Goal: Task Accomplishment & Management: Use online tool/utility

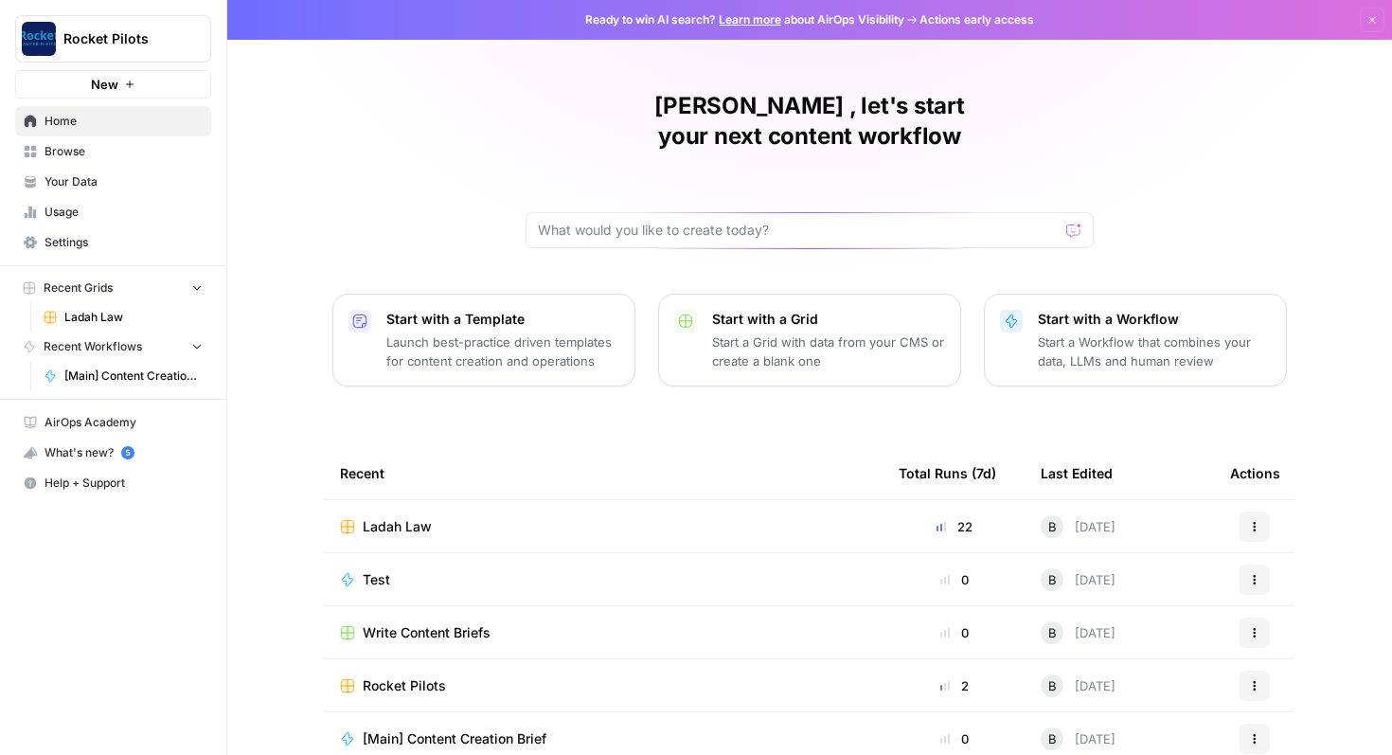
click at [1370, 17] on icon "button" at bounding box center [1373, 20] width 7 height 7
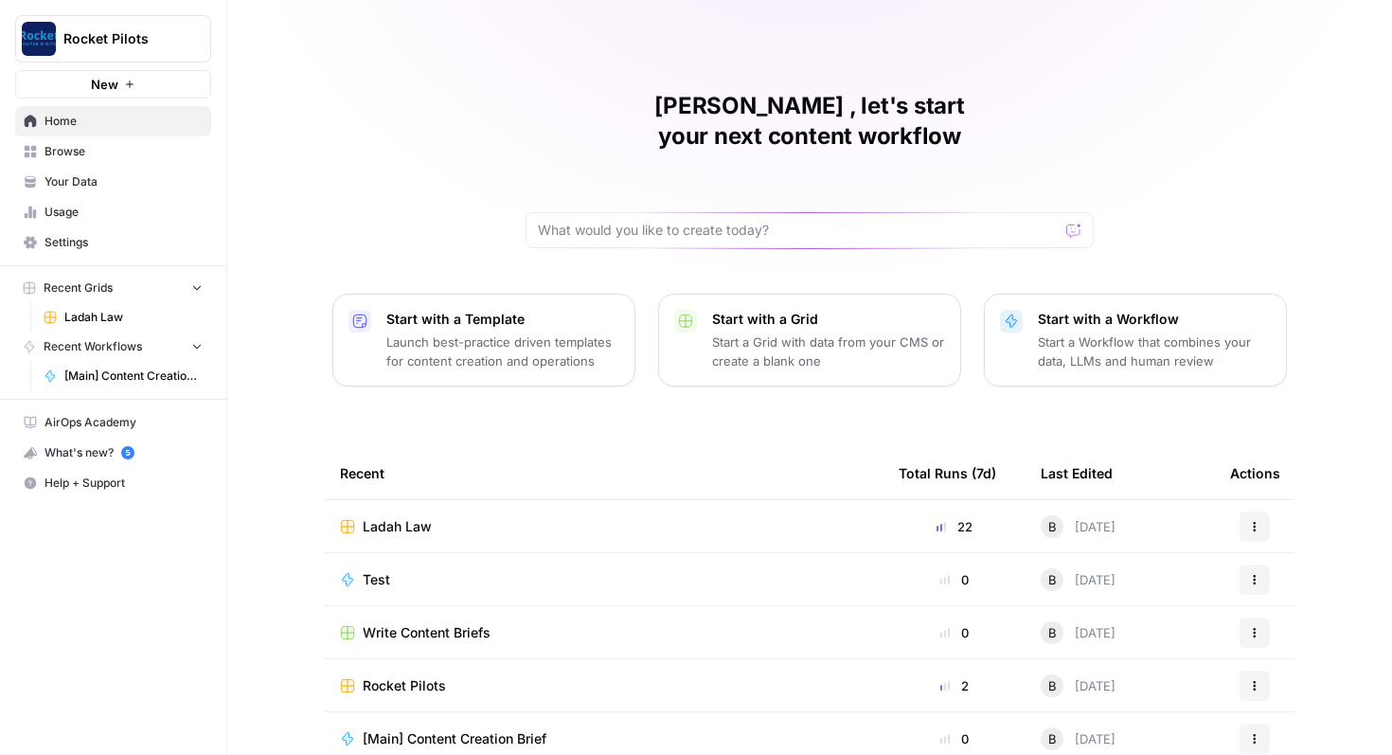
click at [76, 312] on span "Ladah Law" at bounding box center [133, 317] width 138 height 17
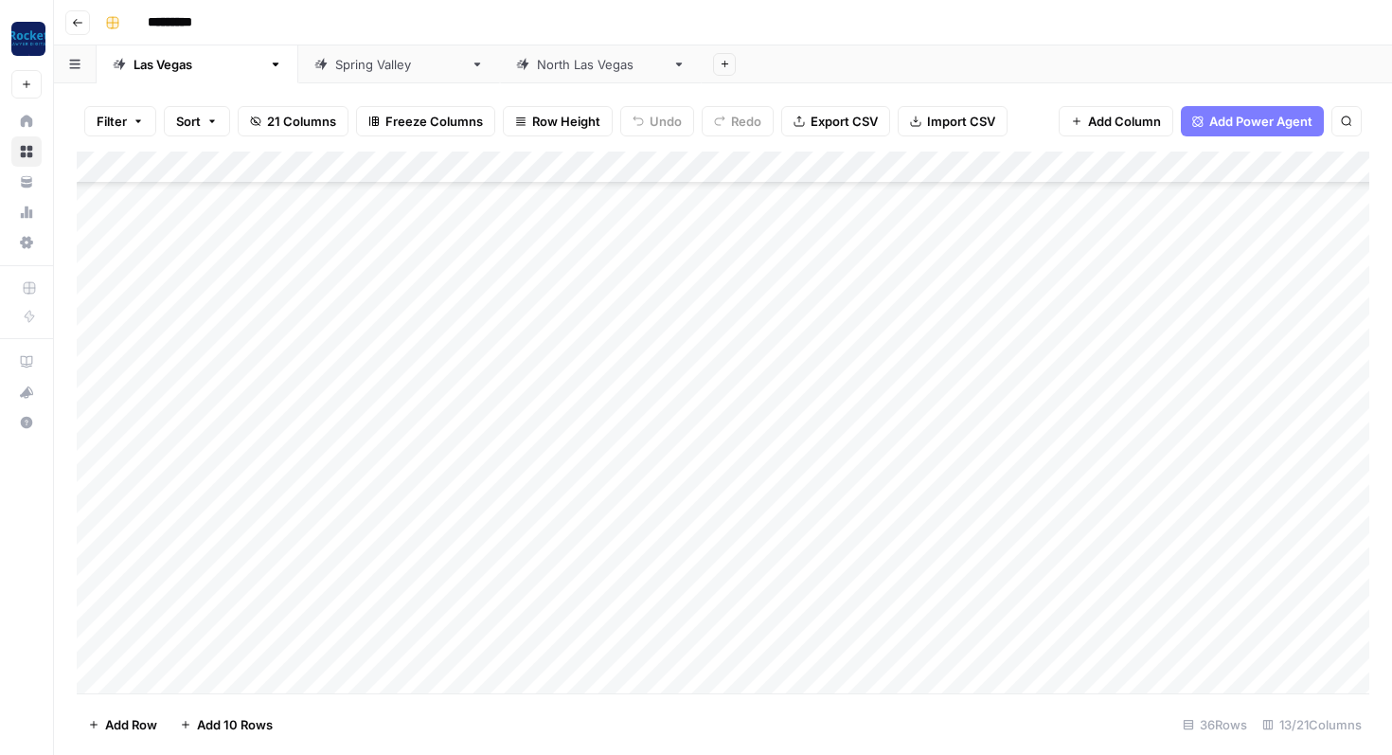
scroll to position [680, 0]
click at [198, 674] on div "Add Column" at bounding box center [723, 423] width 1293 height 542
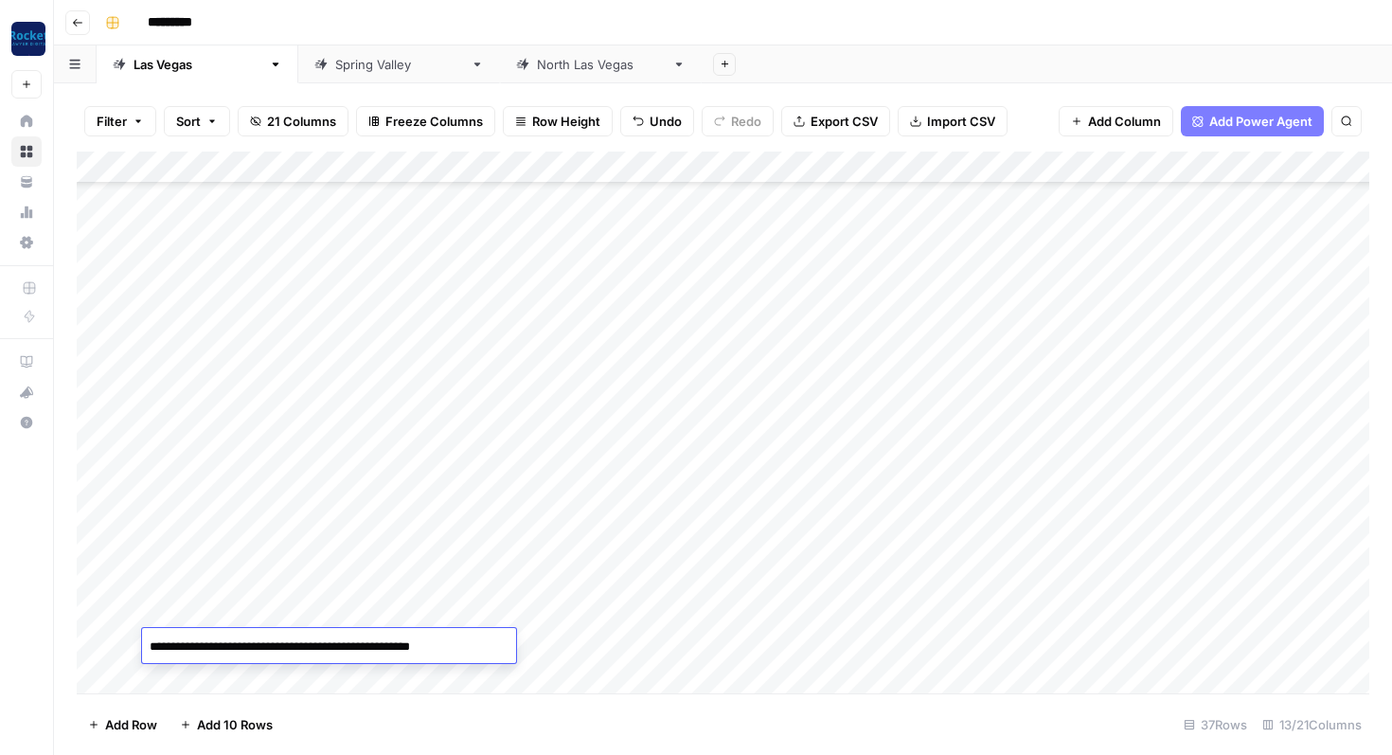
scroll to position [538, 0]
click at [295, 652] on textarea "**********" at bounding box center [326, 647] width 368 height 27
paste textarea "*****"
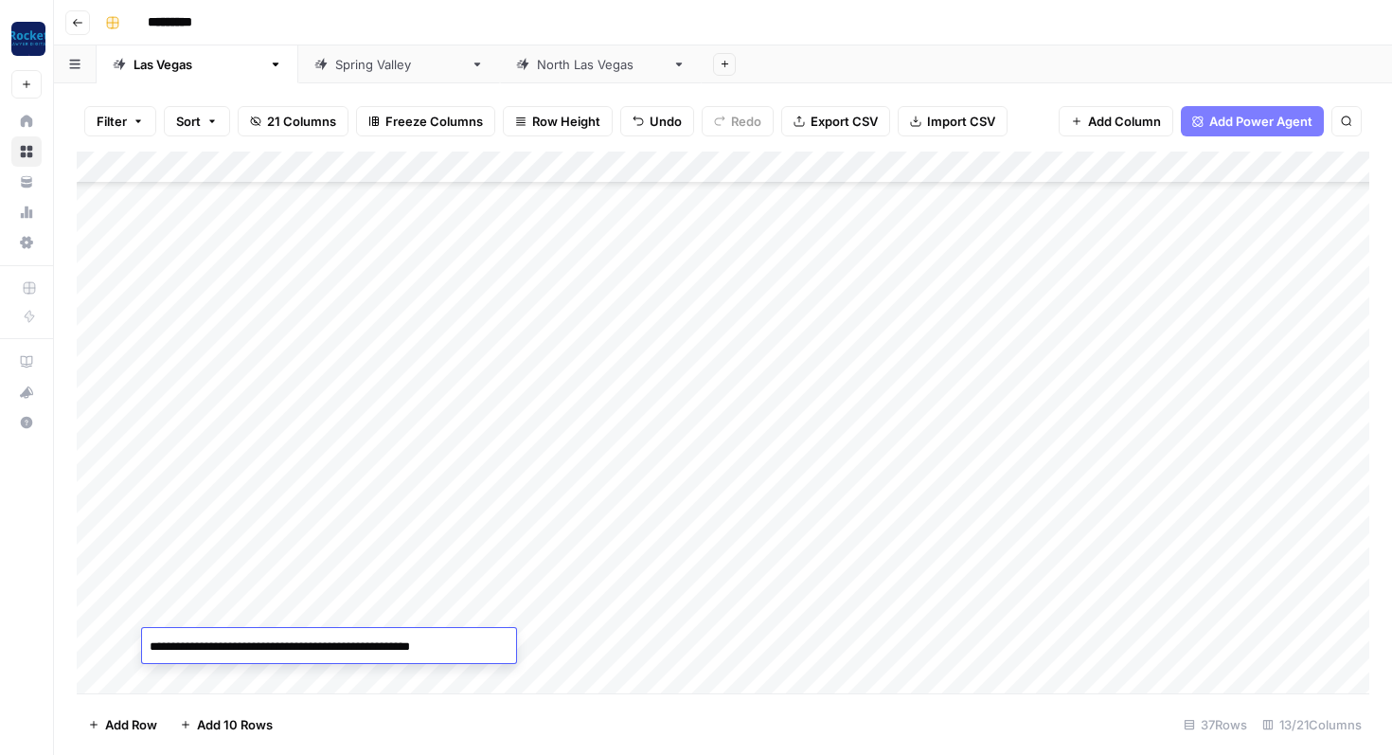
type textarea "**********"
click at [391, 617] on div "Add Column" at bounding box center [723, 423] width 1293 height 542
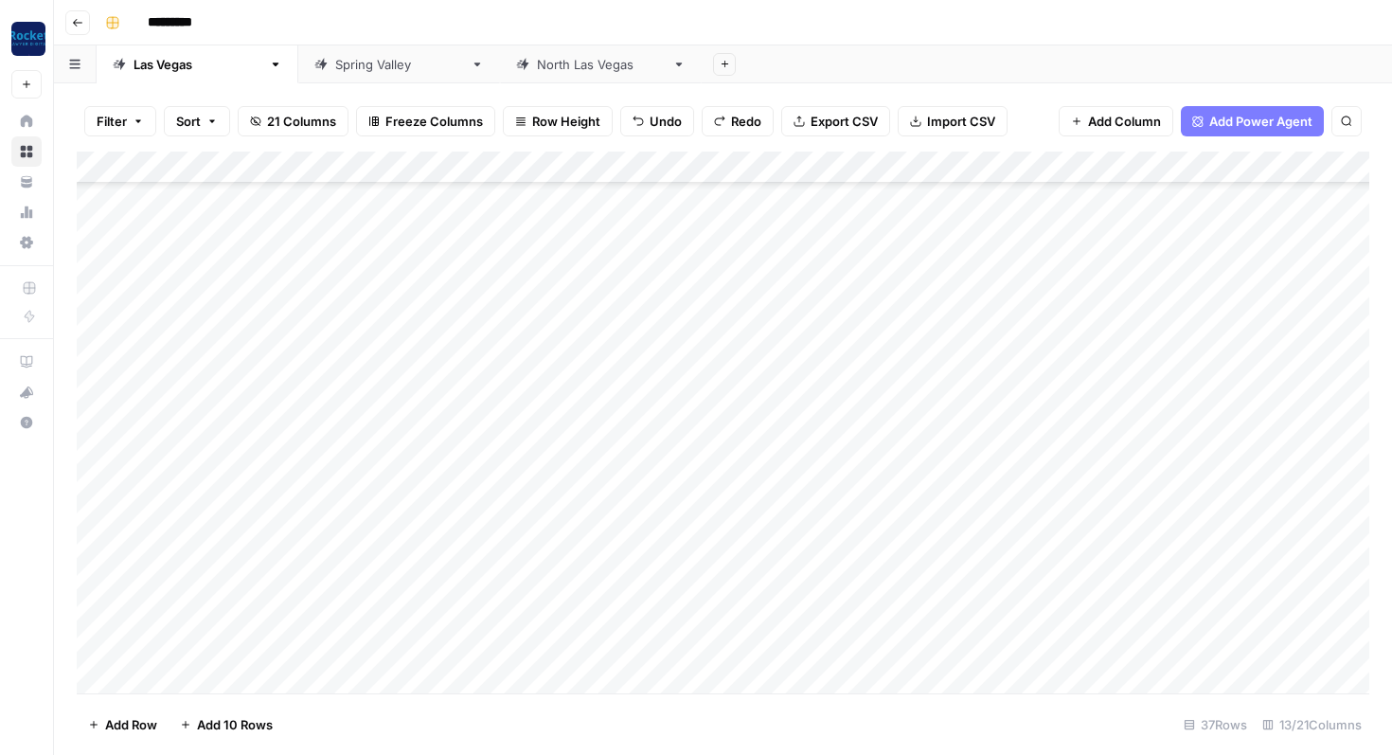
scroll to position [712, 0]
click at [266, 642] on div "Add Column" at bounding box center [723, 423] width 1293 height 542
click at [266, 642] on textarea at bounding box center [293, 647] width 303 height 27
type textarea "**********"
click at [376, 600] on div "Add Column" at bounding box center [723, 423] width 1293 height 542
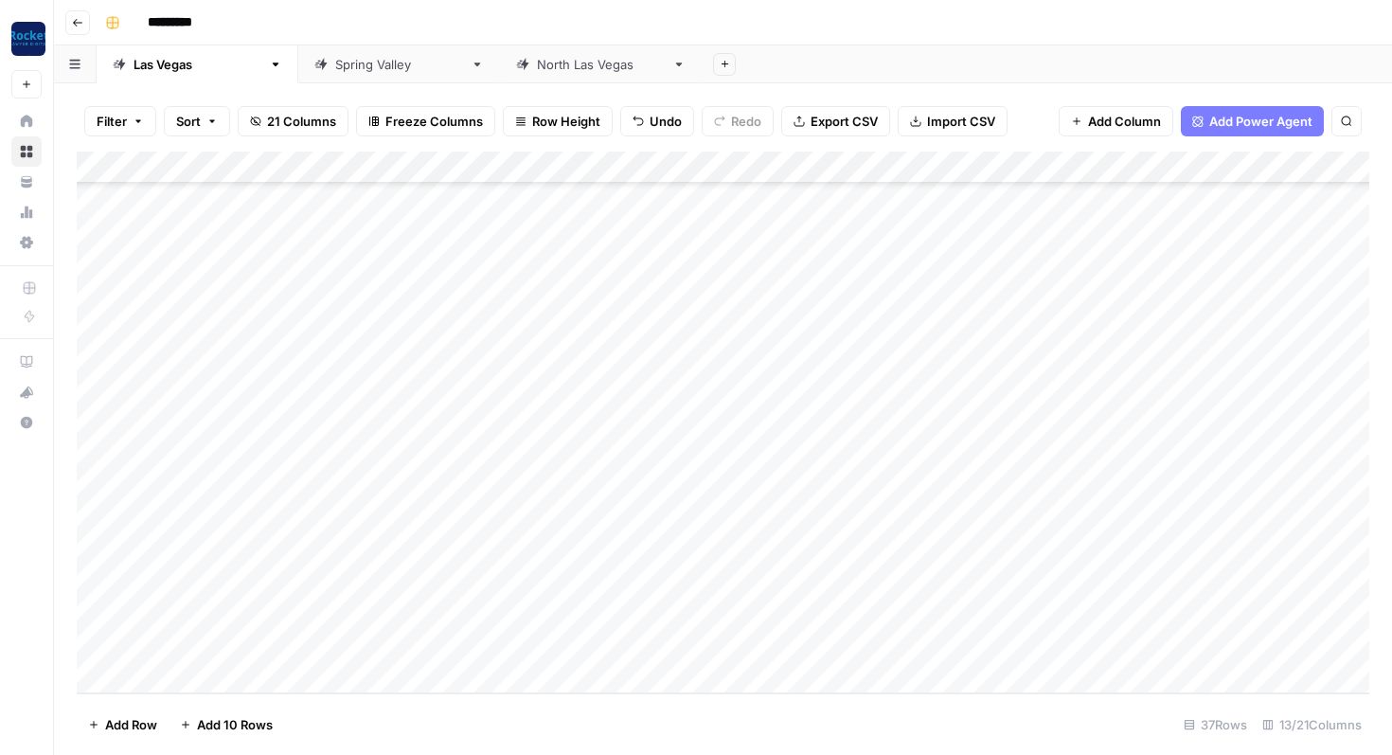
click at [197, 683] on div "Add Column" at bounding box center [723, 423] width 1293 height 542
click at [194, 670] on div "Add Column" at bounding box center [723, 423] width 1293 height 542
click at [1001, 323] on div "Add Column" at bounding box center [723, 423] width 1293 height 542
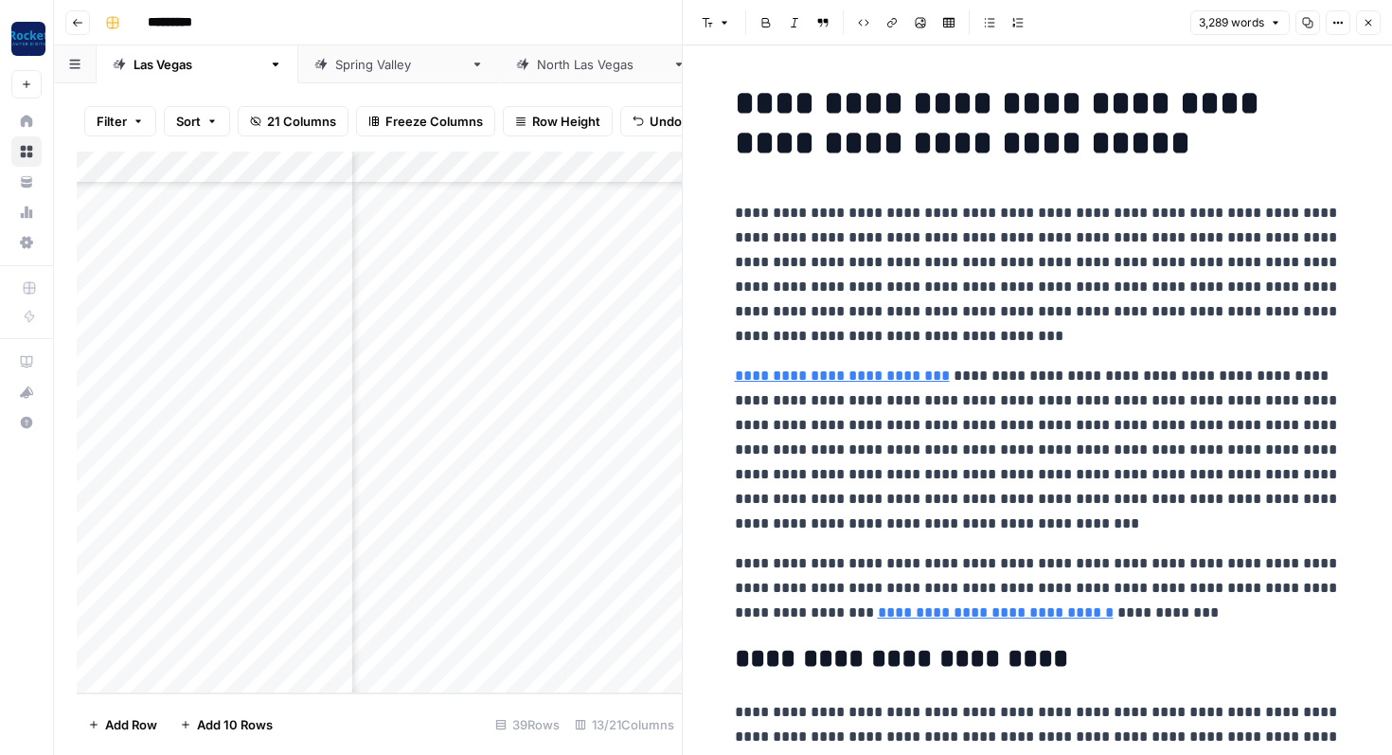
click at [1013, 314] on p "**********" at bounding box center [1038, 275] width 606 height 148
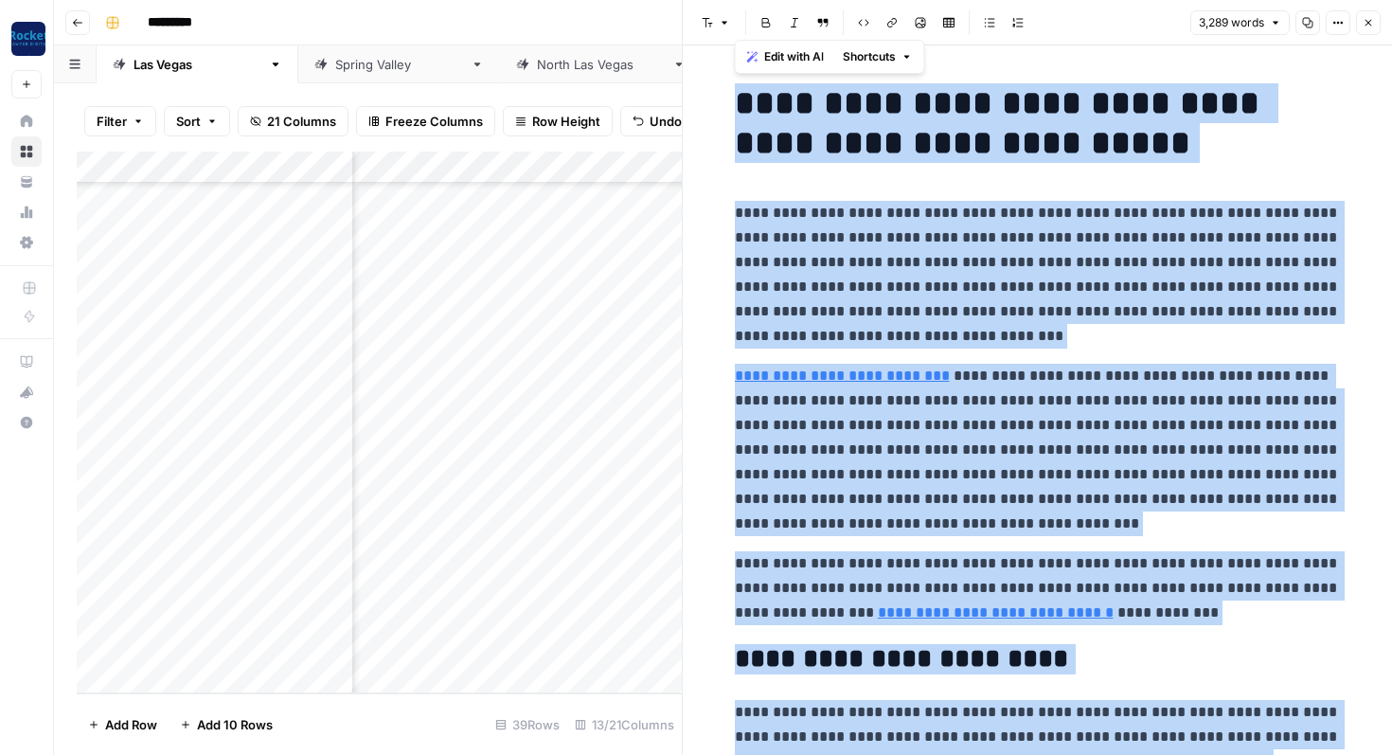
copy div "**********"
click at [1361, 21] on button "Close" at bounding box center [1369, 22] width 25 height 25
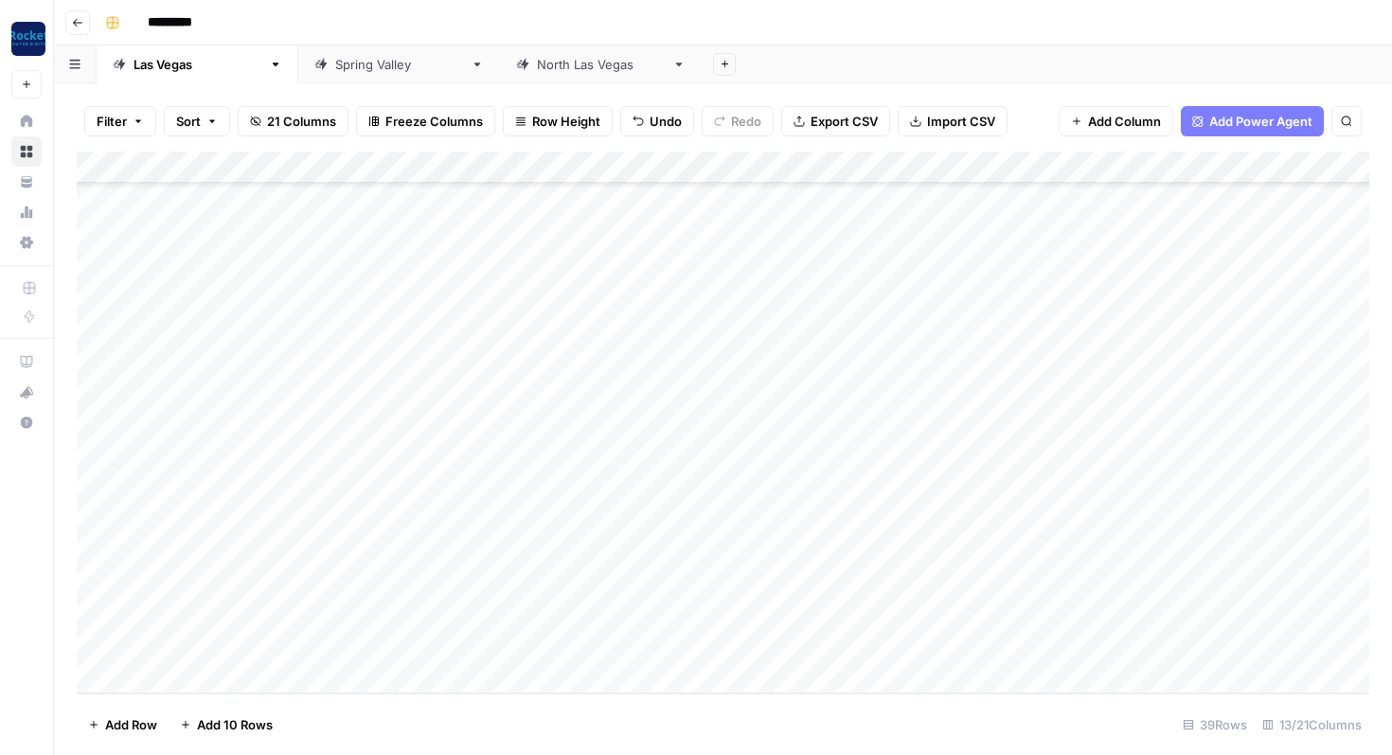
scroll to position [777, 0]
click at [664, 578] on div "Add Column" at bounding box center [723, 423] width 1293 height 542
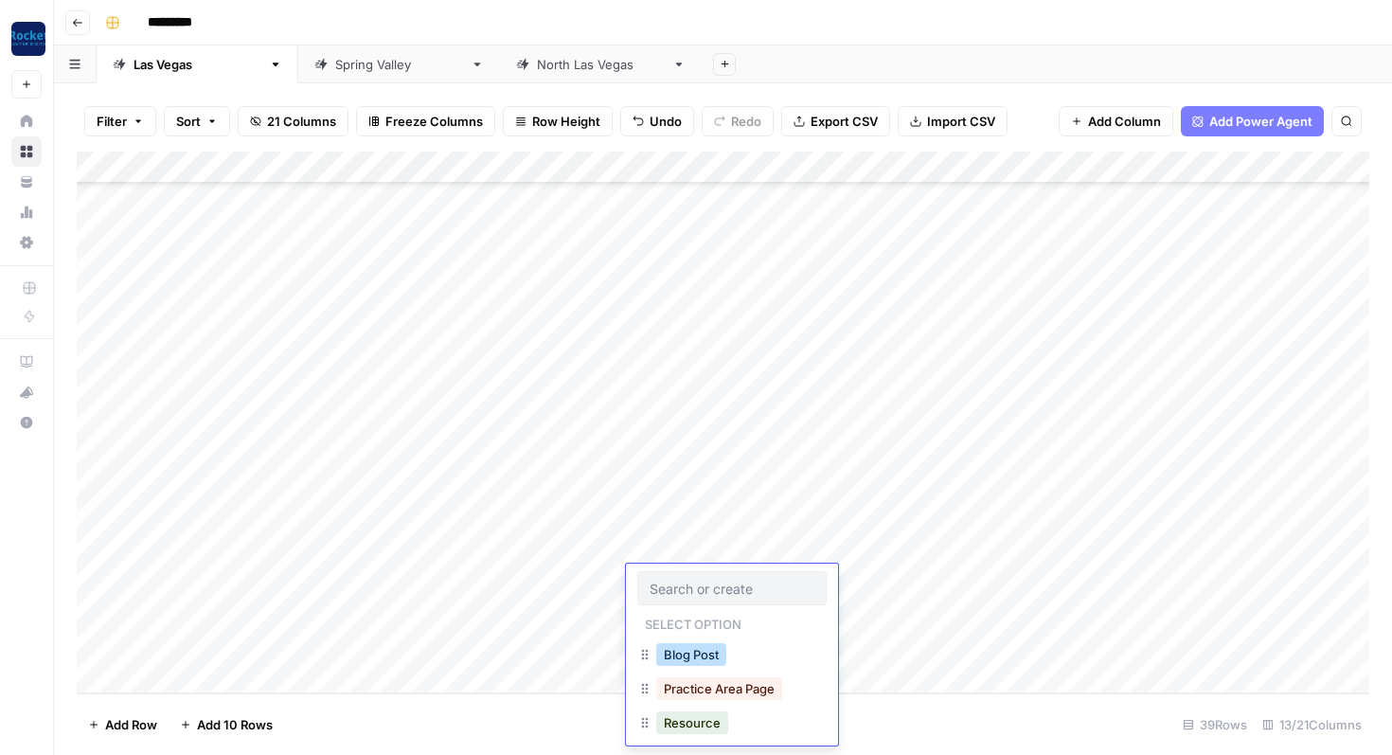
click at [685, 651] on button "Blog Post" at bounding box center [691, 654] width 70 height 23
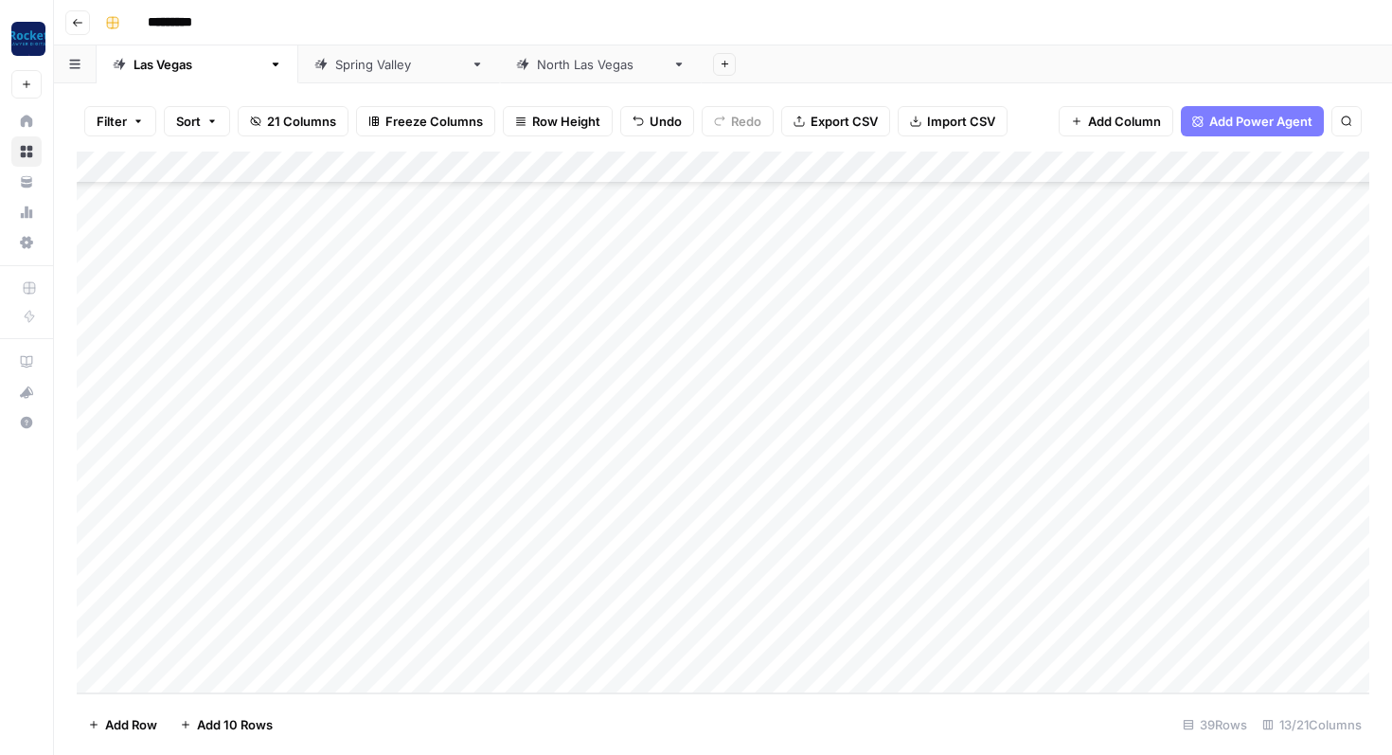
click at [572, 613] on div "Add Column" at bounding box center [723, 423] width 1293 height 542
click at [884, 580] on div "Add Column" at bounding box center [723, 423] width 1293 height 542
click at [547, 576] on div "Add Column" at bounding box center [723, 423] width 1293 height 542
click at [543, 577] on div "Add Column" at bounding box center [723, 423] width 1293 height 542
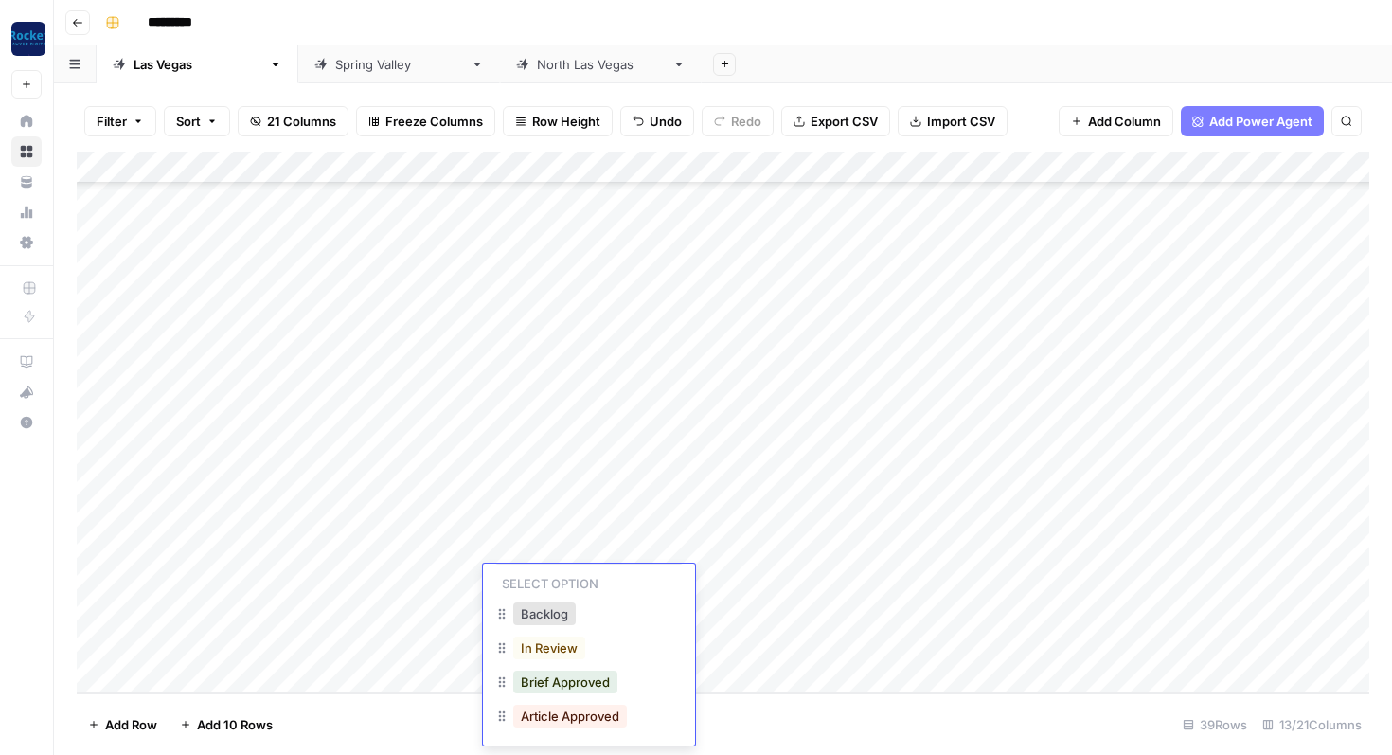
scroll to position [45, 0]
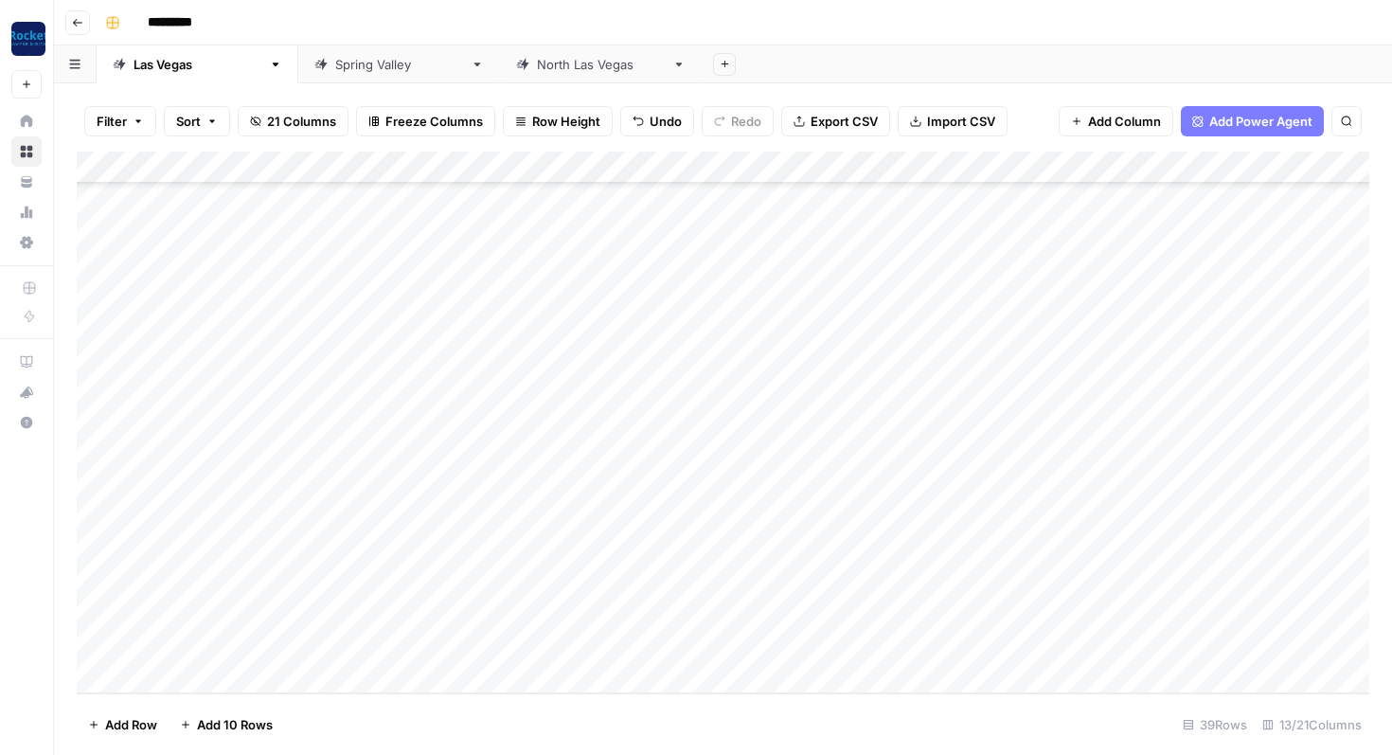
click at [441, 575] on div "Add Column" at bounding box center [723, 423] width 1293 height 542
click at [537, 70] on div "[GEOGRAPHIC_DATA]" at bounding box center [601, 64] width 128 height 19
click at [207, 681] on div "Add Column" at bounding box center [723, 423] width 1293 height 542
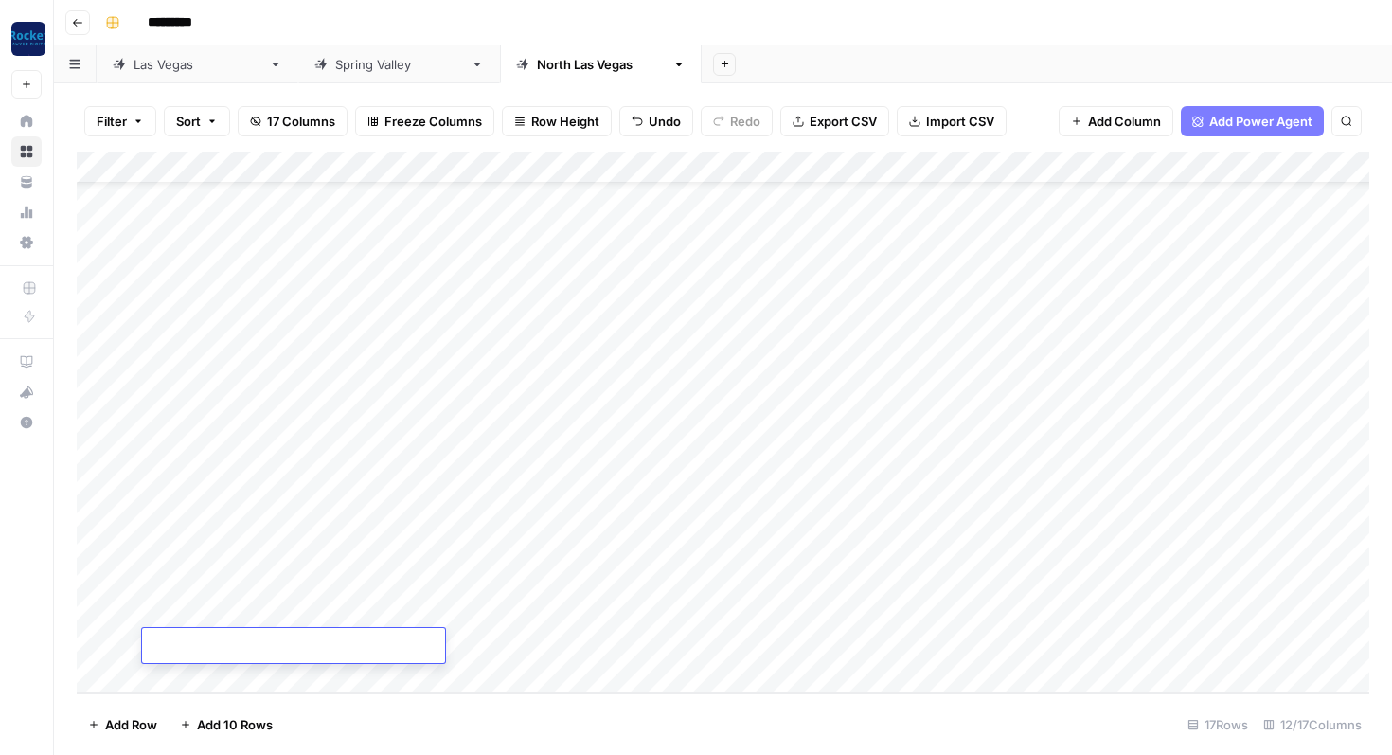
type textarea "**********"
click at [420, 598] on div "Add Column" at bounding box center [723, 423] width 1293 height 542
click at [260, 642] on div "Add Column" at bounding box center [723, 423] width 1293 height 542
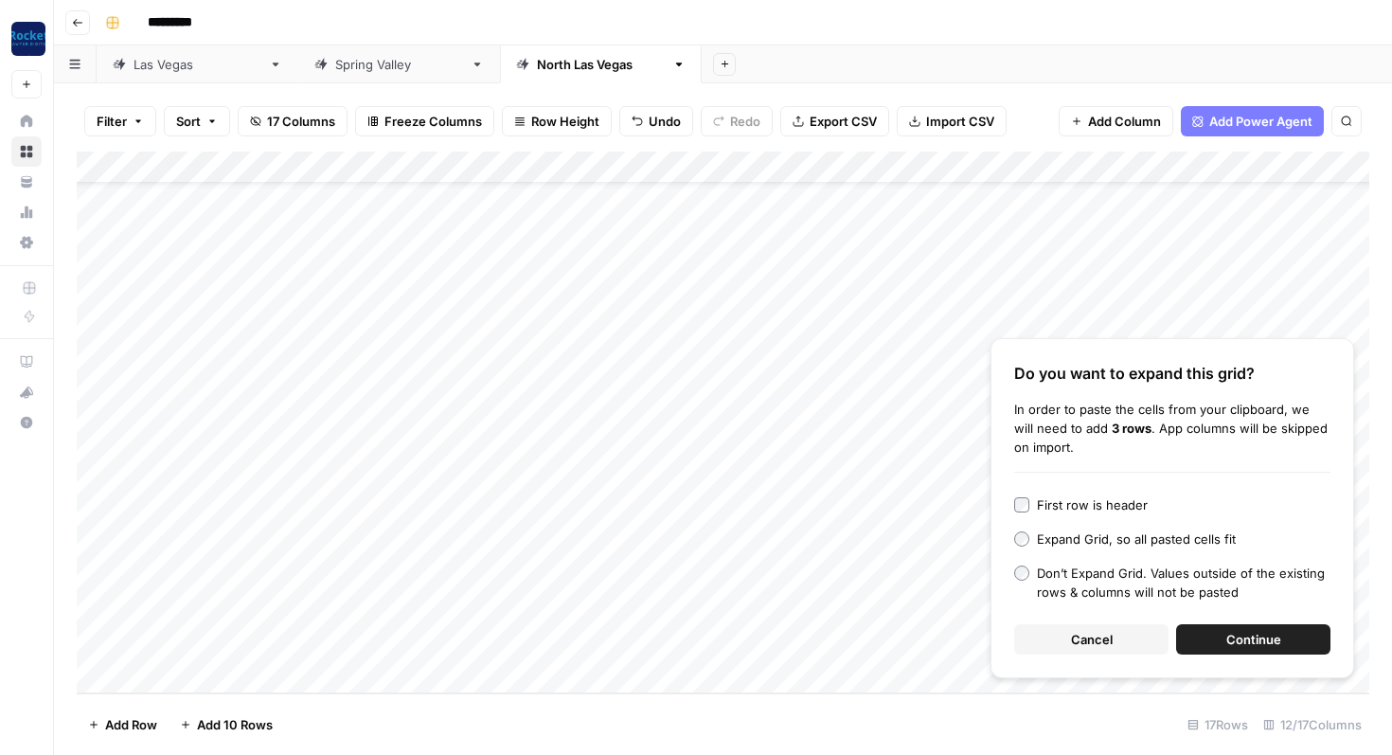
click at [1230, 638] on span "Continue" at bounding box center [1254, 639] width 55 height 19
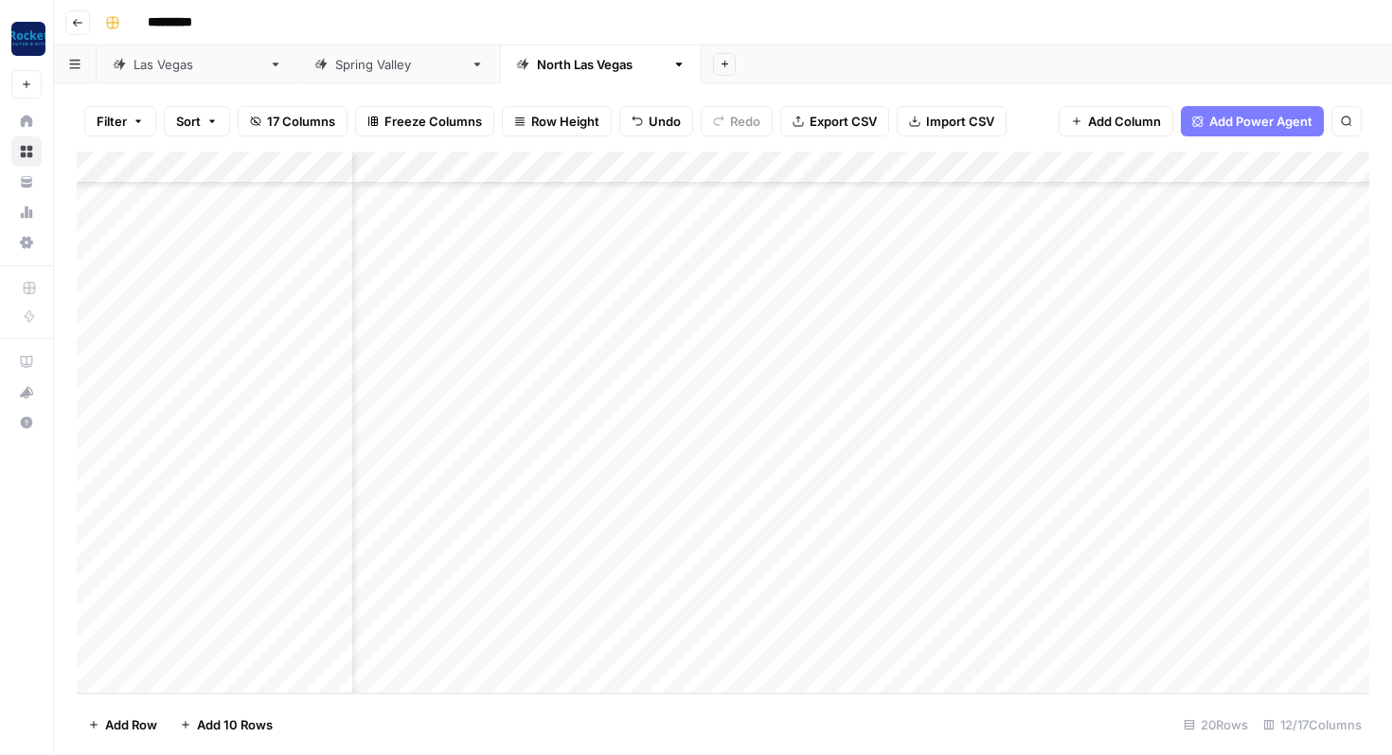
scroll to position [165, 0]
click at [259, 545] on div "Add Column" at bounding box center [723, 423] width 1293 height 542
click at [265, 581] on div "Add Column" at bounding box center [723, 423] width 1293 height 542
click at [92, 548] on div "Add Column" at bounding box center [723, 423] width 1293 height 542
click at [96, 578] on div "Add Column" at bounding box center [723, 423] width 1293 height 542
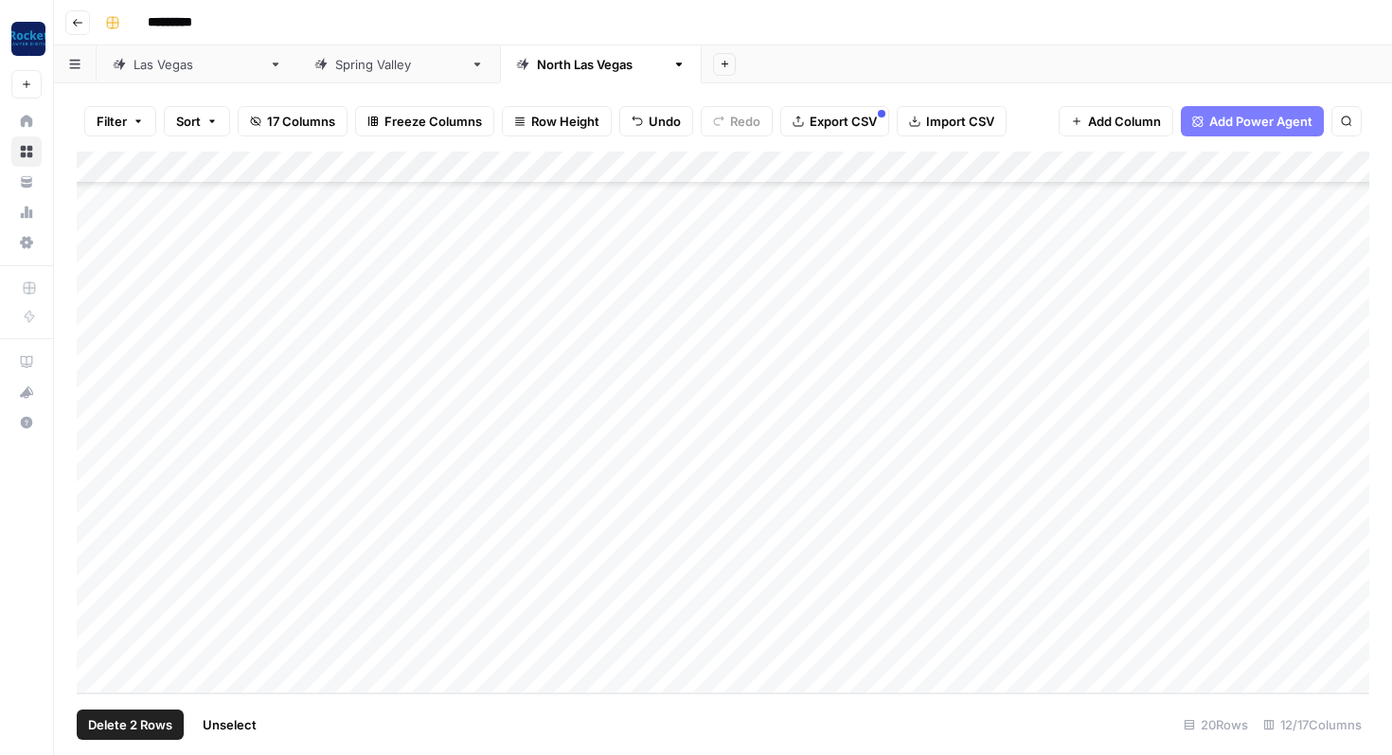
click at [101, 721] on span "Delete 2 Rows" at bounding box center [130, 724] width 84 height 19
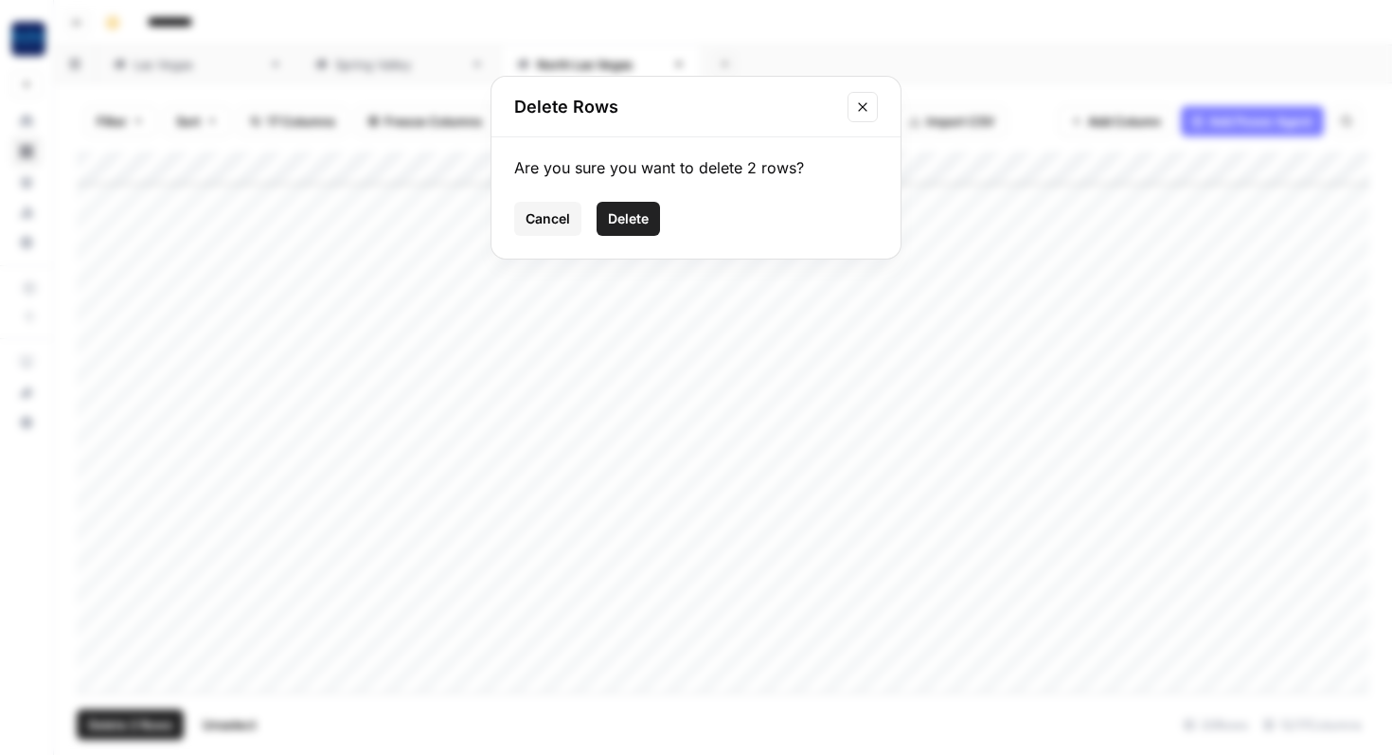
click at [620, 222] on span "Delete" at bounding box center [628, 218] width 41 height 19
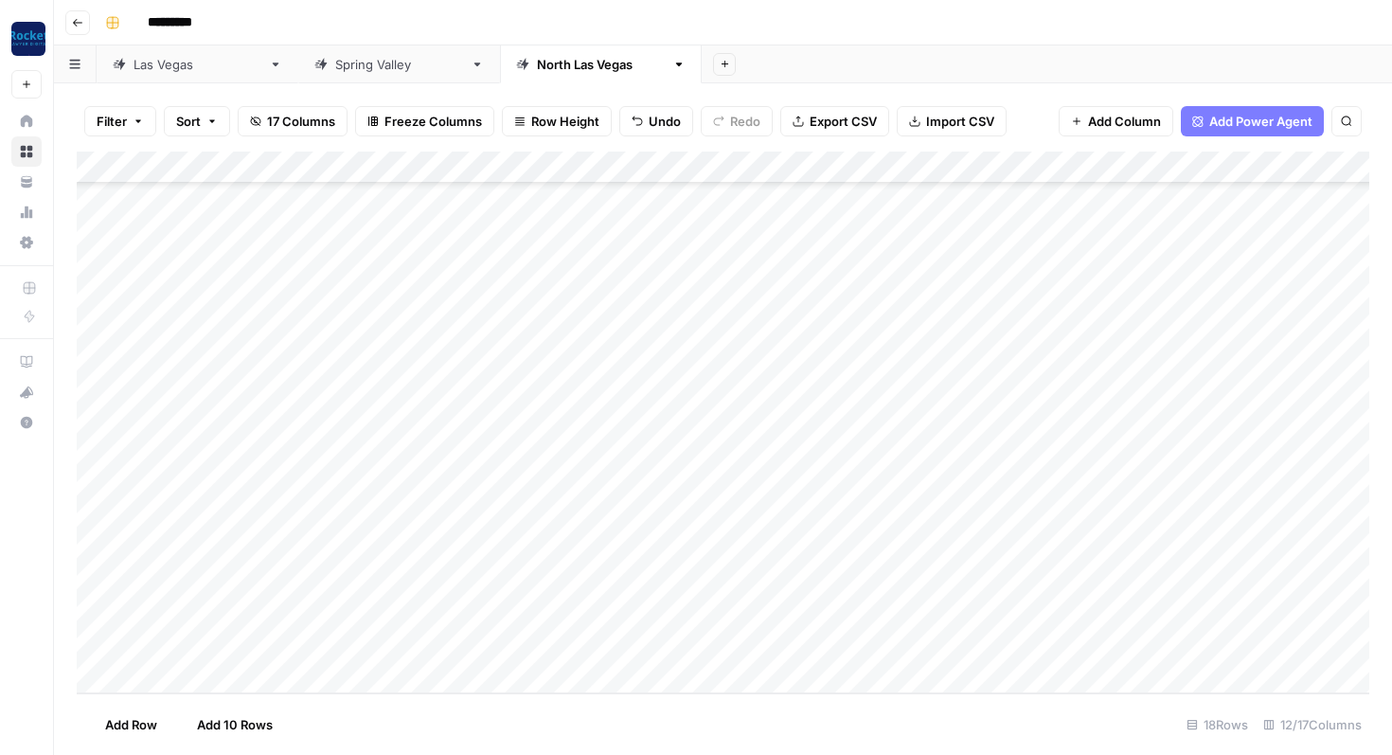
scroll to position [100, 0]
click at [719, 605] on div "Add Column" at bounding box center [723, 423] width 1293 height 542
click at [711, 607] on div "Add Column" at bounding box center [723, 423] width 1293 height 542
click at [710, 721] on button "Practice Area Page" at bounding box center [719, 721] width 126 height 23
click at [701, 636] on div "Add Column" at bounding box center [723, 423] width 1293 height 542
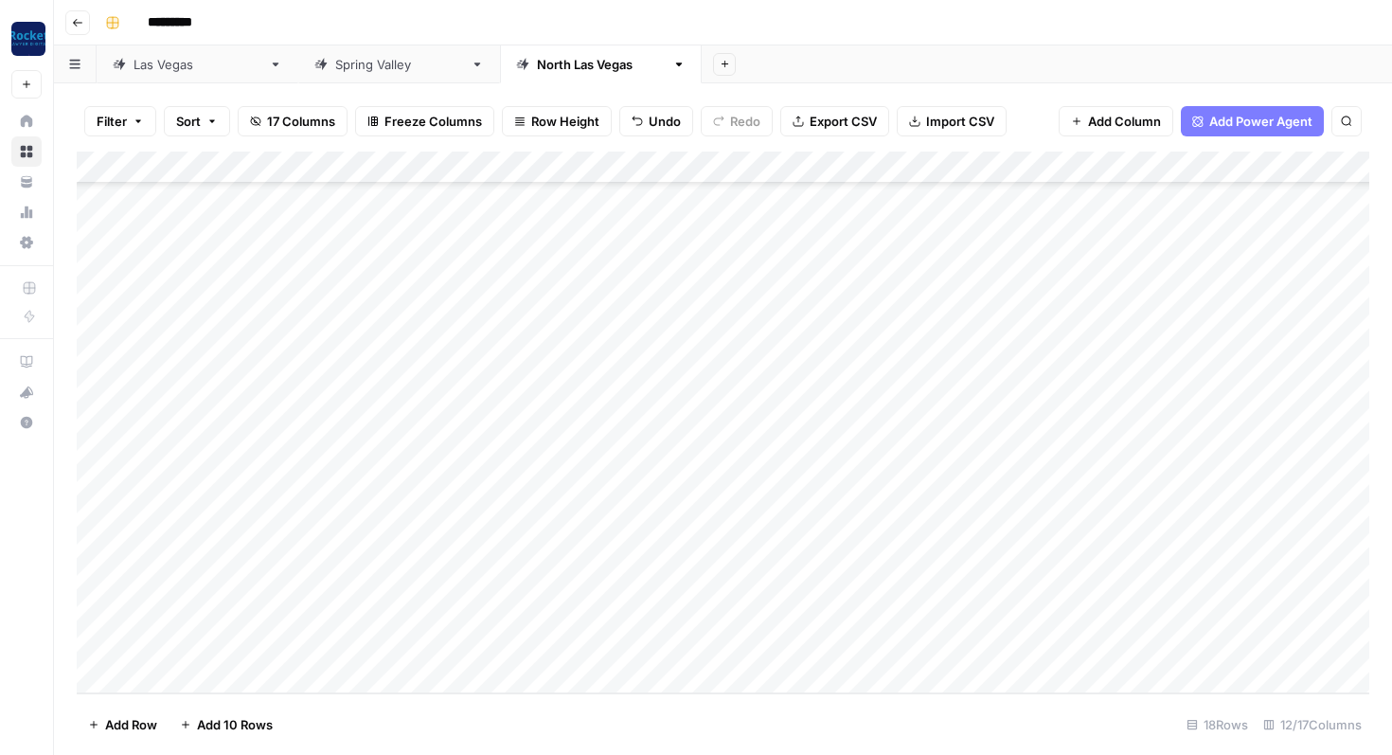
click at [701, 636] on div "Add Column" at bounding box center [723, 423] width 1293 height 542
click at [725, 711] on button "Practice Area Page" at bounding box center [719, 711] width 126 height 23
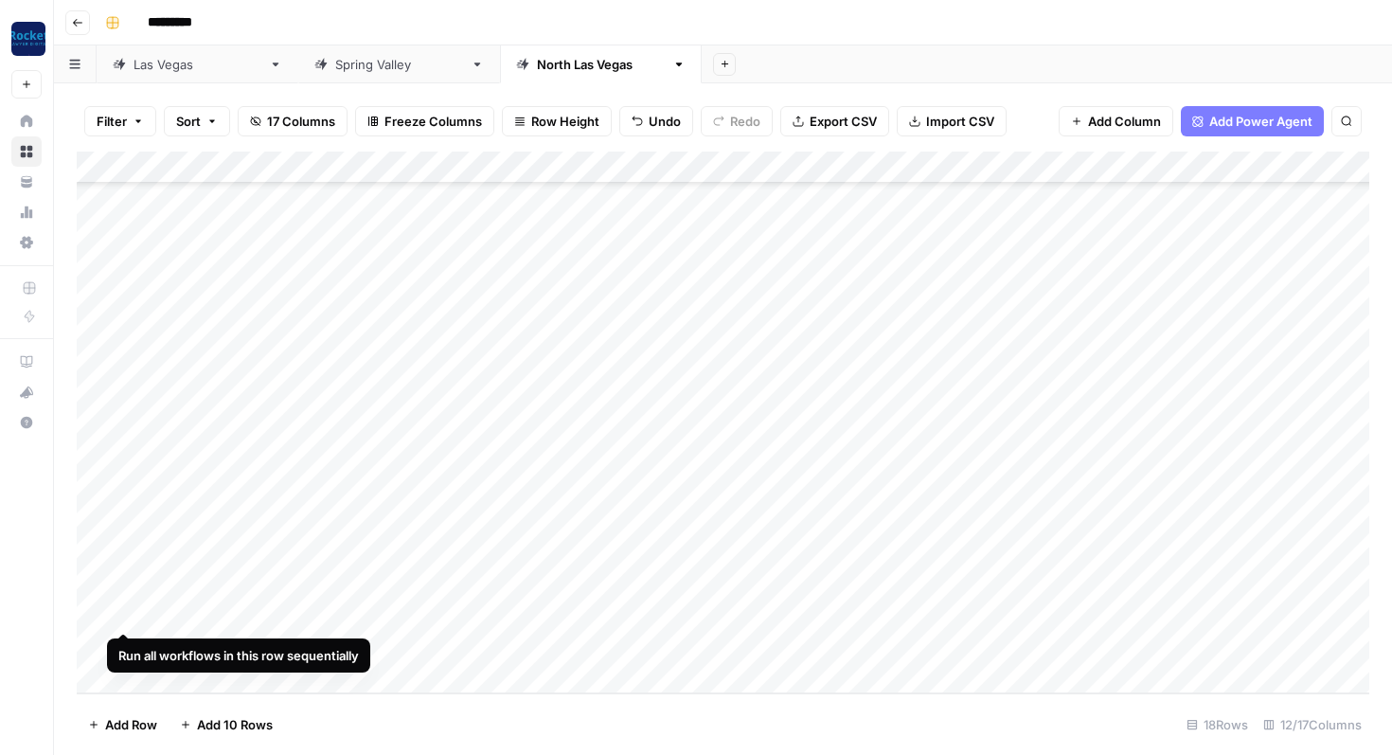
click at [125, 608] on div "Add Column" at bounding box center [723, 423] width 1293 height 542
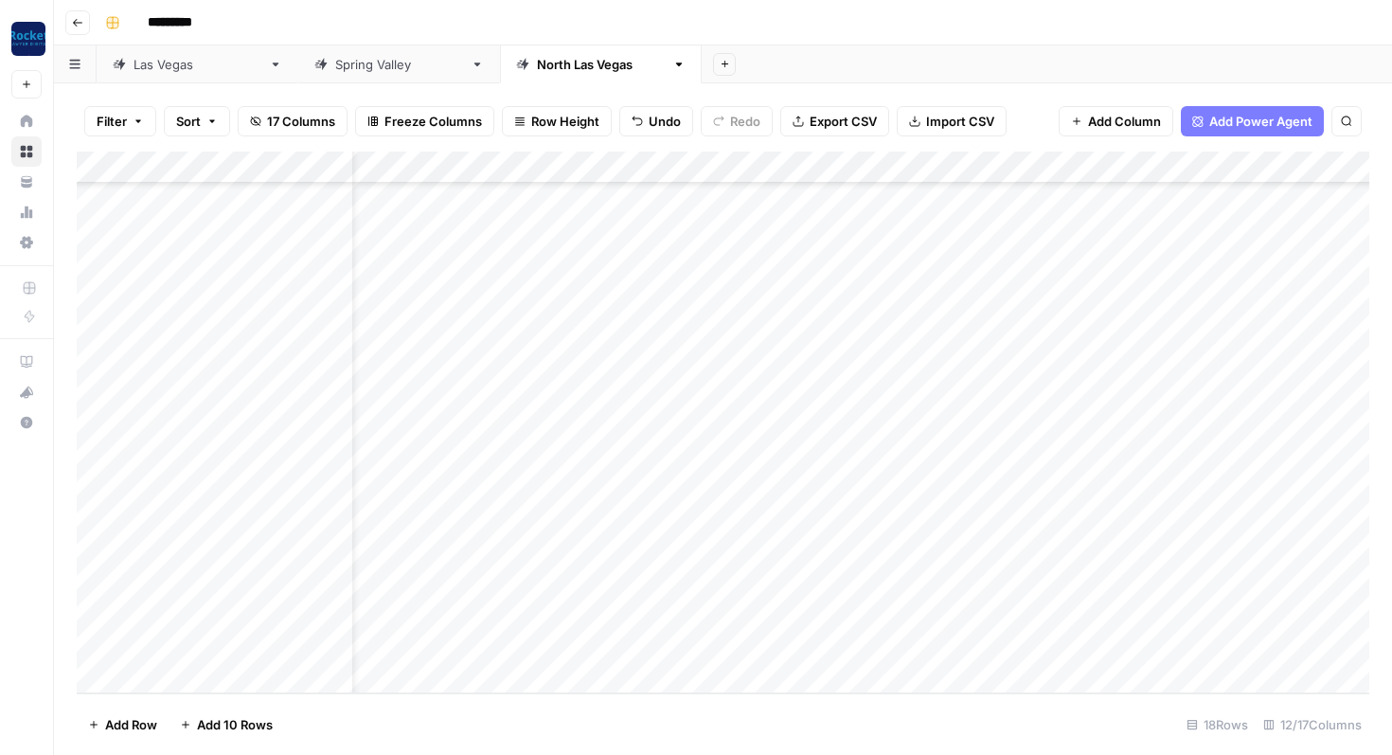
scroll to position [100, 0]
click at [123, 646] on div "Add Column" at bounding box center [723, 423] width 1293 height 542
click at [155, 63] on div "[GEOGRAPHIC_DATA]" at bounding box center [198, 64] width 128 height 19
click at [206, 609] on div "Add Column" at bounding box center [723, 423] width 1293 height 542
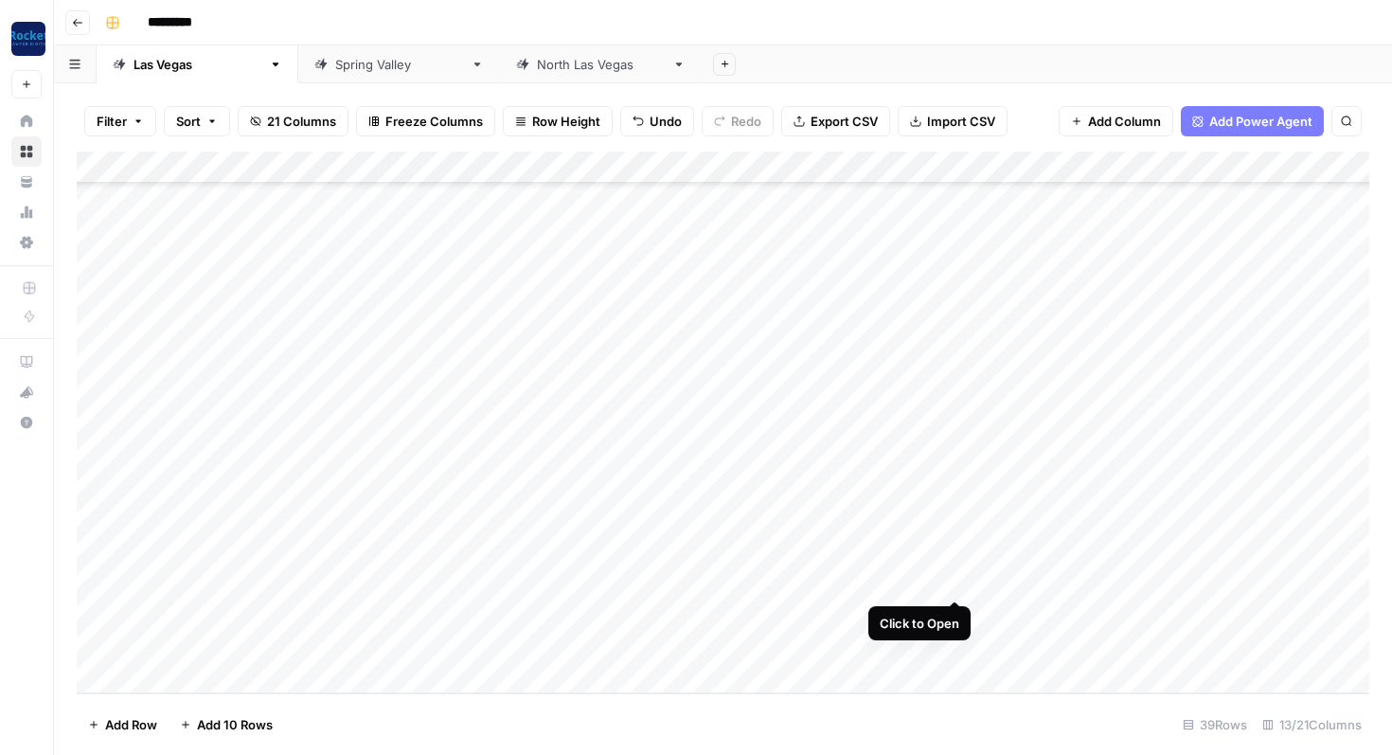
click at [960, 579] on div "Add Column" at bounding box center [723, 423] width 1293 height 542
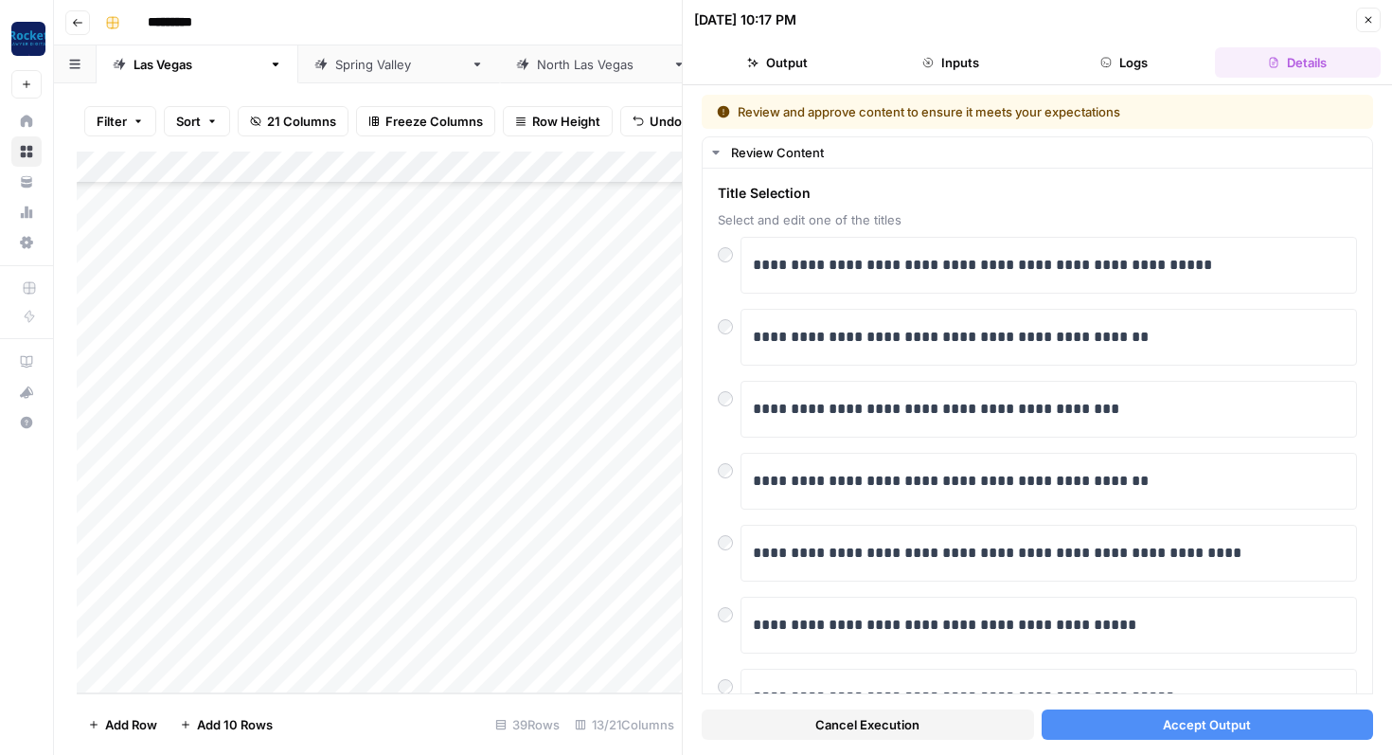
click at [1088, 724] on button "Accept Output" at bounding box center [1208, 725] width 332 height 30
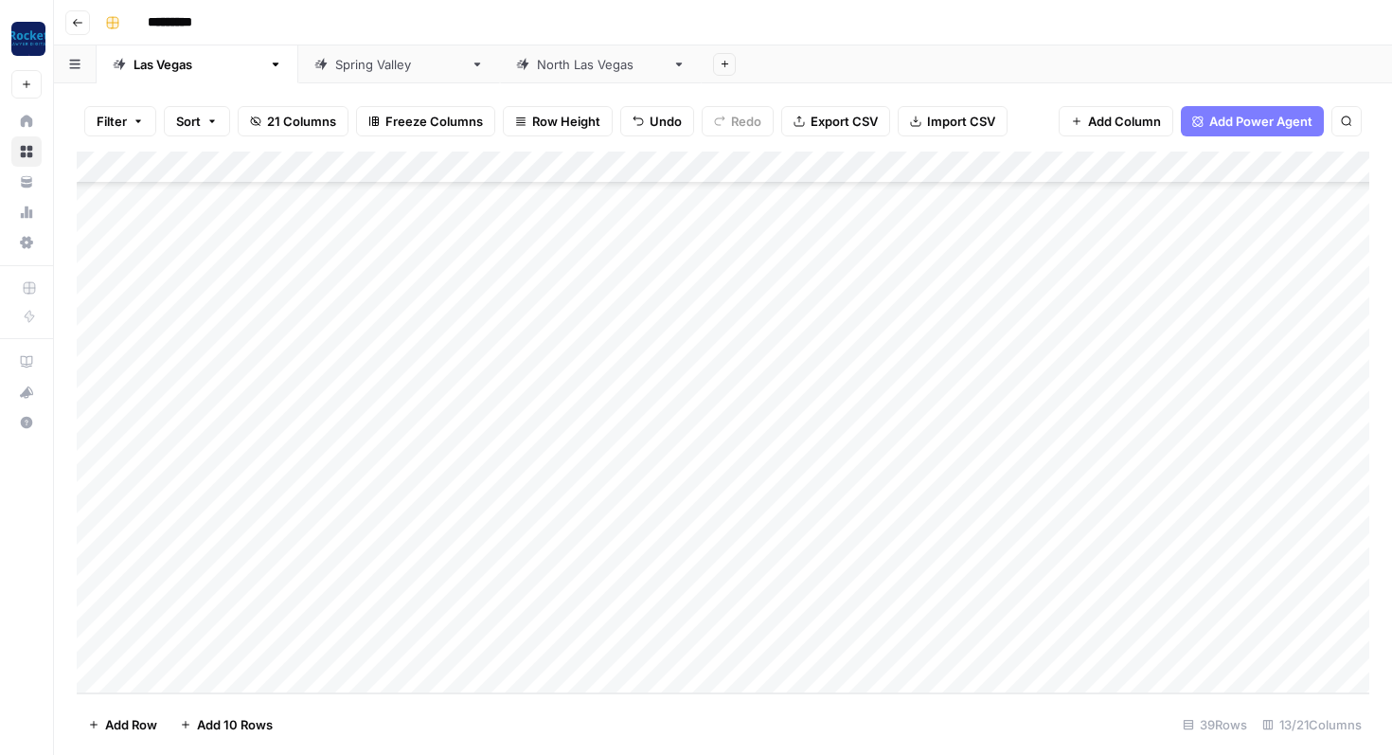
click at [500, 73] on link "[GEOGRAPHIC_DATA]" at bounding box center [601, 64] width 202 height 38
click at [953, 612] on div "Add Column" at bounding box center [723, 423] width 1293 height 542
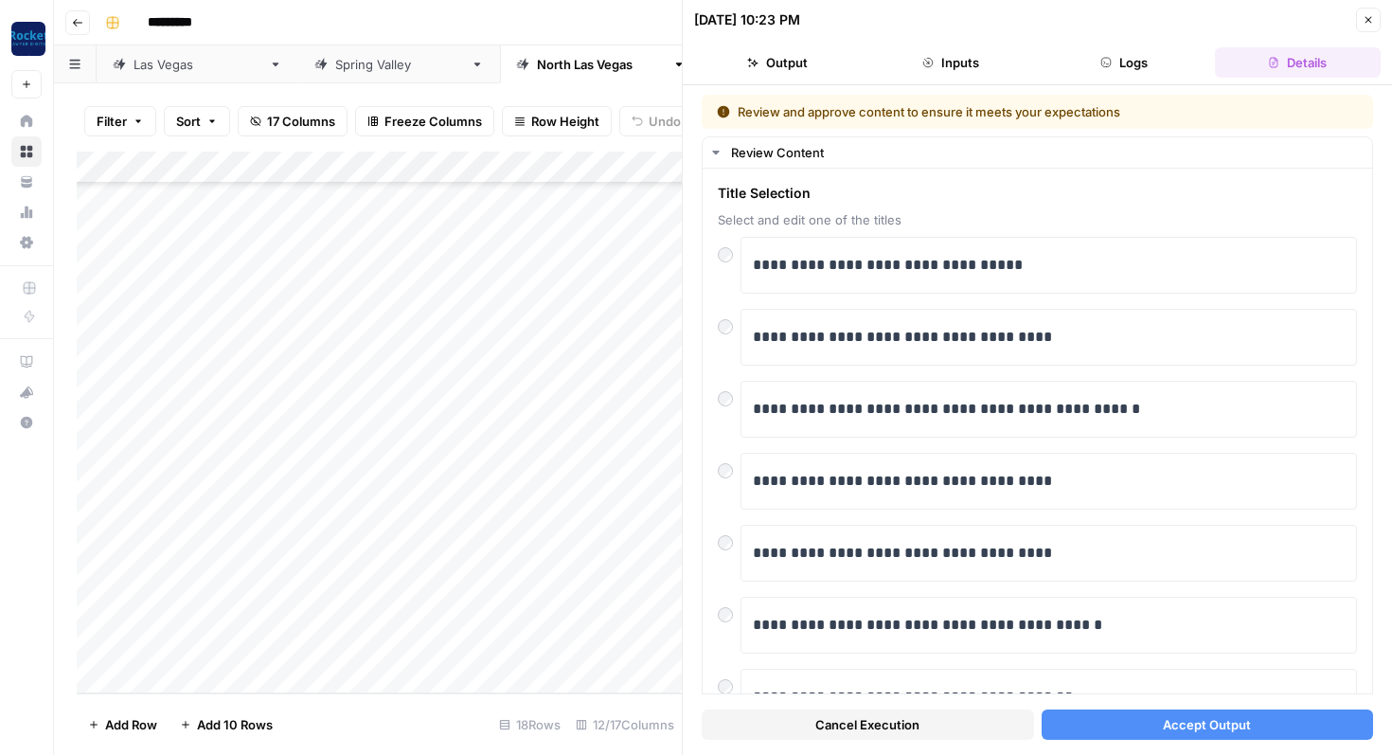
click at [1104, 733] on button "Accept Output" at bounding box center [1208, 725] width 332 height 30
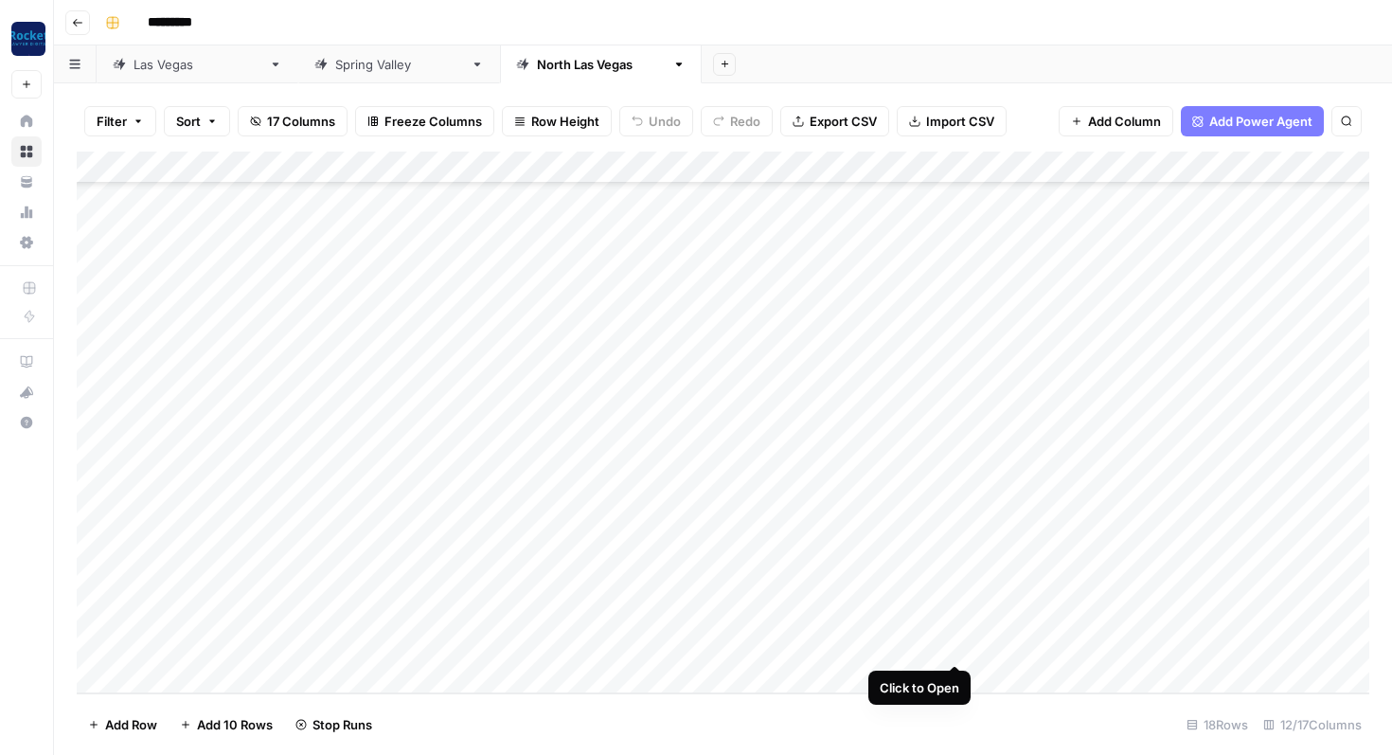
click at [960, 646] on div "Add Column" at bounding box center [723, 423] width 1293 height 542
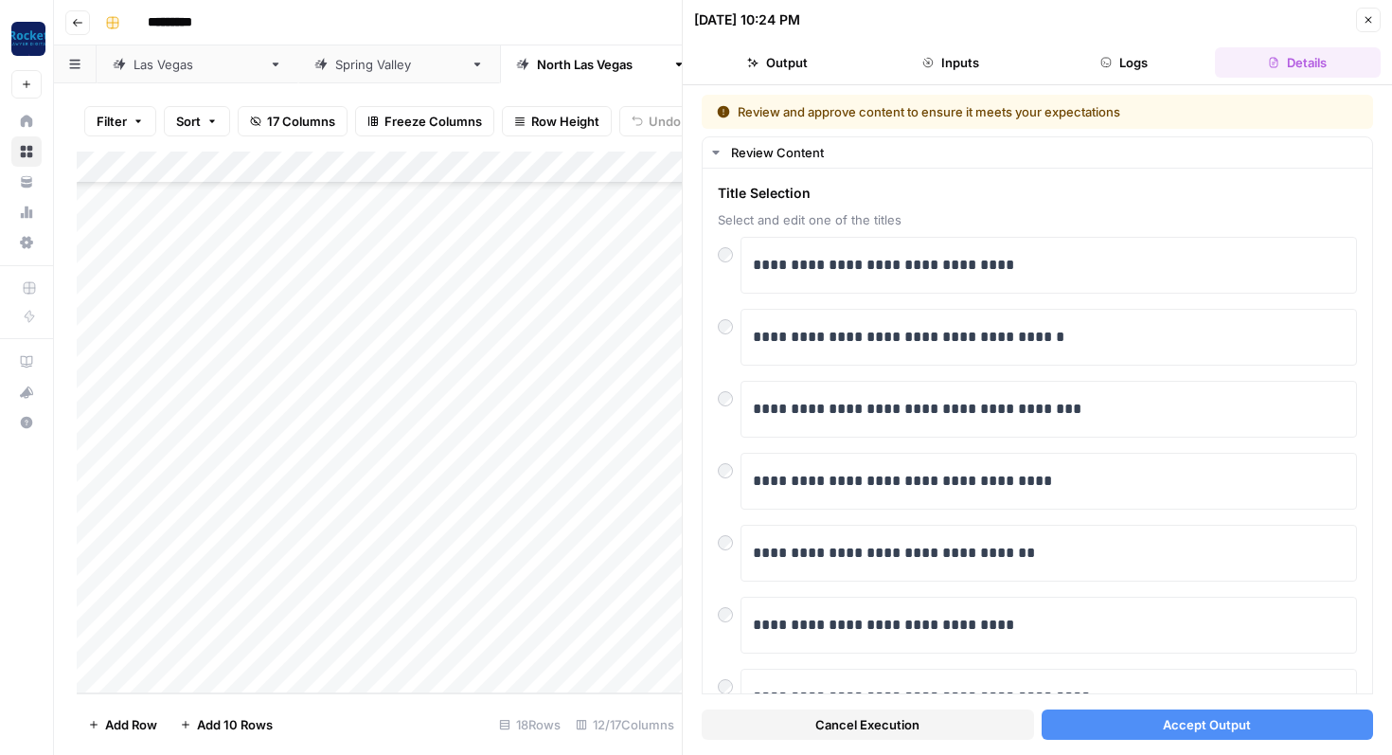
click at [1123, 726] on button "Accept Output" at bounding box center [1208, 725] width 332 height 30
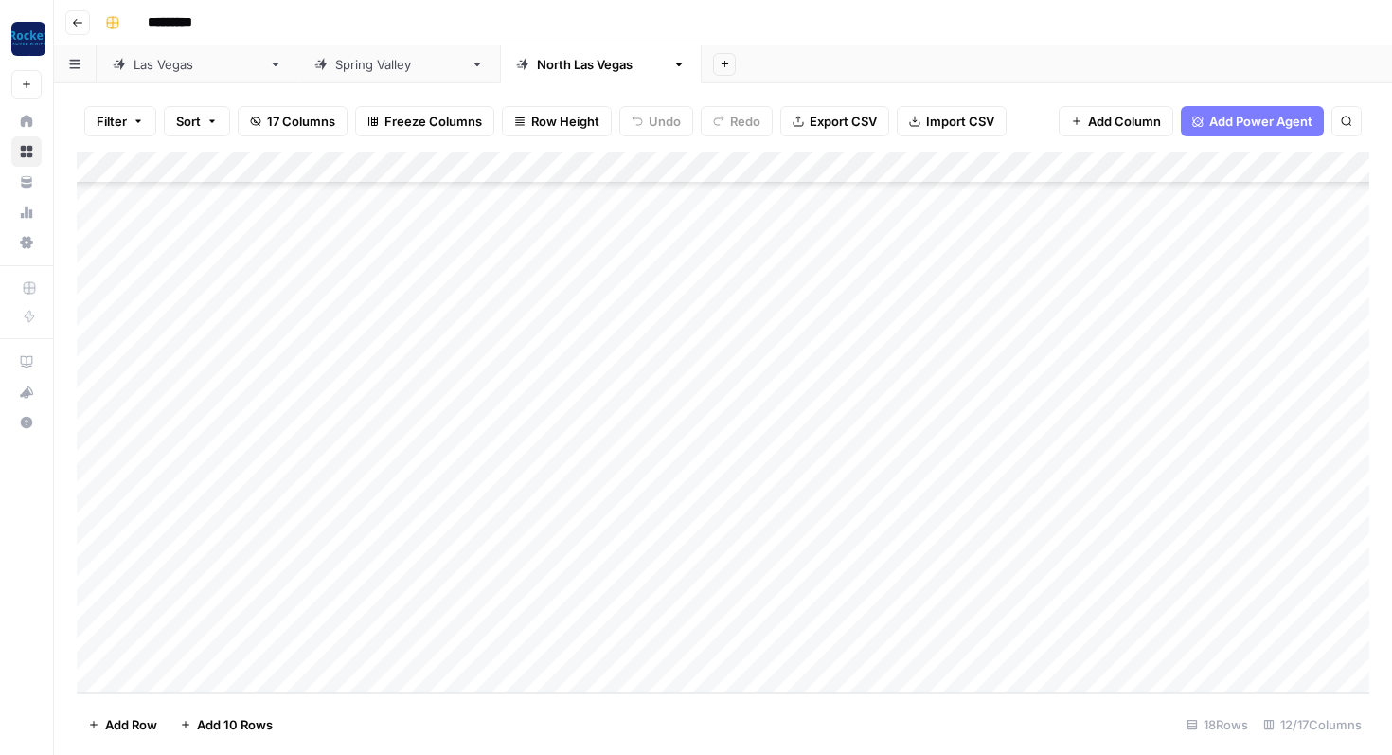
click at [182, 71] on div "[GEOGRAPHIC_DATA]" at bounding box center [198, 64] width 128 height 19
click at [257, 480] on div "Add Column" at bounding box center [723, 423] width 1293 height 542
click at [244, 514] on div "Add Column" at bounding box center [723, 423] width 1293 height 542
click at [253, 584] on div "Add Column" at bounding box center [723, 423] width 1293 height 542
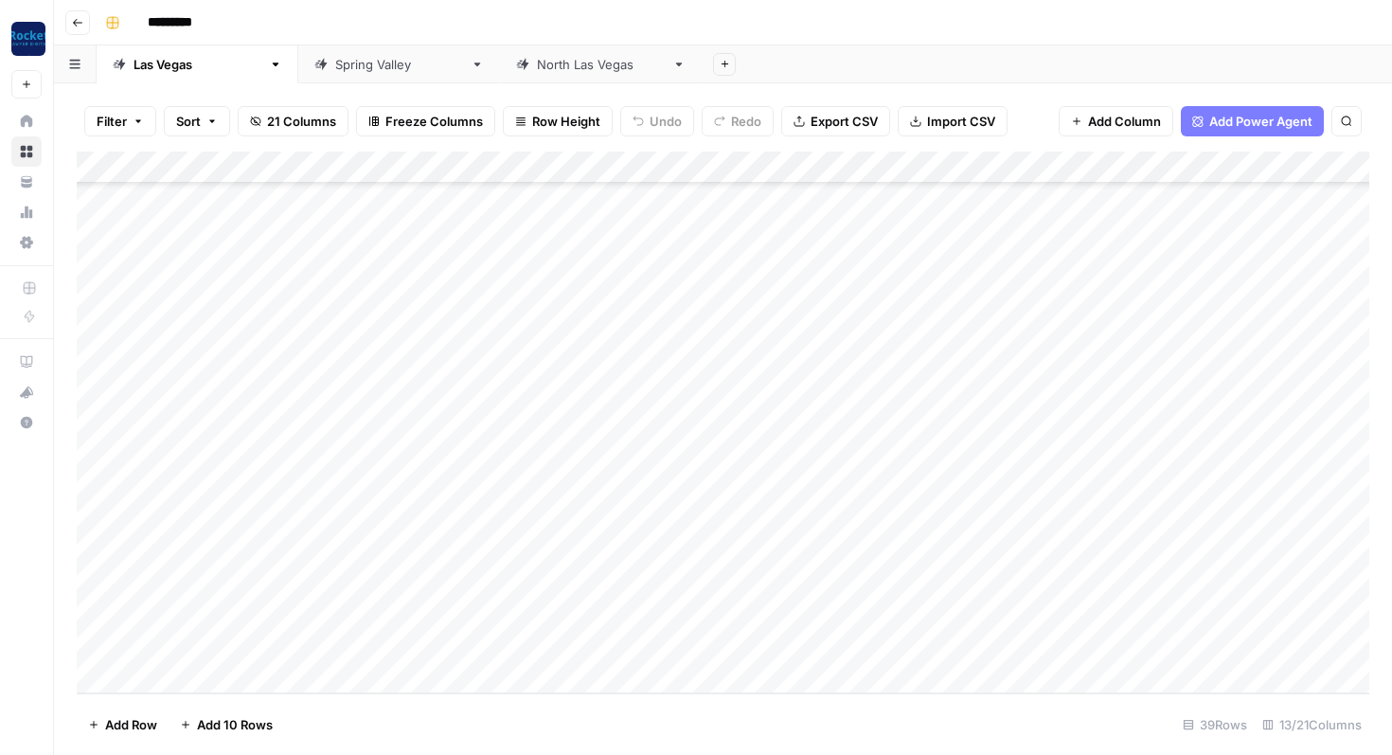
click at [551, 550] on div "Add Column" at bounding box center [723, 423] width 1293 height 542
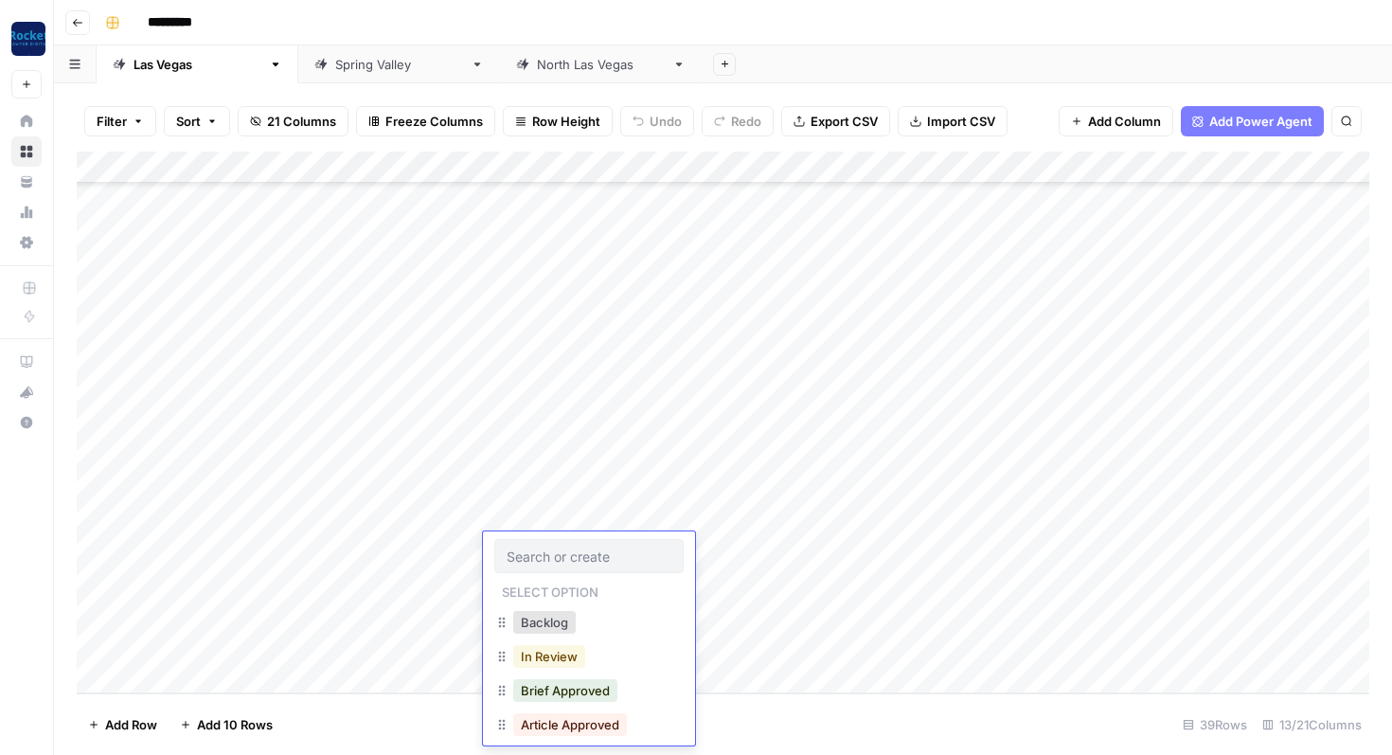
click at [553, 656] on button "In Review" at bounding box center [549, 656] width 72 height 23
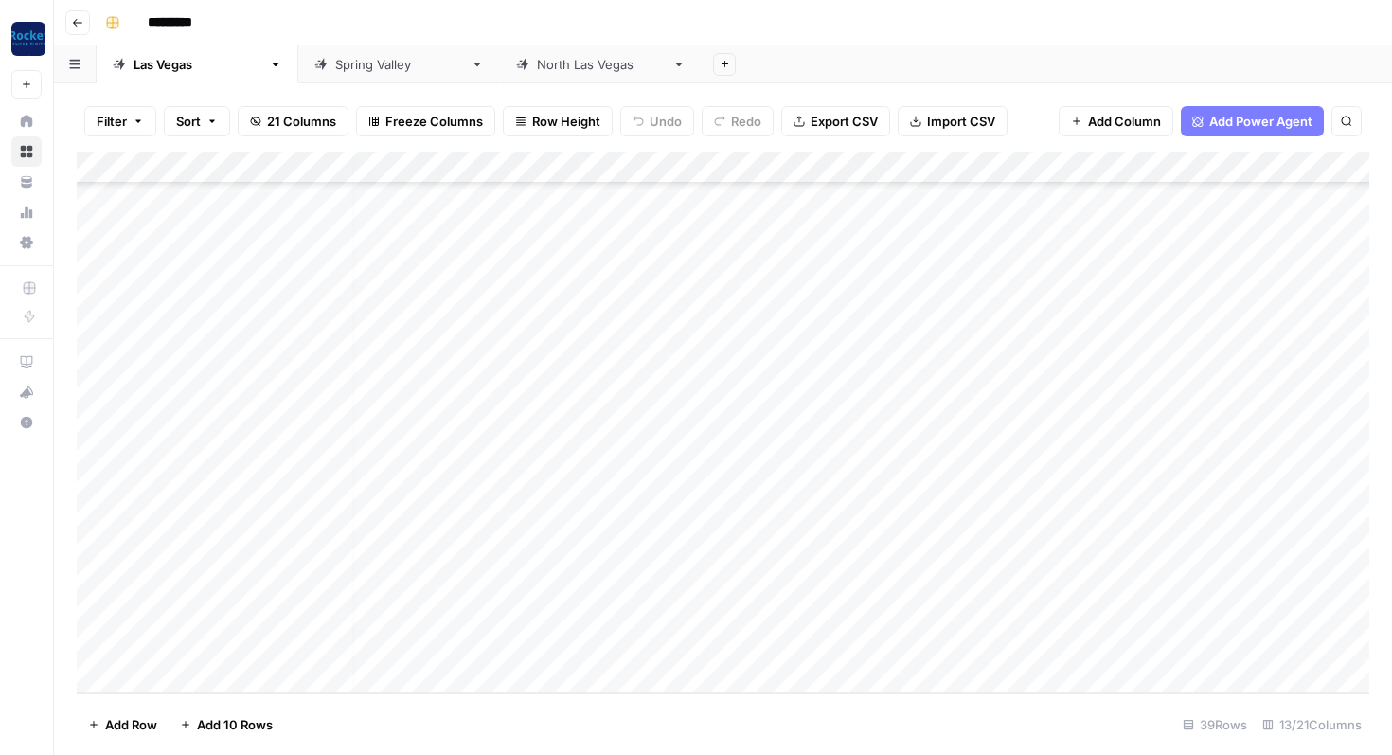
scroll to position [777, 16]
click at [544, 552] on div "Add Column" at bounding box center [723, 423] width 1293 height 542
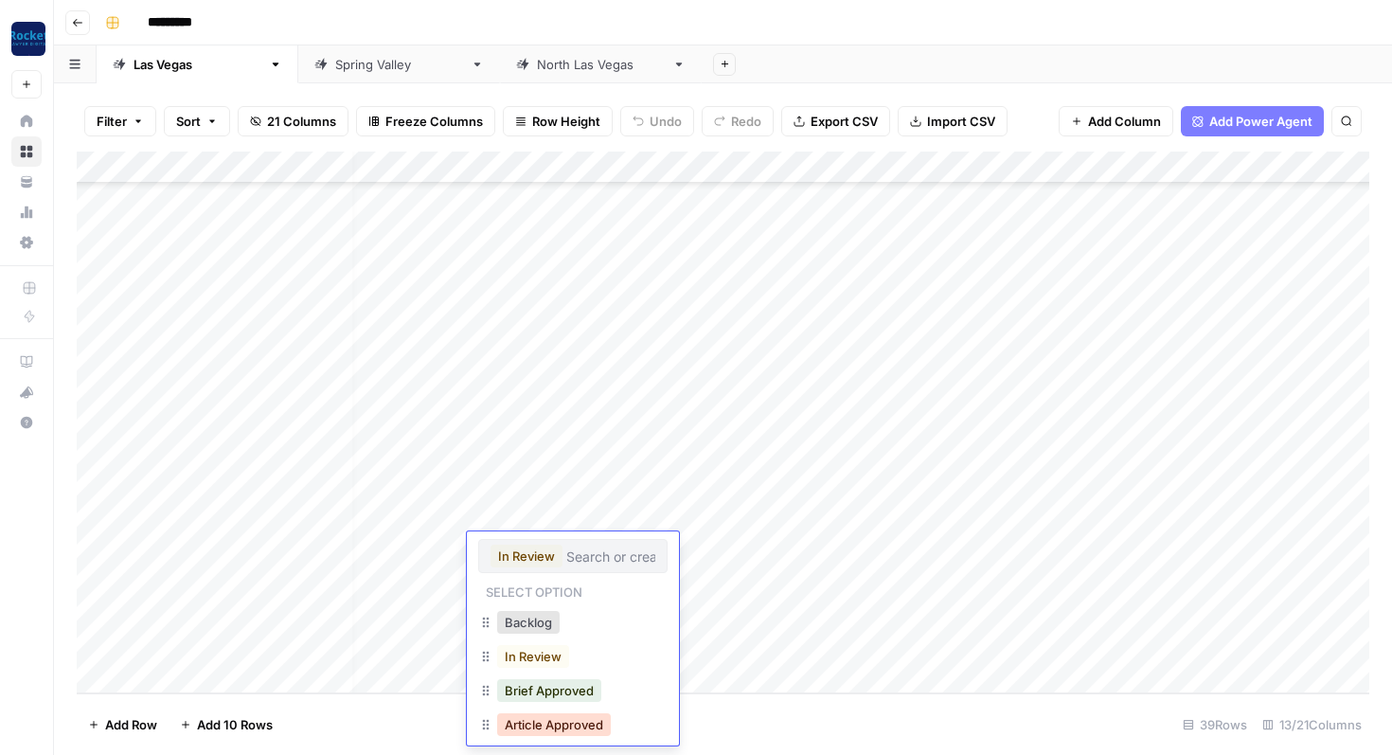
click at [527, 730] on button "Article Approved" at bounding box center [554, 724] width 114 height 23
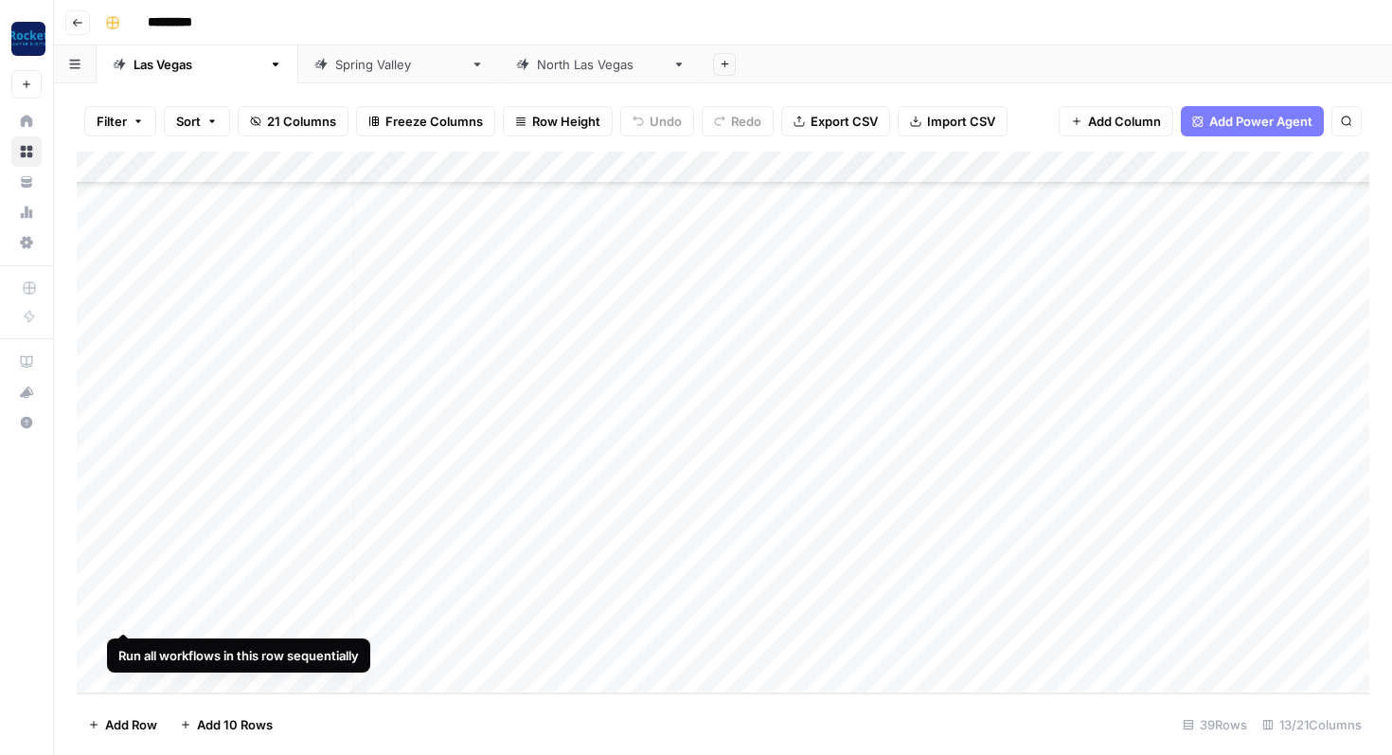
click at [127, 613] on div "Add Column" at bounding box center [723, 423] width 1293 height 542
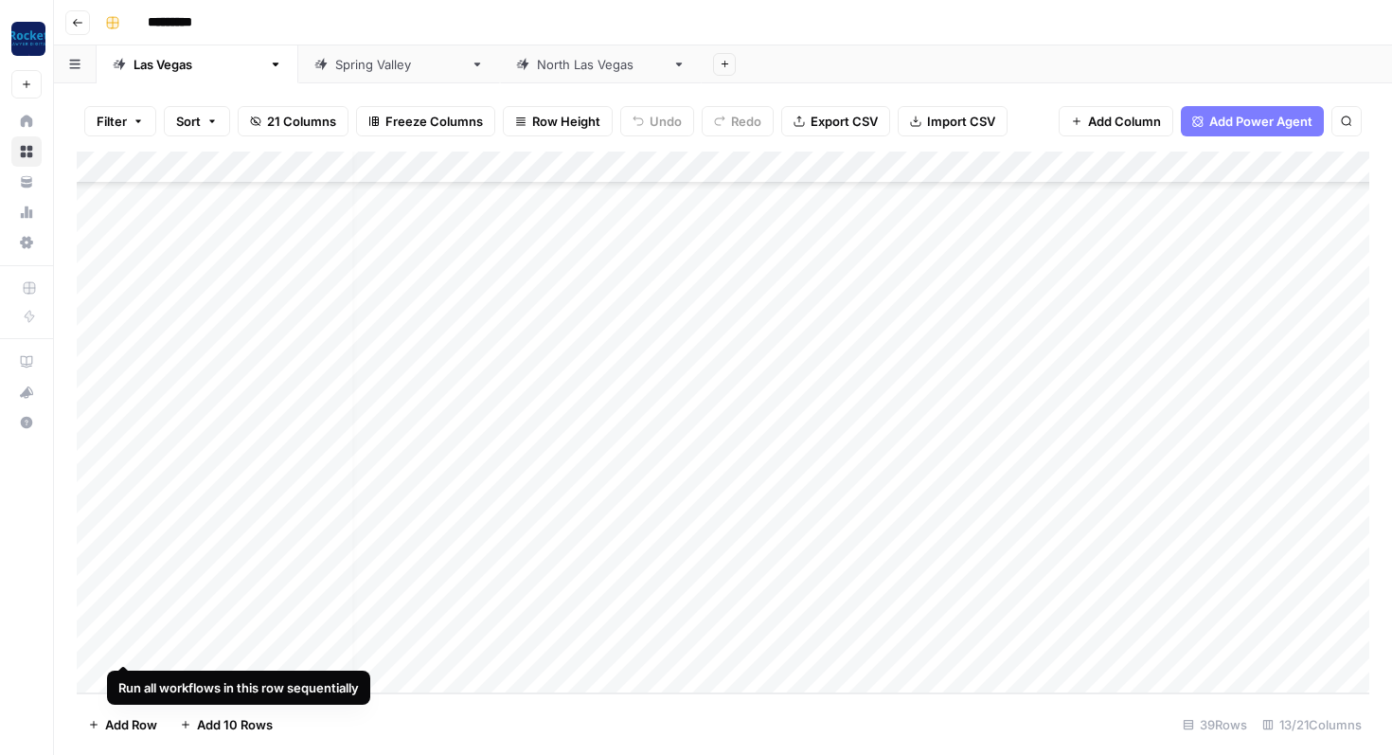
click at [123, 645] on div "Add Column" at bounding box center [723, 423] width 1293 height 542
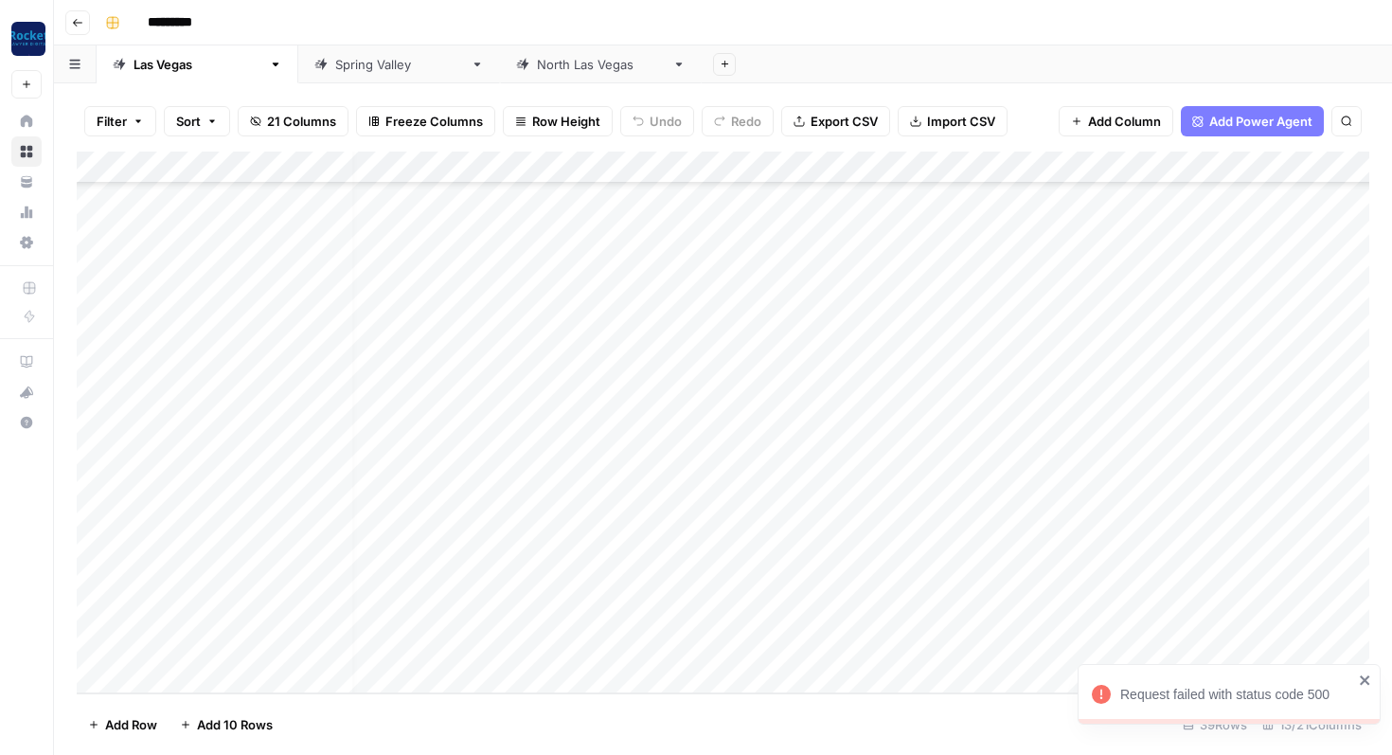
click at [419, 578] on div "Add Column" at bounding box center [723, 423] width 1293 height 542
click at [537, 67] on div "[GEOGRAPHIC_DATA]" at bounding box center [601, 64] width 128 height 19
click at [170, 63] on div "[GEOGRAPHIC_DATA]" at bounding box center [198, 64] width 128 height 19
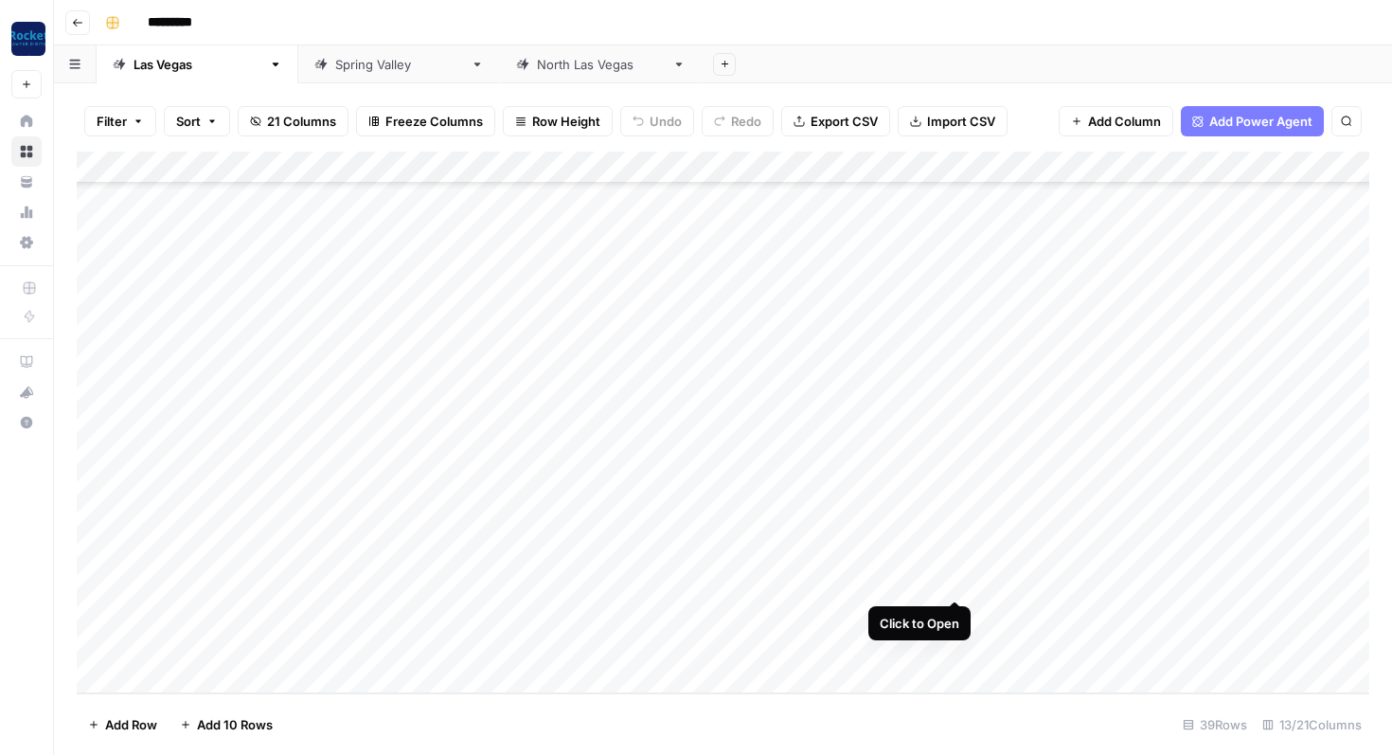
click at [951, 580] on div "Add Column" at bounding box center [723, 423] width 1293 height 542
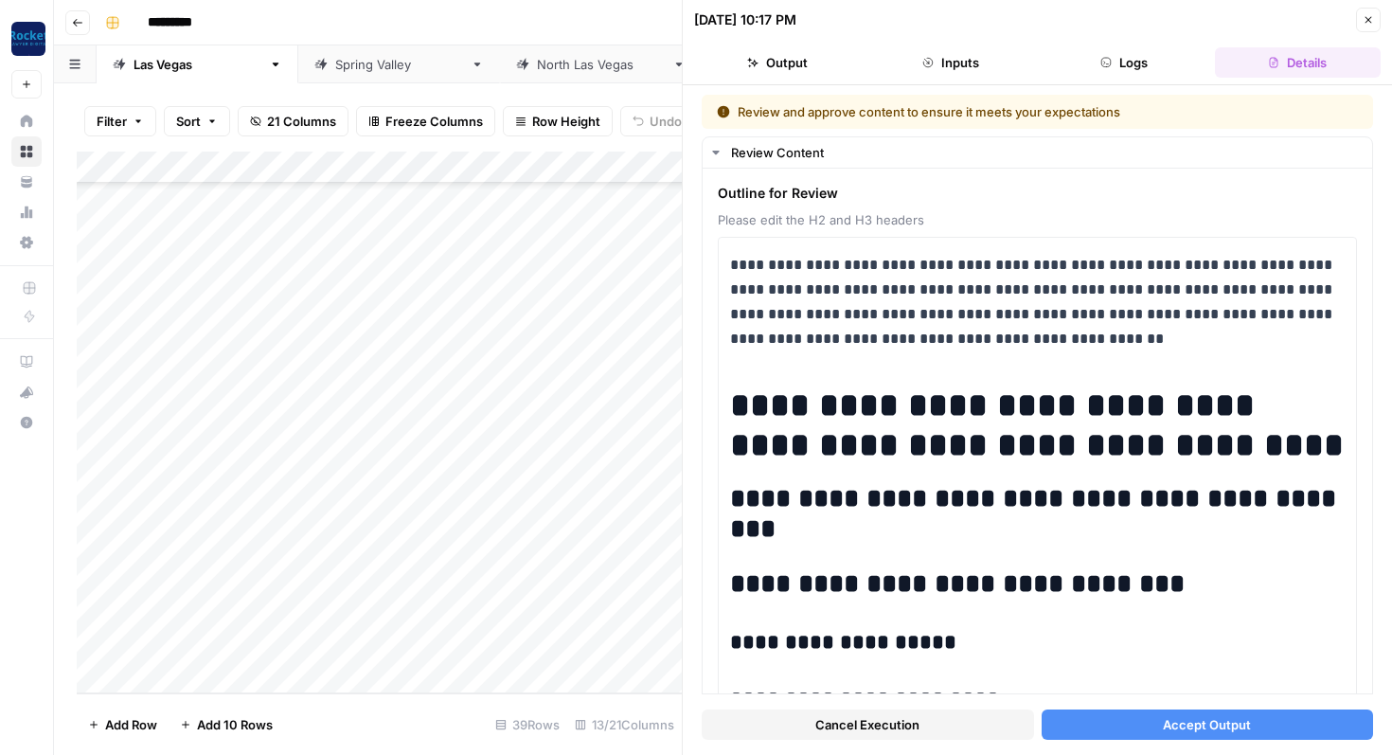
click at [1100, 733] on button "Accept Output" at bounding box center [1208, 725] width 332 height 30
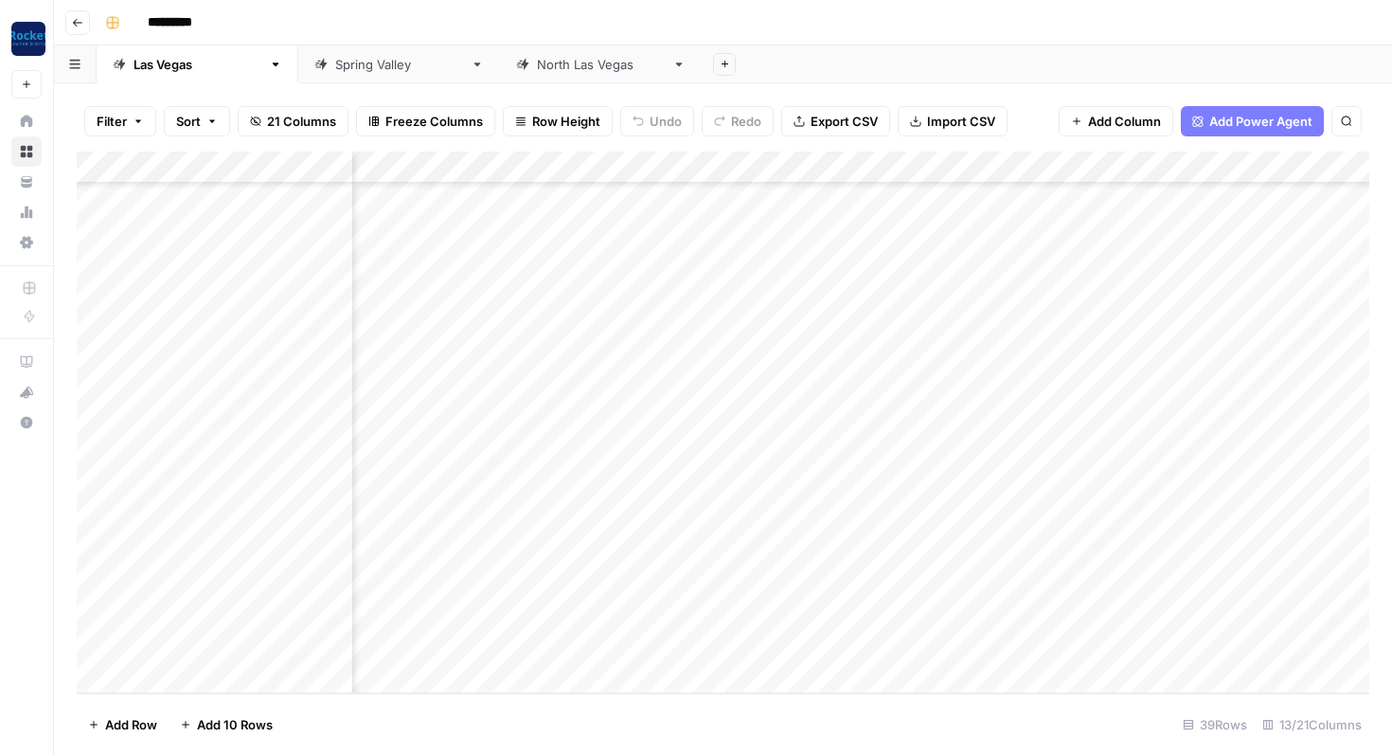
scroll to position [777, 0]
click at [127, 615] on div "Add Column" at bounding box center [723, 423] width 1293 height 542
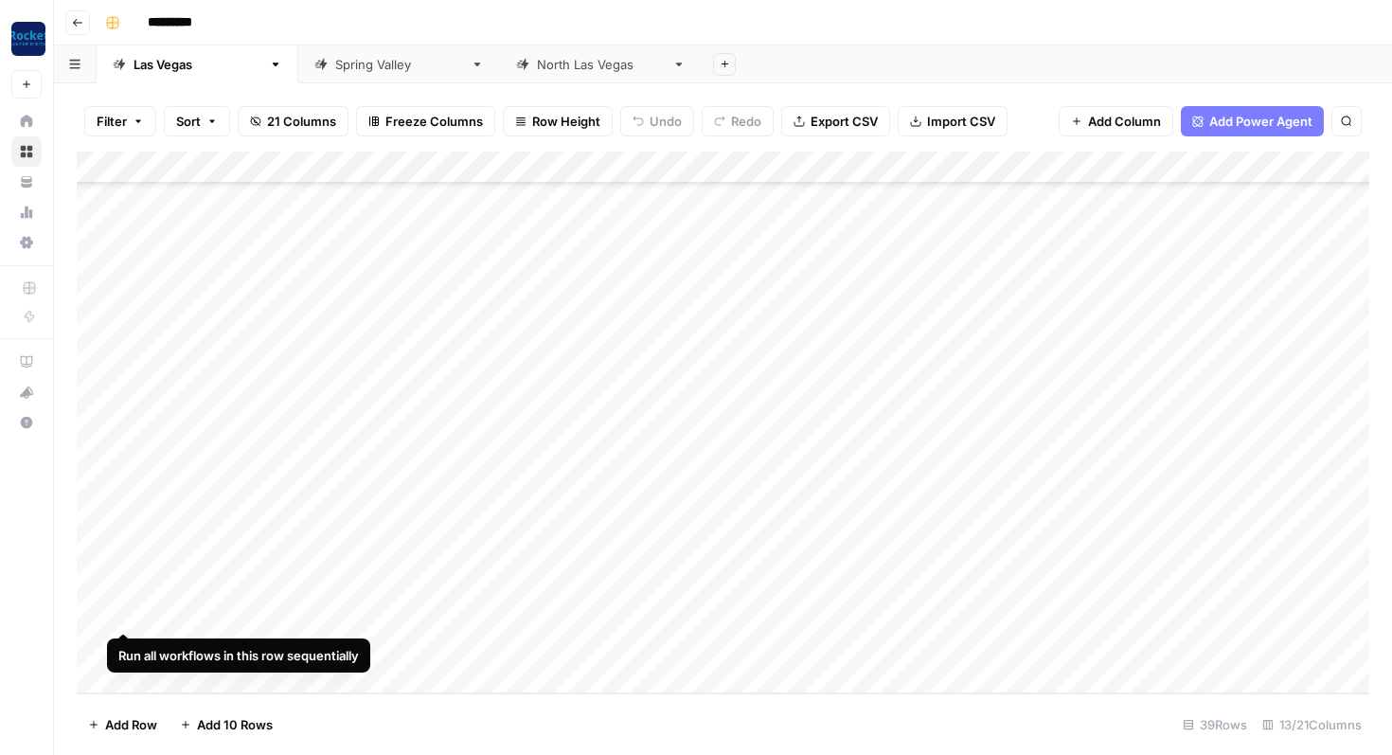
click at [124, 613] on div "Add Column" at bounding box center [723, 423] width 1293 height 542
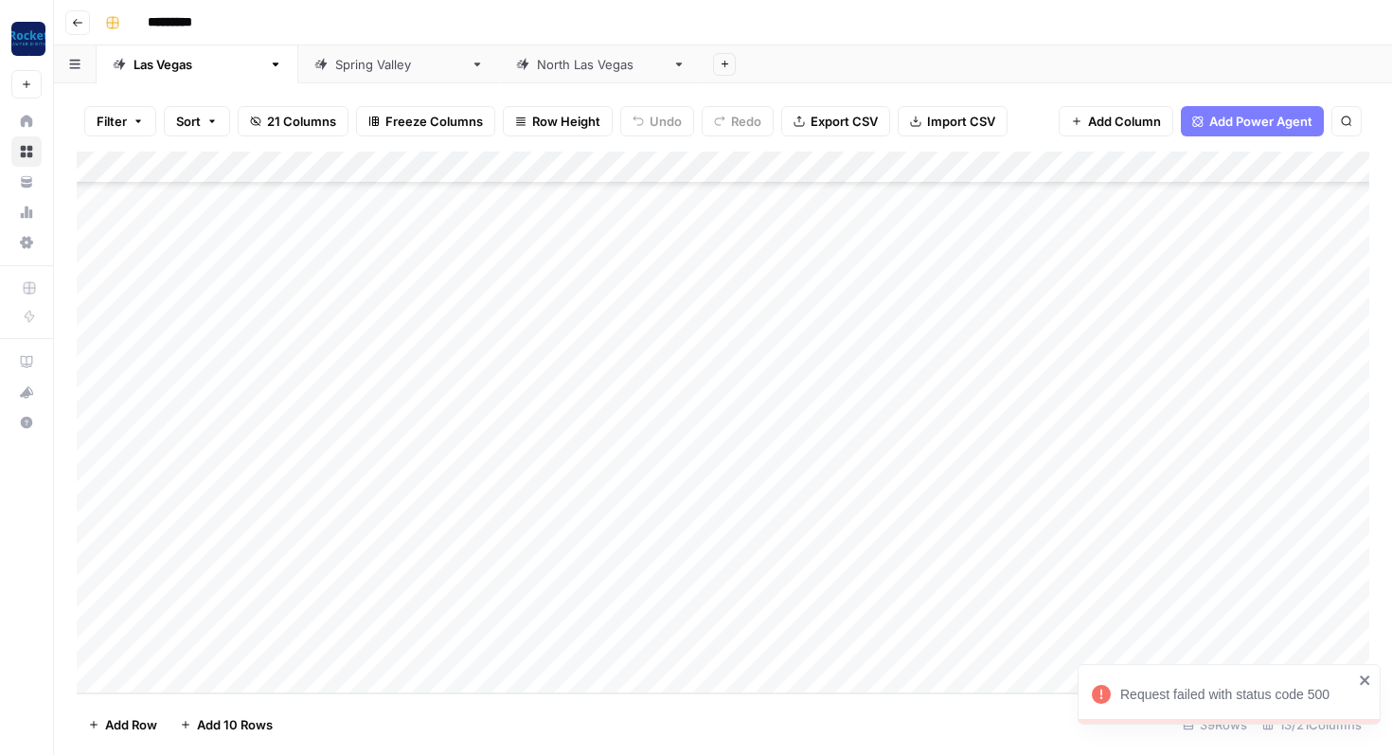
click at [678, 619] on div "Add Column" at bounding box center [723, 423] width 1293 height 542
click at [671, 619] on div "Add Column" at bounding box center [723, 423] width 1293 height 542
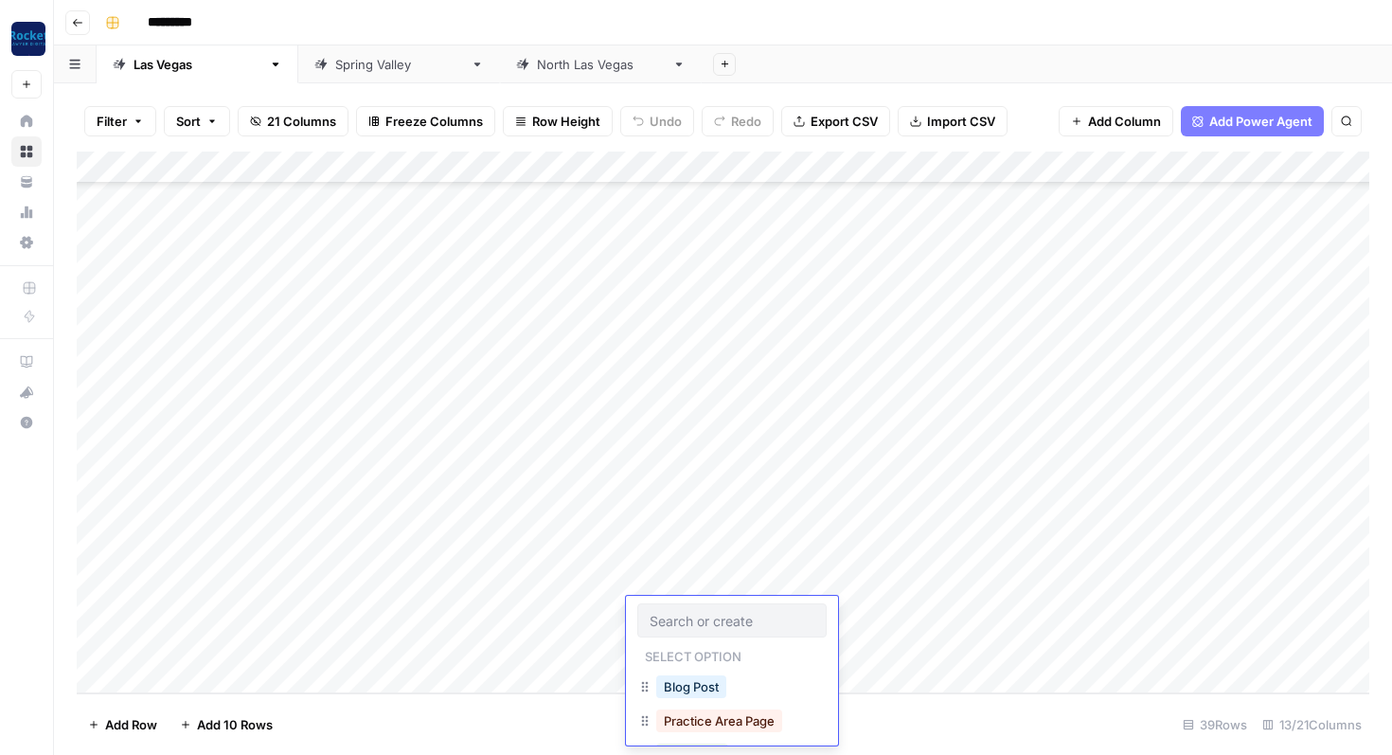
click at [577, 621] on div "Add Column" at bounding box center [723, 423] width 1293 height 542
click at [677, 621] on div "Add Column" at bounding box center [723, 423] width 1293 height 542
click at [693, 614] on div "Add Column" at bounding box center [723, 423] width 1293 height 542
click at [683, 689] on button "Blog Post" at bounding box center [691, 686] width 70 height 23
click at [672, 636] on div "Add Column" at bounding box center [723, 423] width 1293 height 542
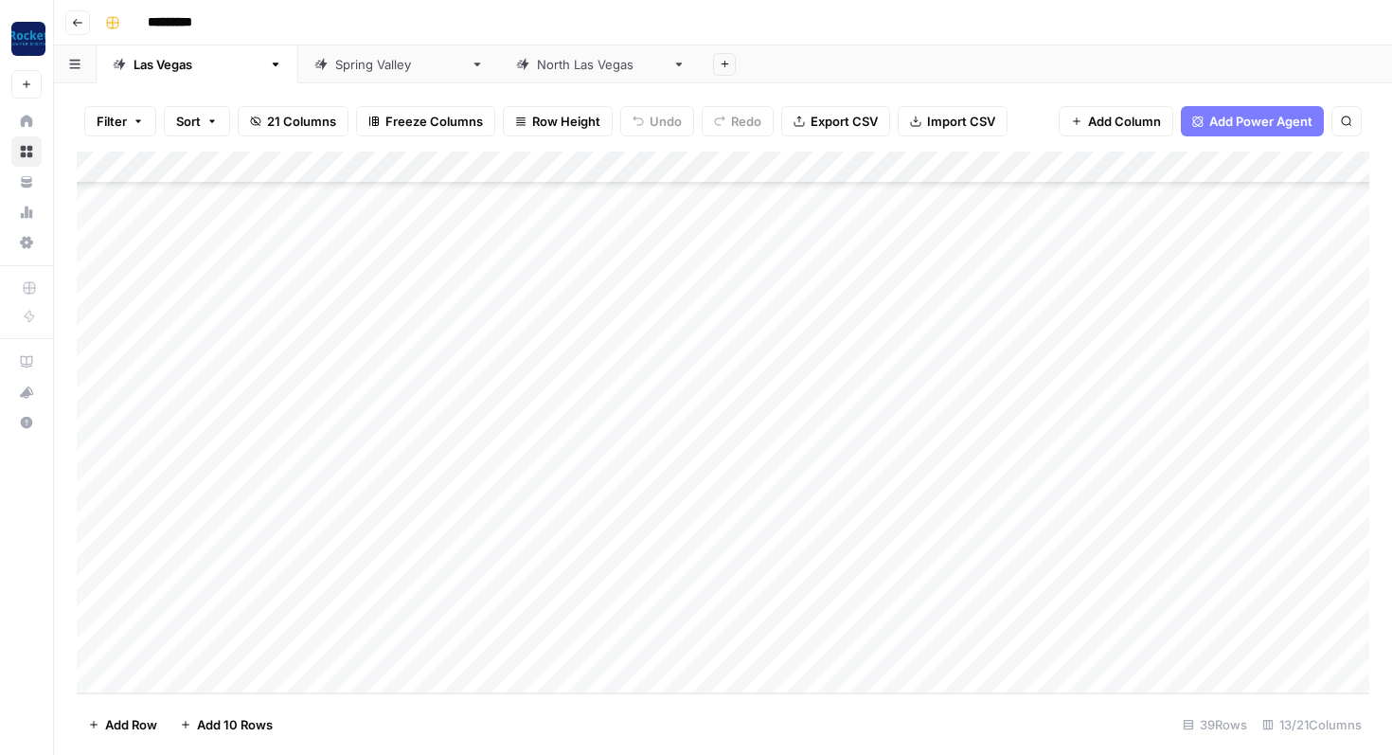
click at [682, 639] on div "Add Column" at bounding box center [723, 423] width 1293 height 542
click at [683, 710] on button "Blog Post" at bounding box center [691, 719] width 70 height 23
click at [124, 645] on div "Add Column" at bounding box center [723, 423] width 1293 height 542
click at [883, 643] on div "Add Column" at bounding box center [723, 423] width 1293 height 542
click at [885, 612] on div "Add Column" at bounding box center [723, 423] width 1293 height 542
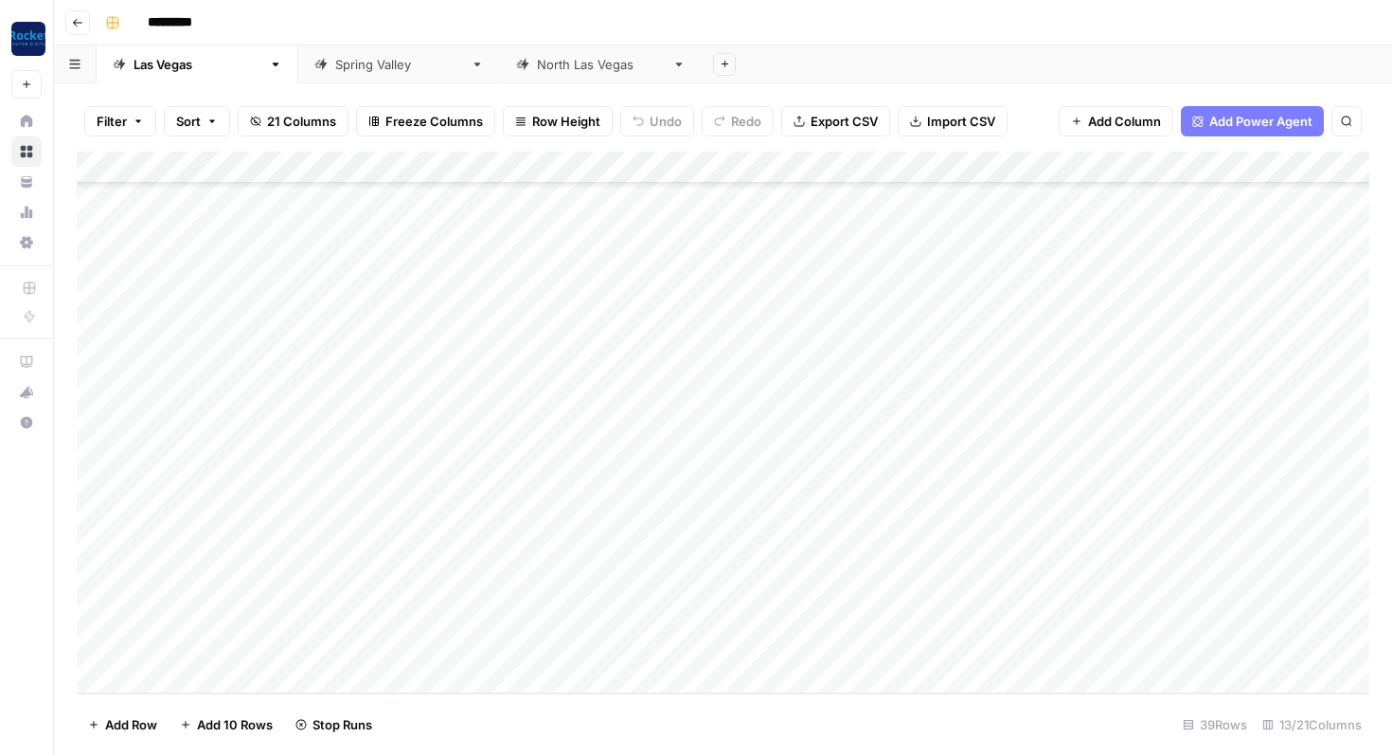
click at [537, 64] on div "[GEOGRAPHIC_DATA]" at bounding box center [601, 64] width 128 height 19
click at [953, 609] on div "Add Column" at bounding box center [723, 423] width 1293 height 542
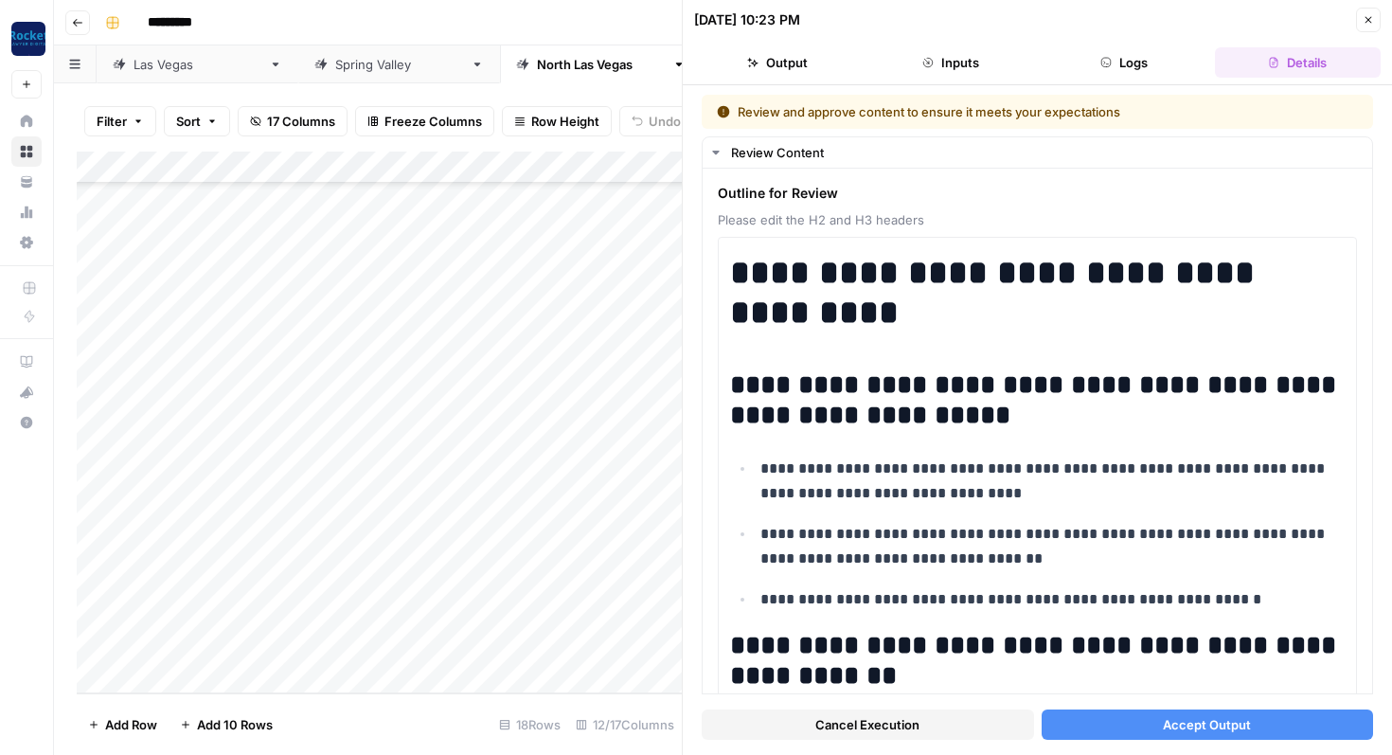
click at [1111, 728] on button "Accept Output" at bounding box center [1208, 725] width 332 height 30
click at [1364, 21] on icon "button" at bounding box center [1368, 19] width 11 height 11
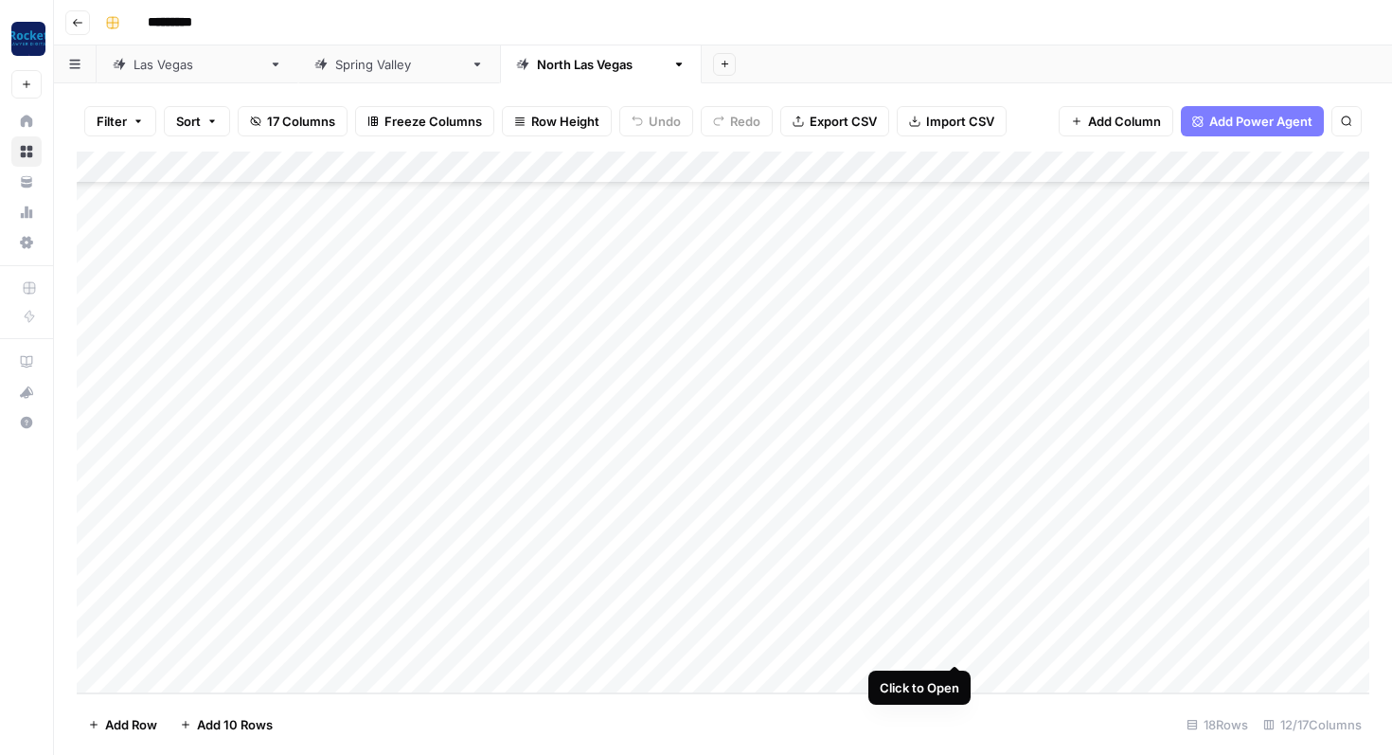
click at [955, 641] on div "Add Column" at bounding box center [723, 423] width 1293 height 542
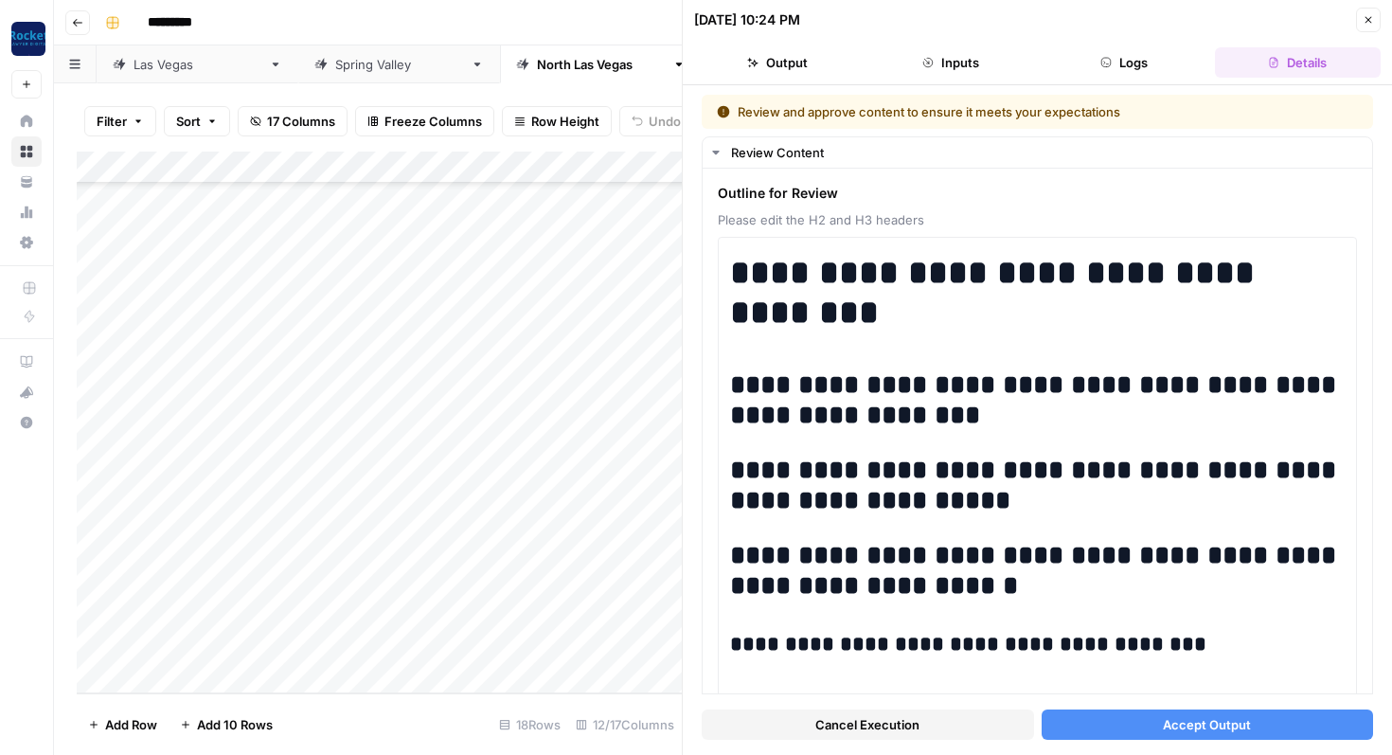
click at [1095, 722] on button "Accept Output" at bounding box center [1208, 725] width 332 height 30
click at [1366, 20] on icon "button" at bounding box center [1368, 19] width 11 height 11
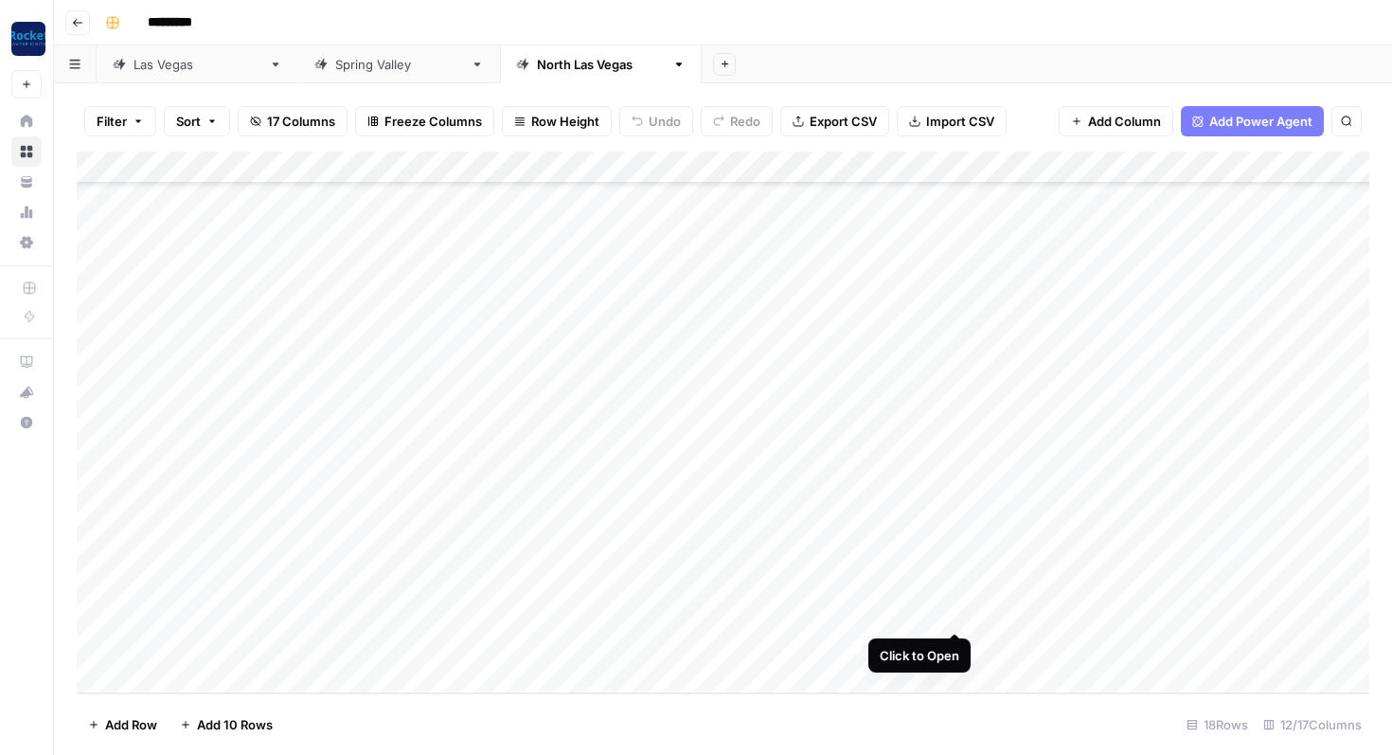
click at [955, 616] on div "Add Column" at bounding box center [723, 423] width 1293 height 542
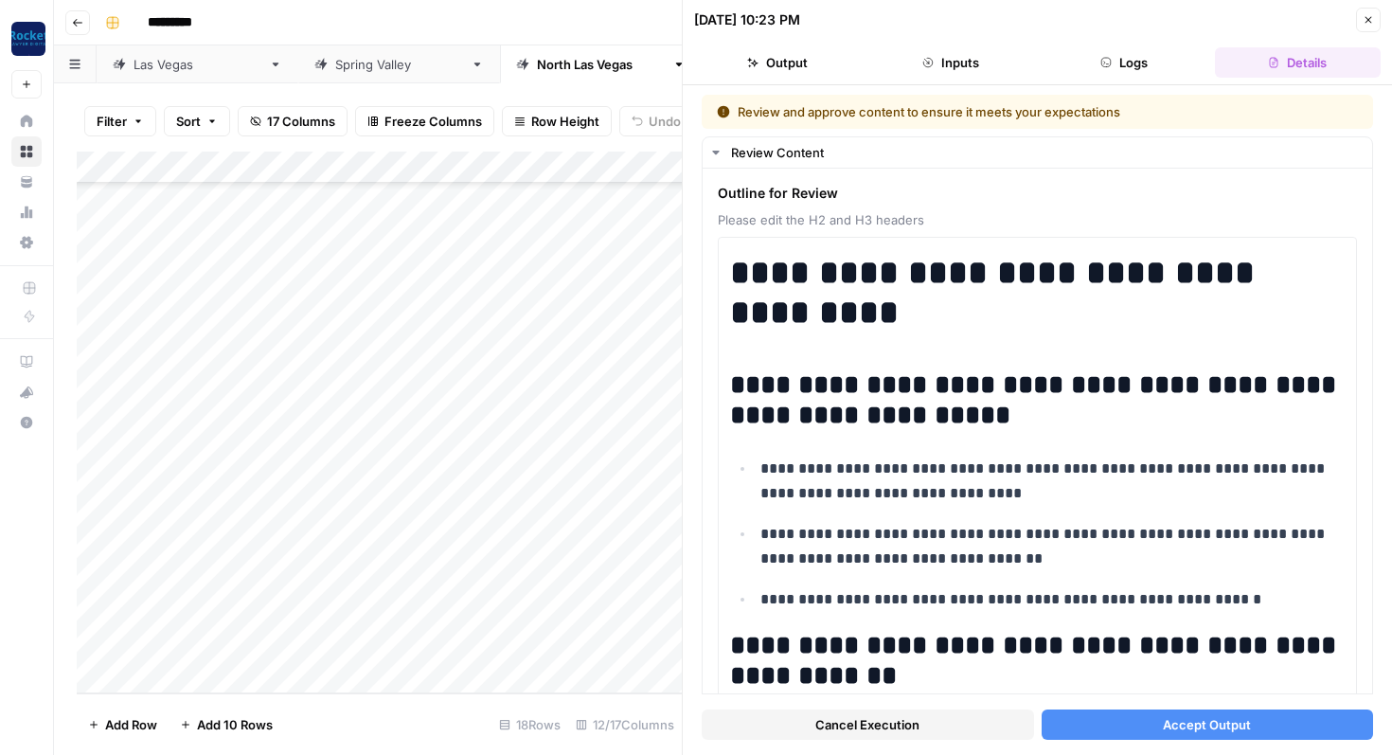
click at [1091, 718] on button "Accept Output" at bounding box center [1208, 725] width 332 height 30
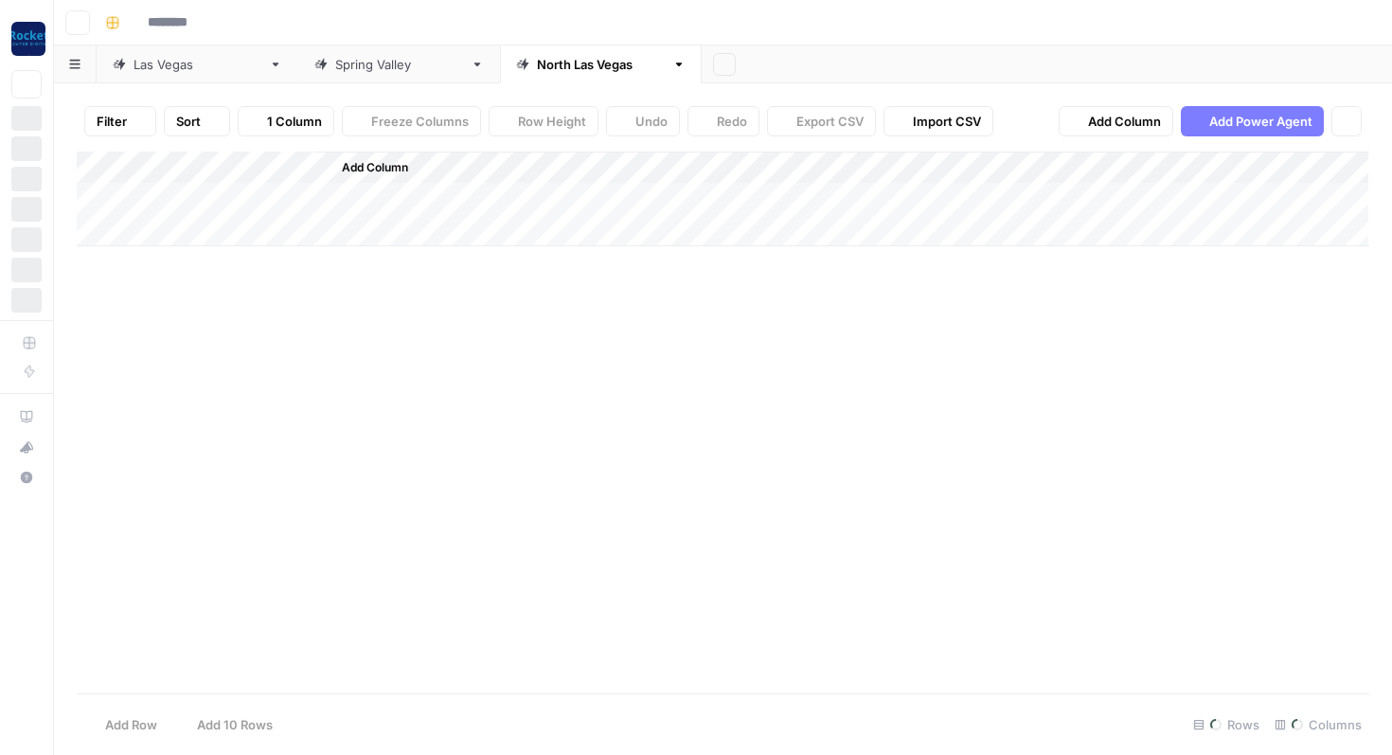
type input "*********"
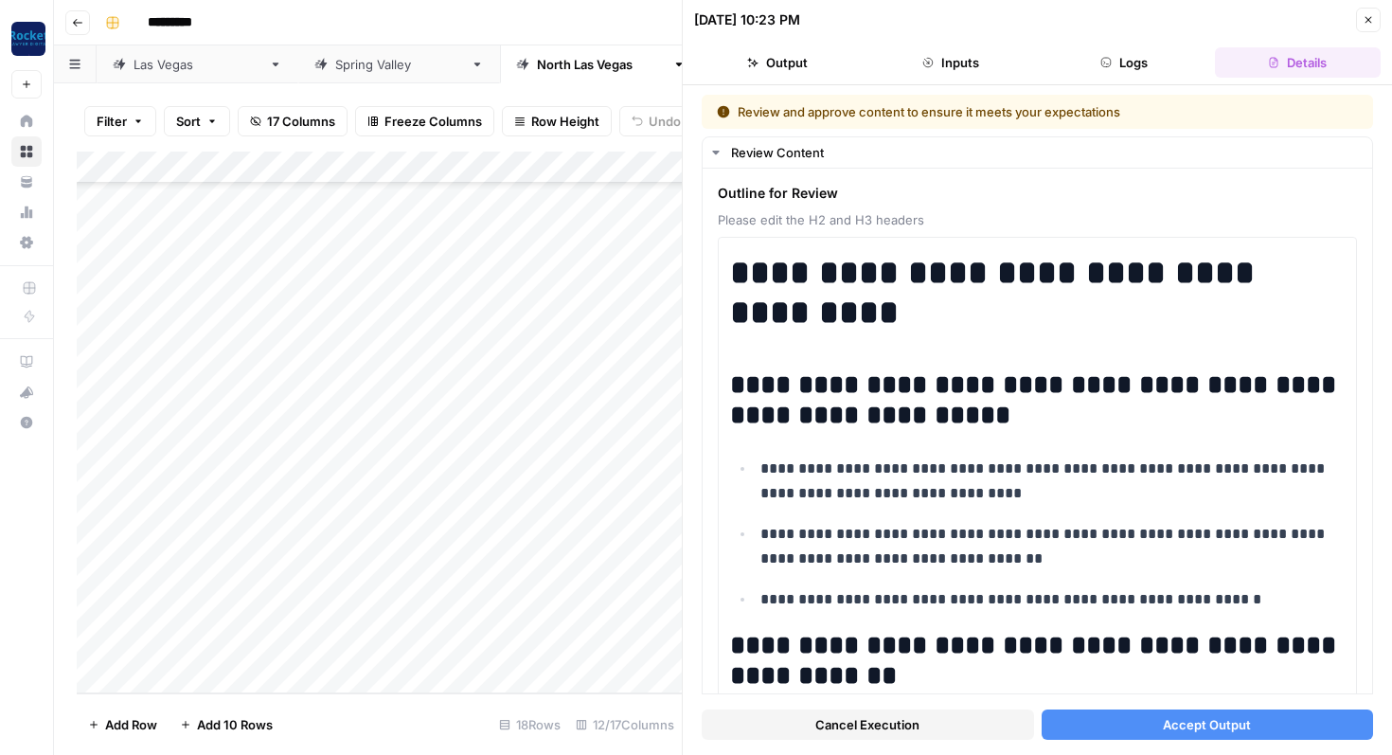
click at [1366, 20] on icon "button" at bounding box center [1368, 19] width 11 height 11
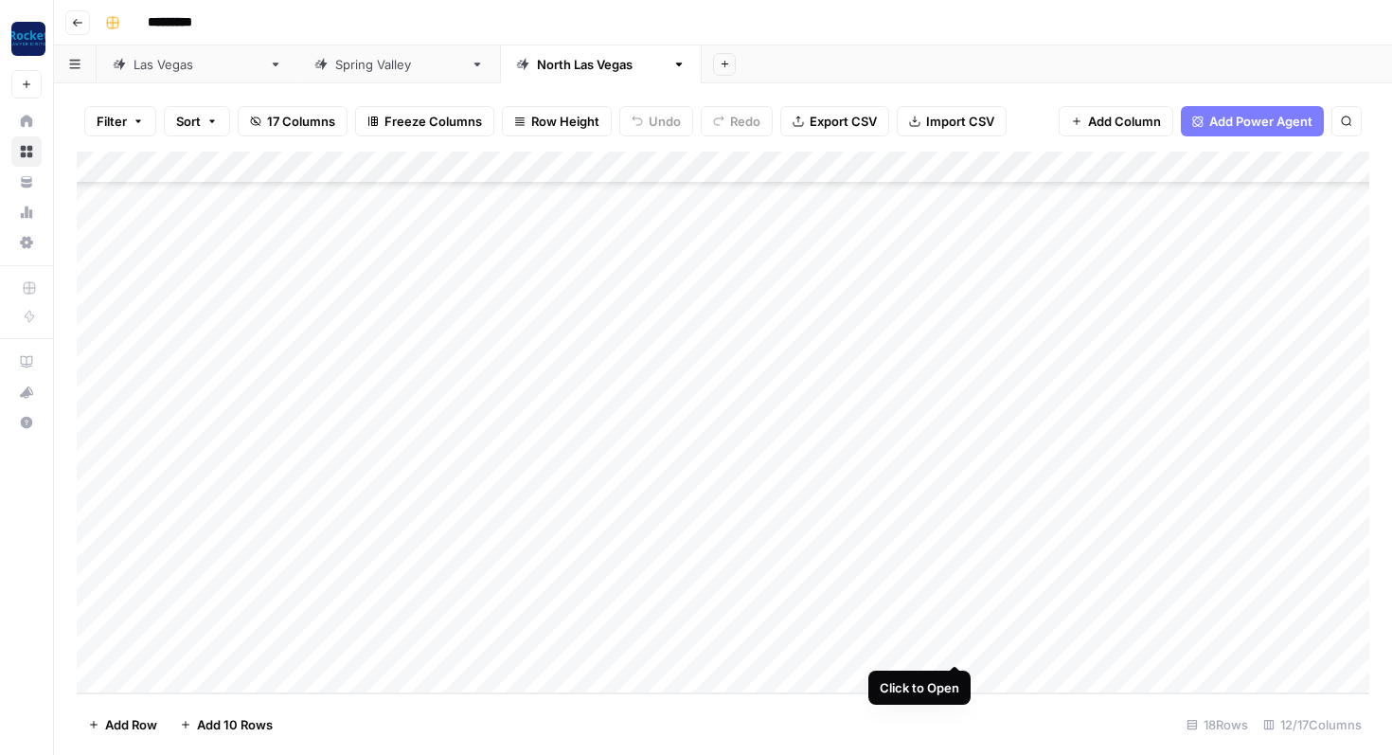
click at [956, 641] on div "Add Column" at bounding box center [723, 423] width 1293 height 542
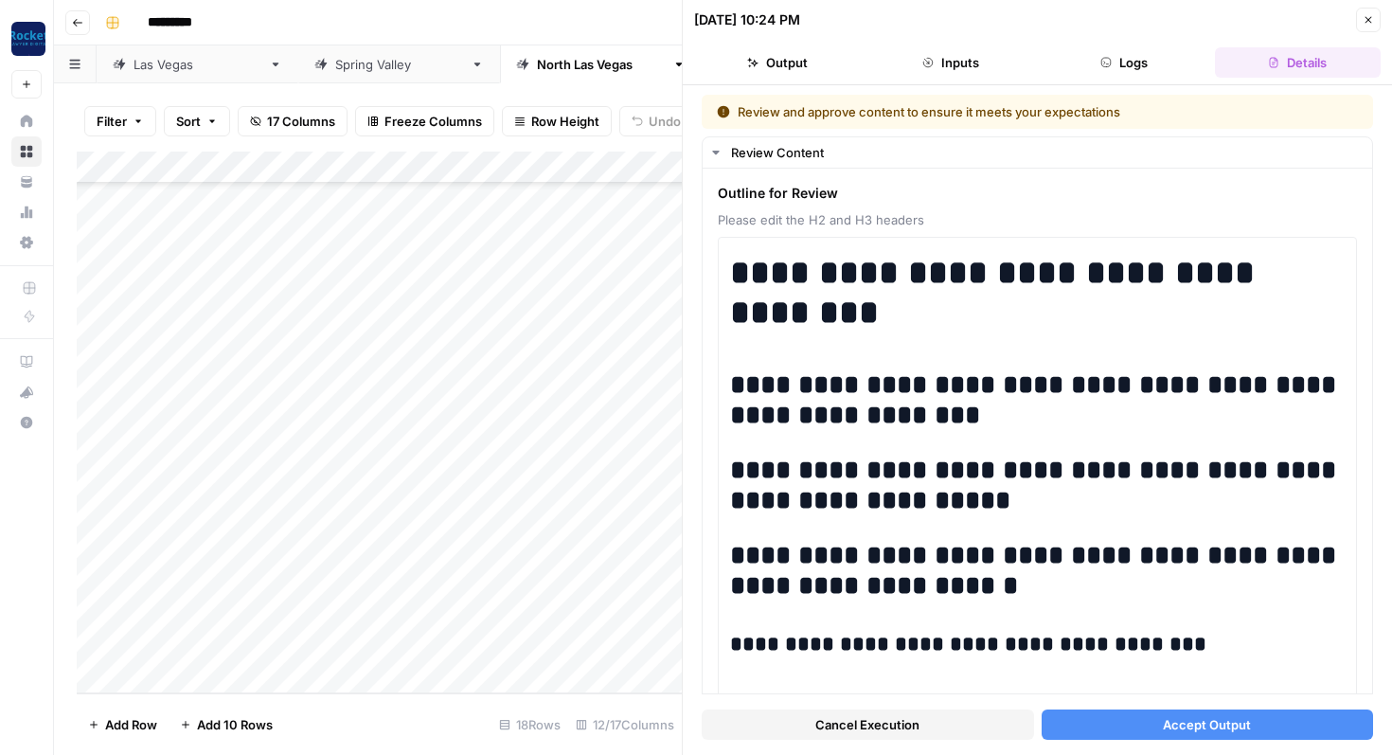
click at [1094, 726] on button "Accept Output" at bounding box center [1208, 725] width 332 height 30
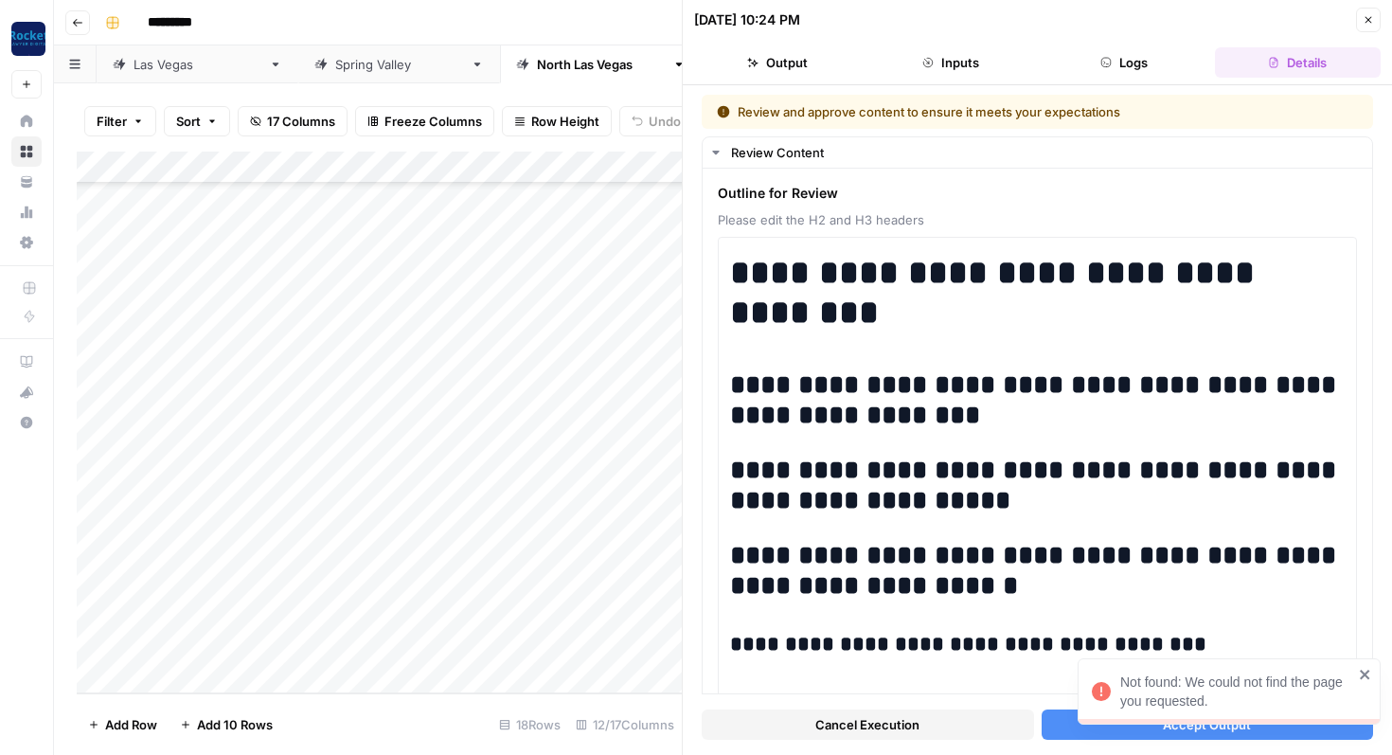
click at [1369, 25] on icon "button" at bounding box center [1368, 19] width 11 height 11
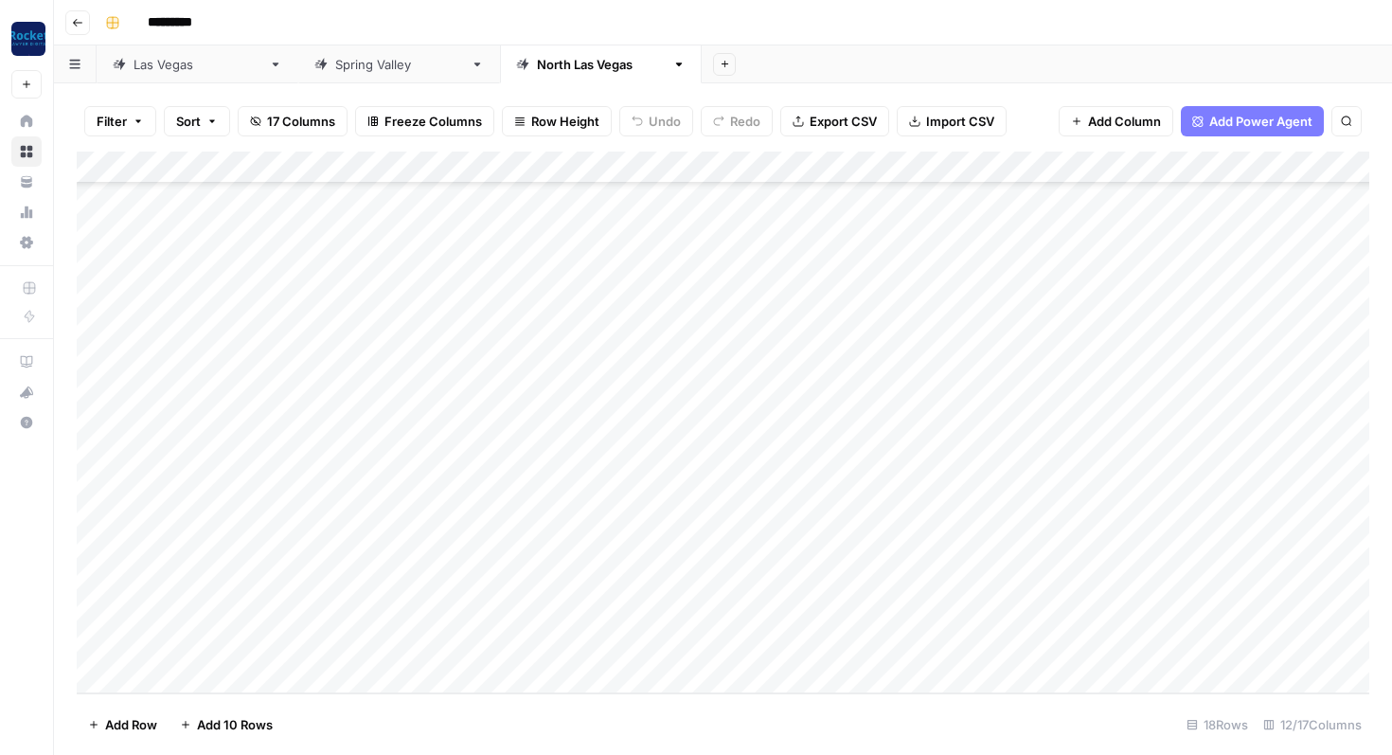
scroll to position [100, 0]
click at [246, 612] on div "Add Column" at bounding box center [723, 423] width 1293 height 542
click at [253, 613] on textarea "**********" at bounding box center [293, 615] width 303 height 27
click at [226, 675] on div "Add Column" at bounding box center [723, 423] width 1293 height 542
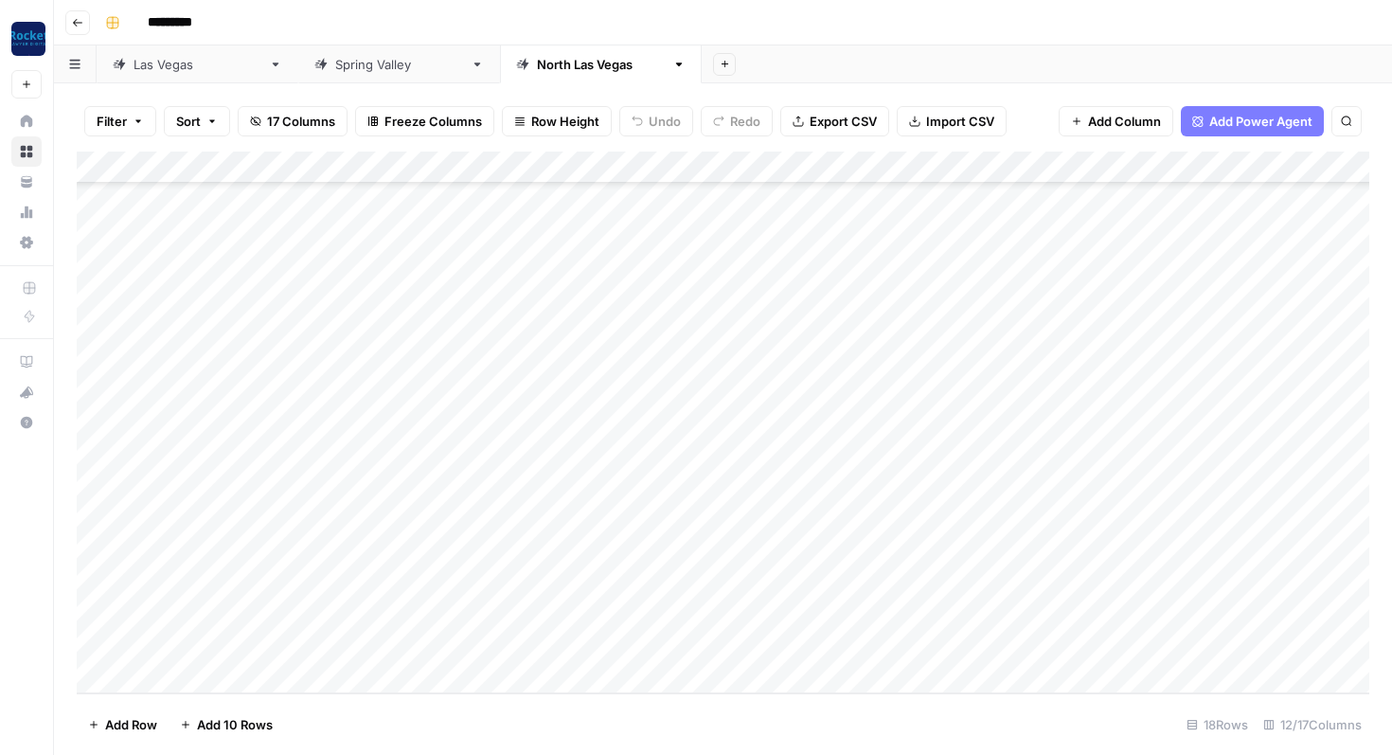
scroll to position [133, 0]
click at [219, 643] on textarea at bounding box center [293, 647] width 303 height 27
type textarea "**********"
click at [528, 630] on div "Add Column" at bounding box center [723, 423] width 1293 height 542
click at [538, 648] on div "Add Column" at bounding box center [723, 423] width 1293 height 542
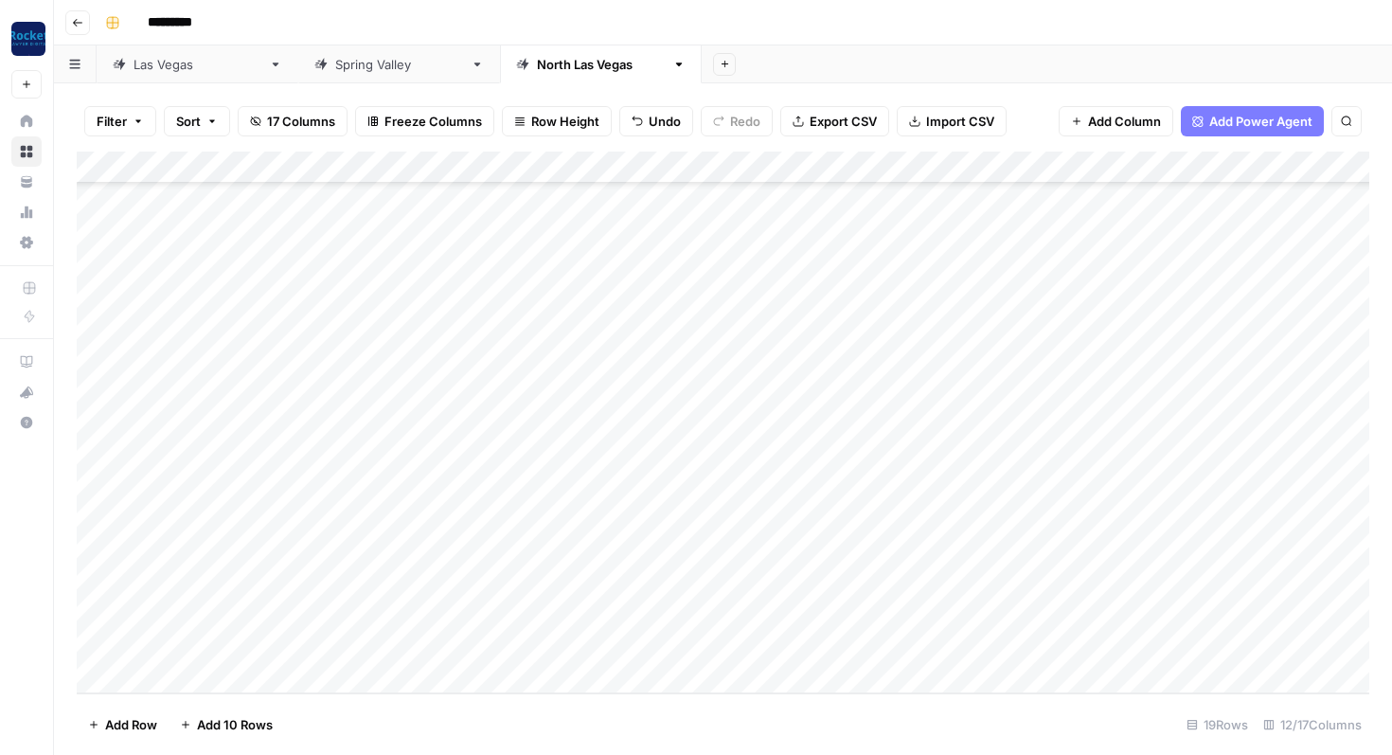
click at [742, 665] on div "Add Column" at bounding box center [723, 423] width 1293 height 542
click at [673, 619] on div "Add Column" at bounding box center [723, 423] width 1293 height 542
click at [688, 613] on div "Add Column" at bounding box center [723, 423] width 1293 height 542
click at [695, 720] on button "Practice Area Page" at bounding box center [719, 721] width 126 height 23
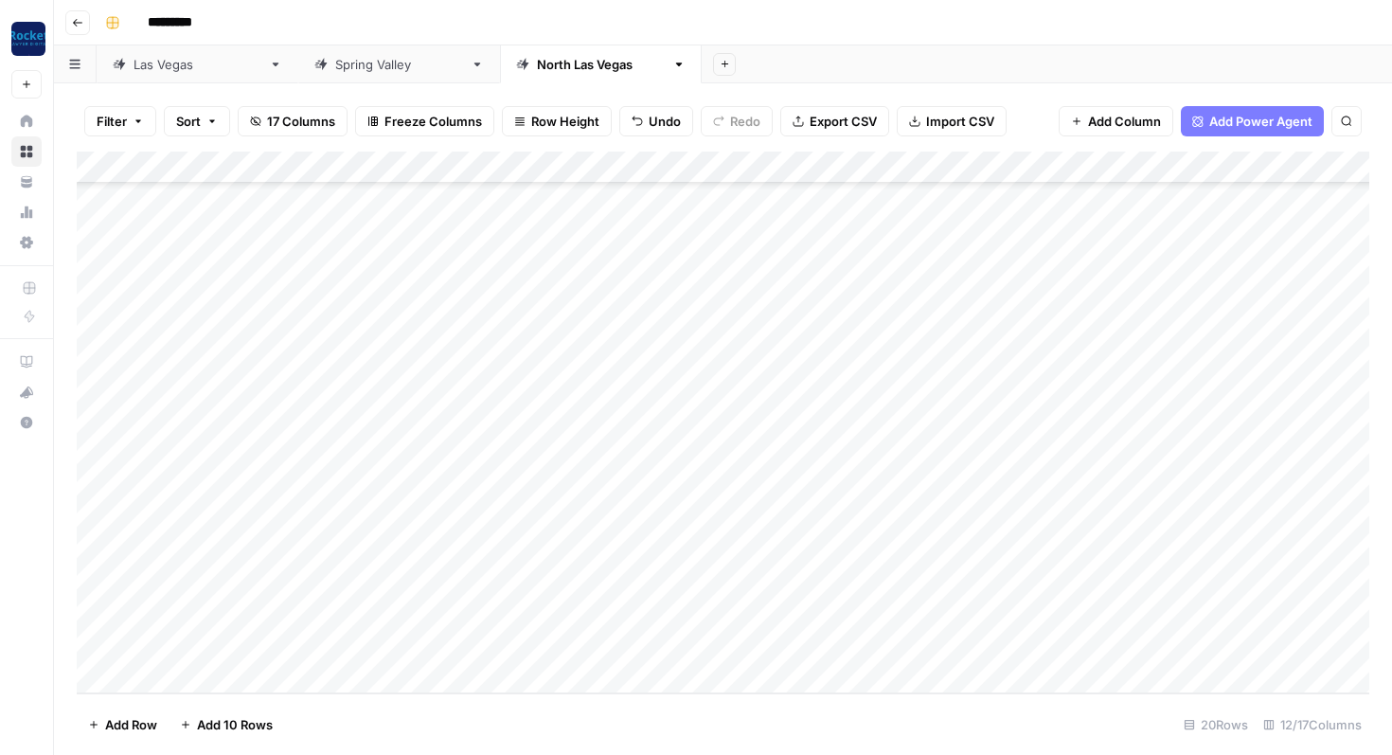
click at [851, 609] on div "Add Column" at bounding box center [723, 423] width 1293 height 542
click at [957, 609] on div "Add Column" at bounding box center [723, 423] width 1293 height 542
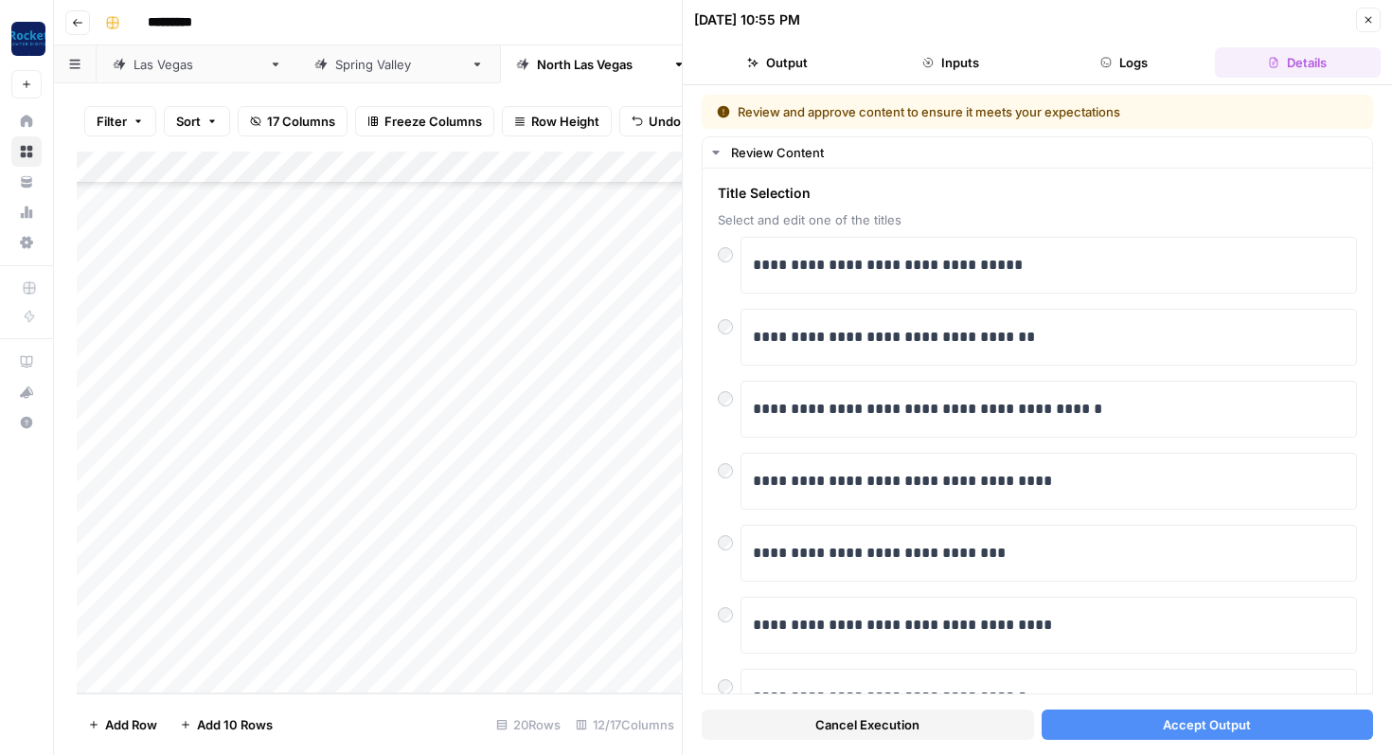
click at [1082, 728] on button "Accept Output" at bounding box center [1208, 725] width 332 height 30
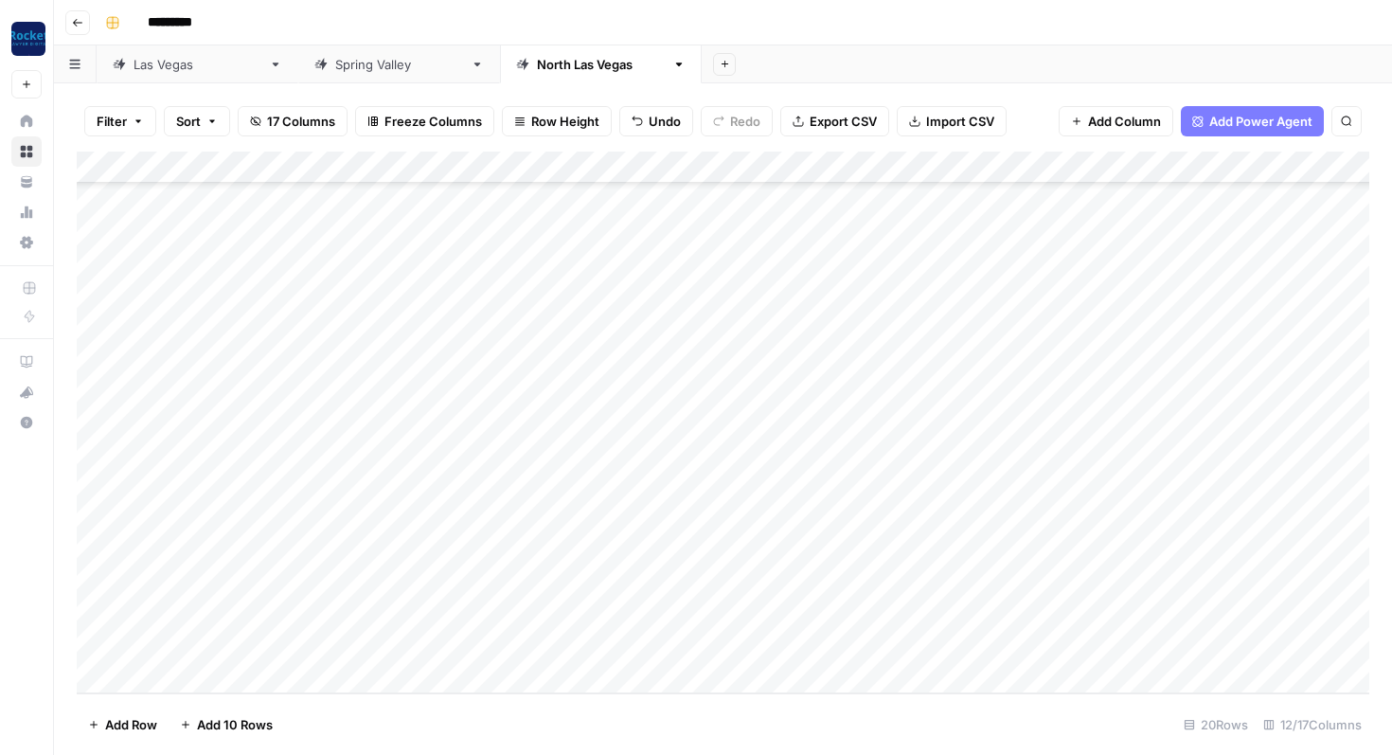
click at [168, 63] on div "[GEOGRAPHIC_DATA]" at bounding box center [198, 64] width 128 height 19
click at [957, 613] on div "Add Column" at bounding box center [723, 423] width 1293 height 542
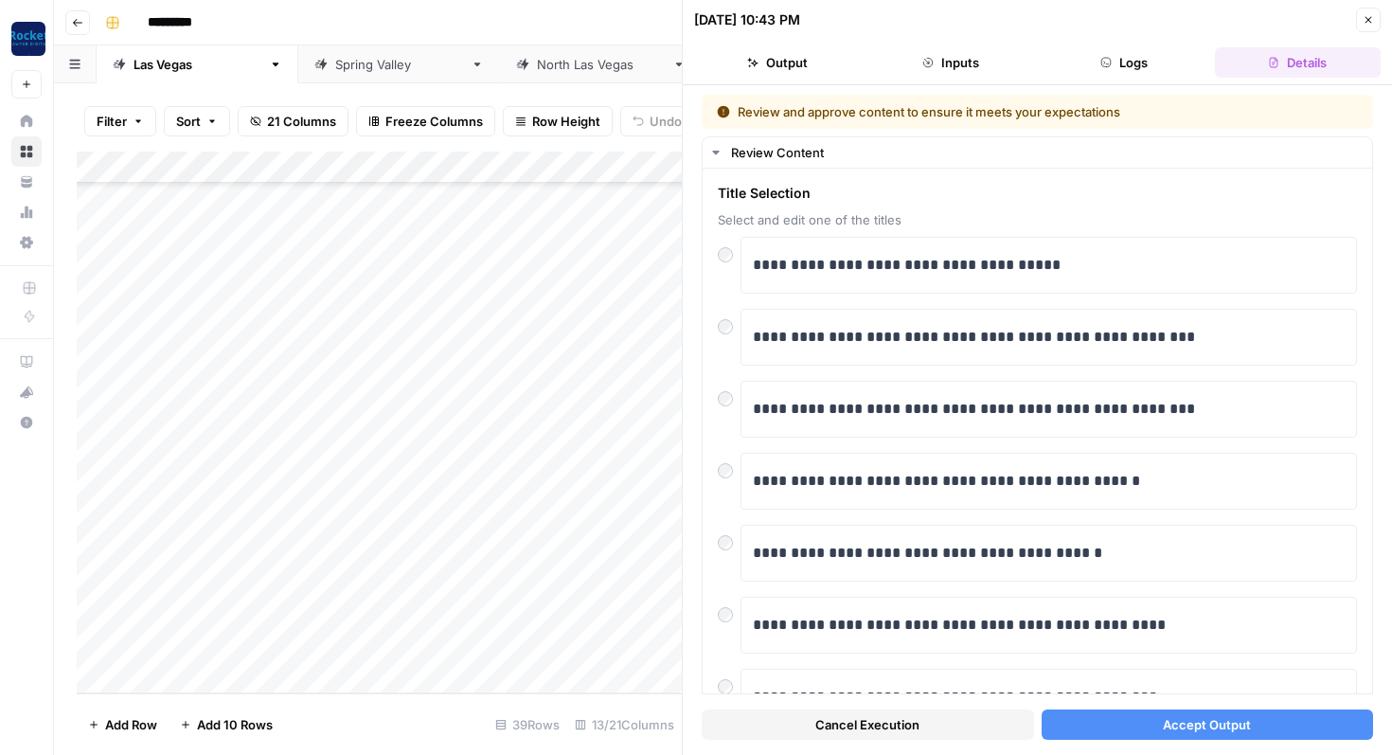
click at [1141, 733] on button "Accept Output" at bounding box center [1208, 725] width 332 height 30
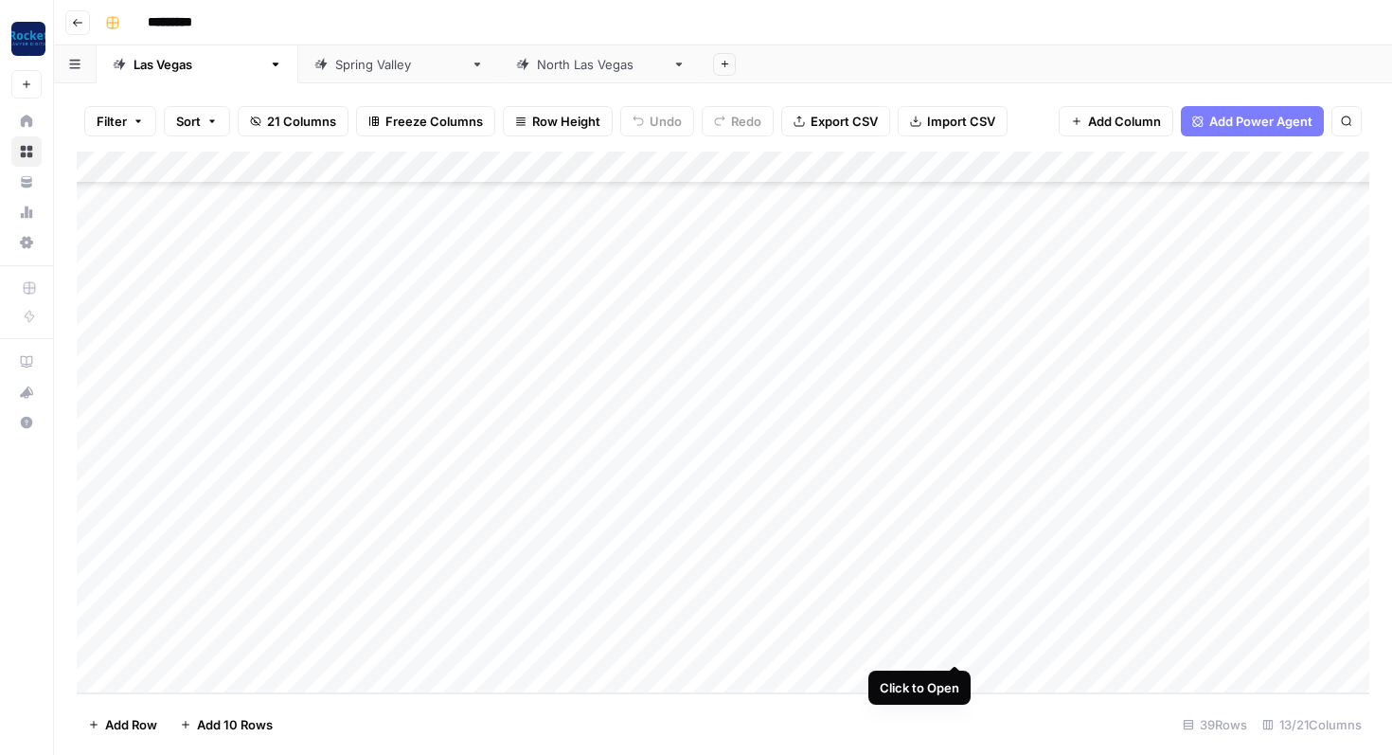
click at [958, 644] on div "Add Column" at bounding box center [723, 423] width 1293 height 542
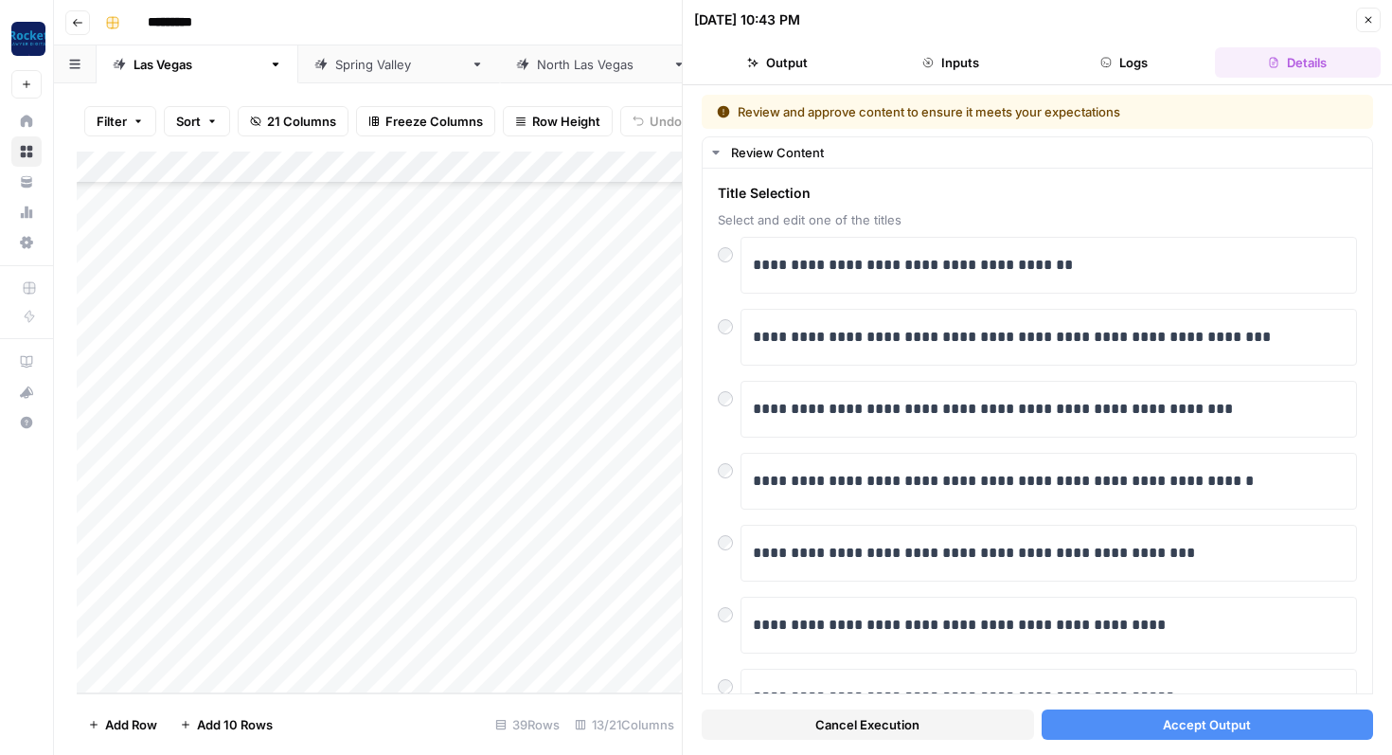
click at [1074, 721] on button "Accept Output" at bounding box center [1208, 725] width 332 height 30
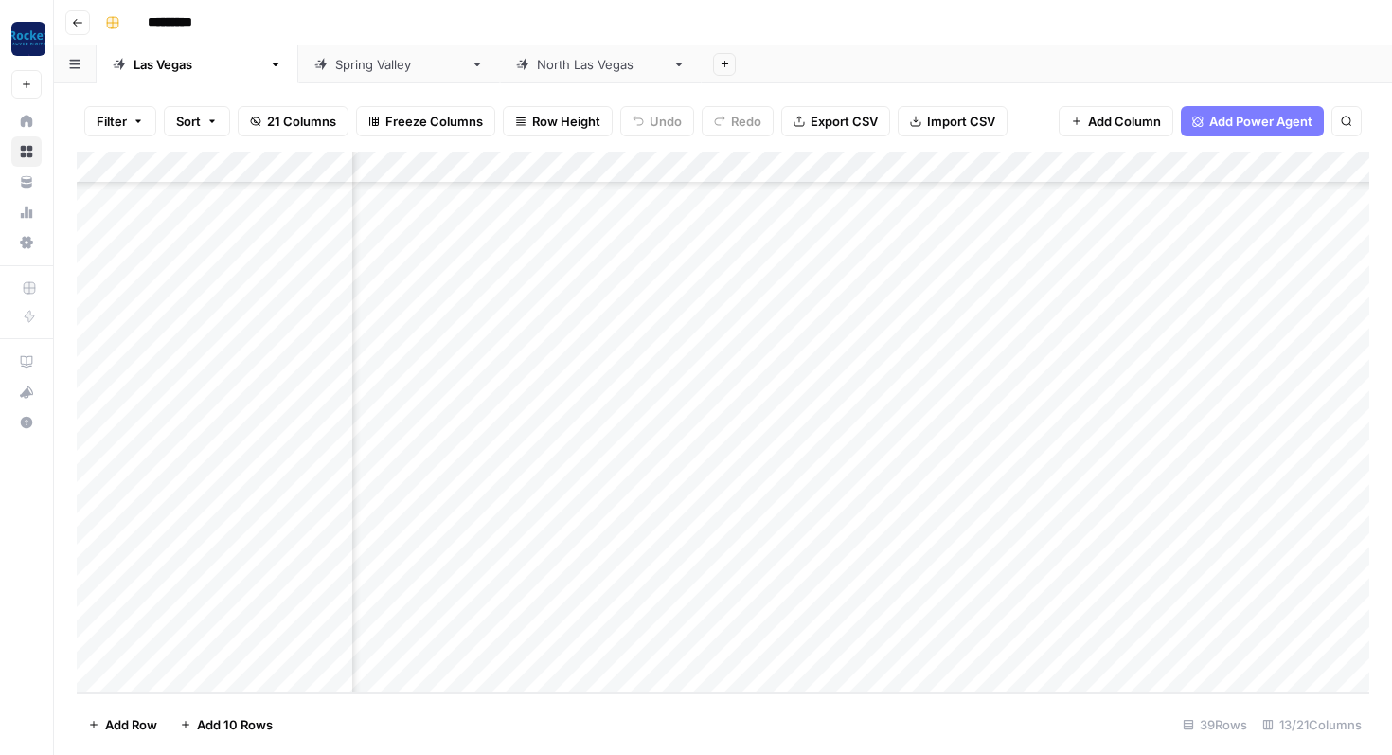
scroll to position [777, 437]
click at [1132, 580] on div "Add Column" at bounding box center [723, 423] width 1293 height 542
click at [557, 580] on div "Add Column" at bounding box center [723, 423] width 1293 height 542
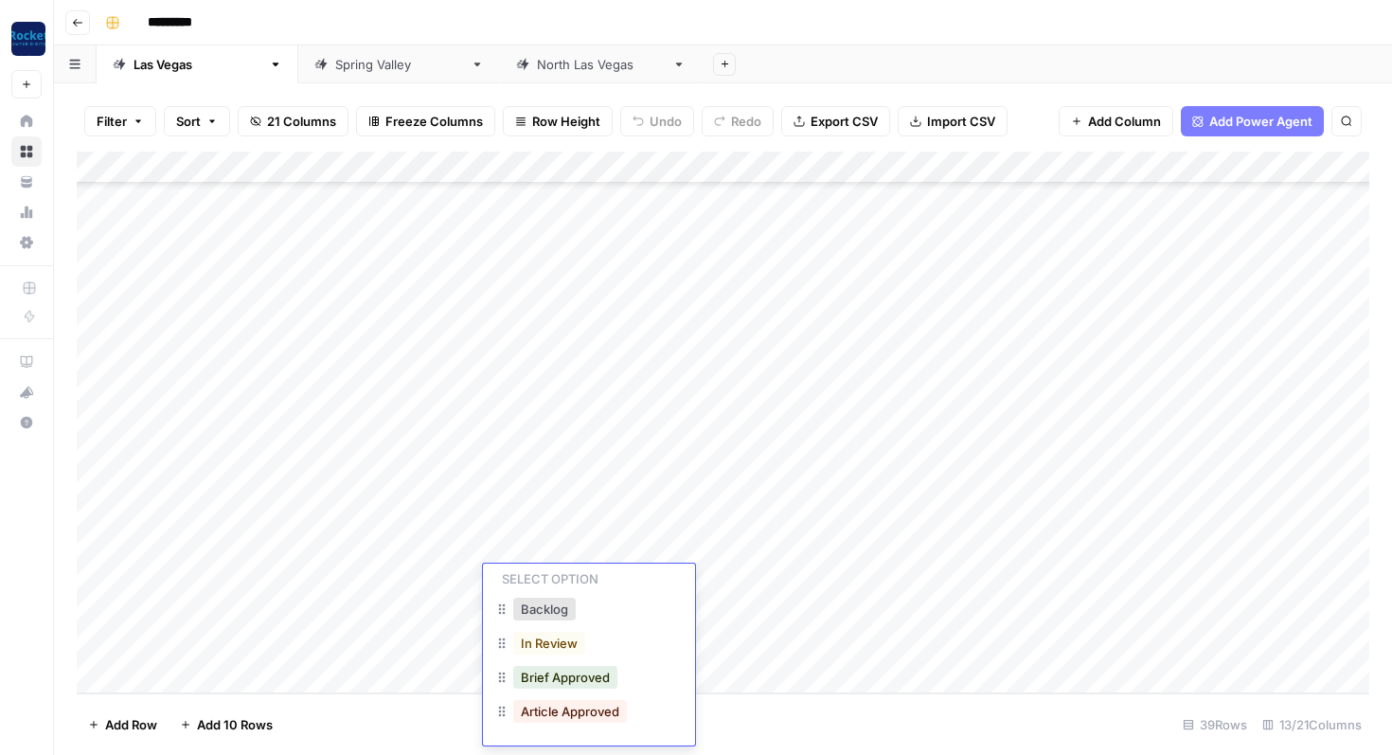
scroll to position [43, 0]
click at [570, 618] on button "Backlog" at bounding box center [544, 612] width 63 height 23
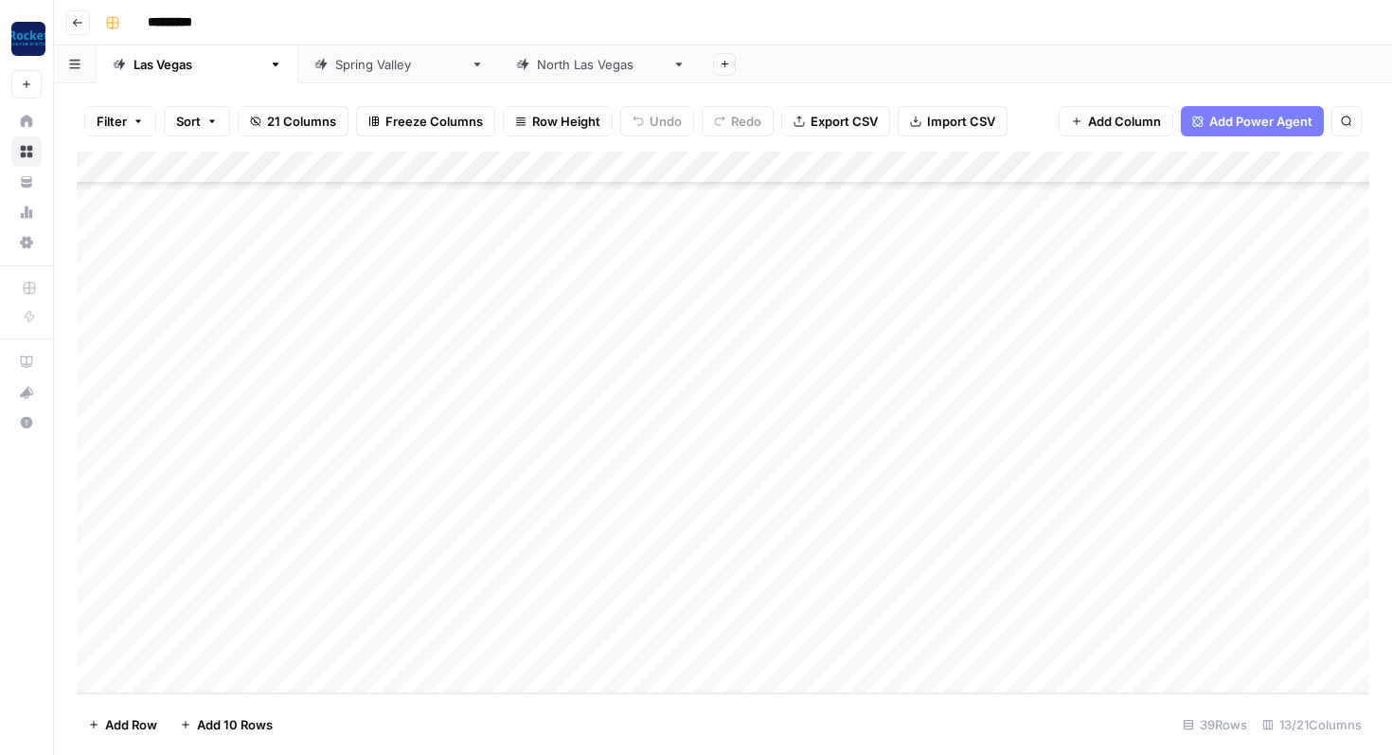
click at [544, 611] on div "Add Column" at bounding box center [723, 423] width 1293 height 542
click at [548, 686] on button "Backlog" at bounding box center [544, 686] width 63 height 23
click at [542, 640] on div "Add Column" at bounding box center [723, 423] width 1293 height 542
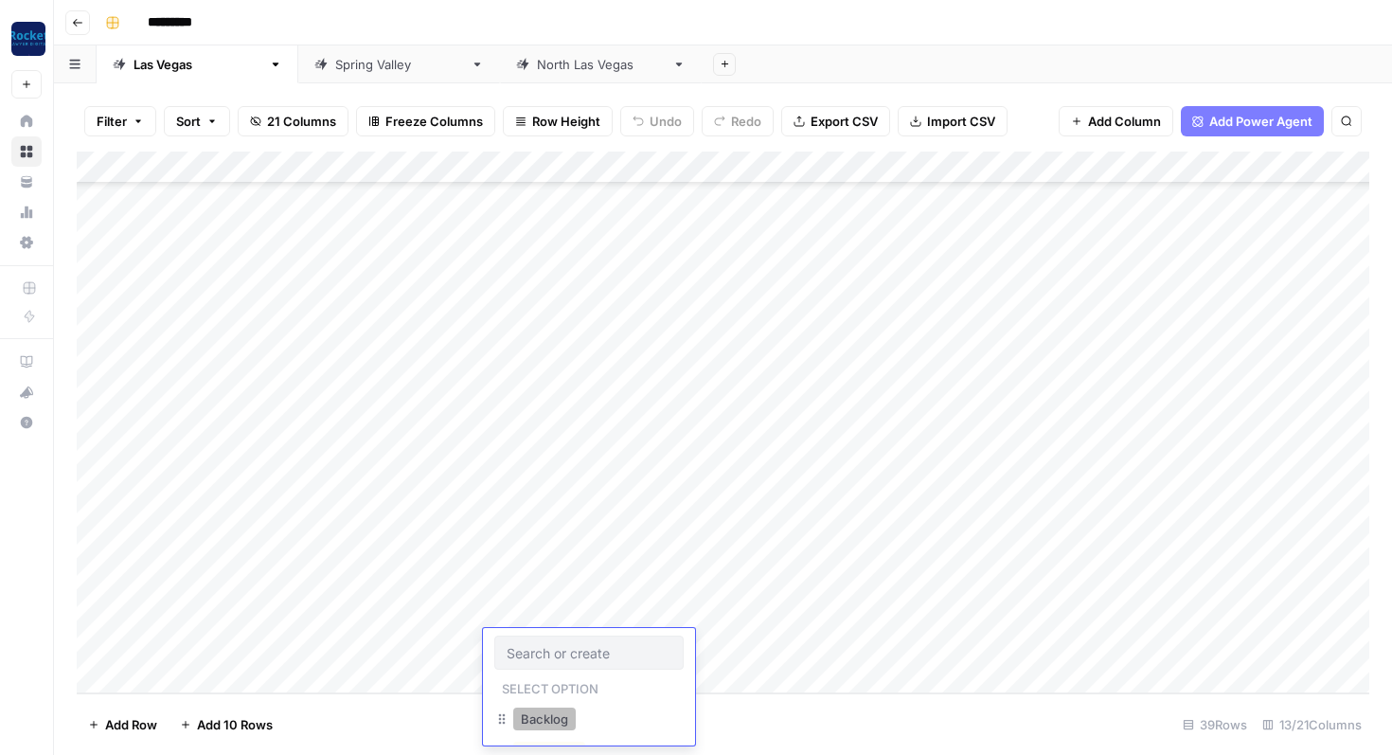
click at [544, 714] on button "Backlog" at bounding box center [544, 719] width 63 height 23
click at [537, 65] on div "[GEOGRAPHIC_DATA]" at bounding box center [601, 64] width 128 height 19
click at [542, 603] on div "Add Column" at bounding box center [723, 423] width 1293 height 542
click at [549, 607] on div "Add Column" at bounding box center [723, 423] width 1293 height 542
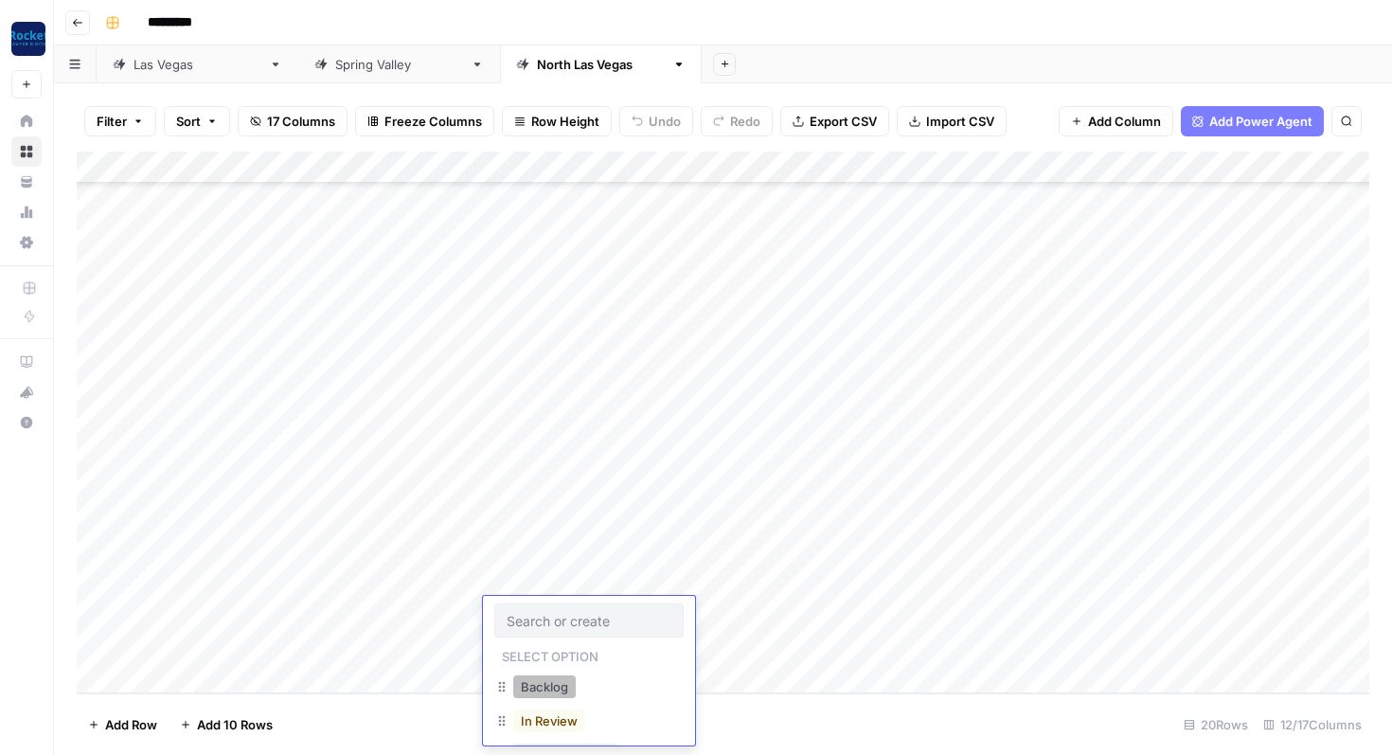
click at [560, 684] on button "Backlog" at bounding box center [544, 686] width 63 height 23
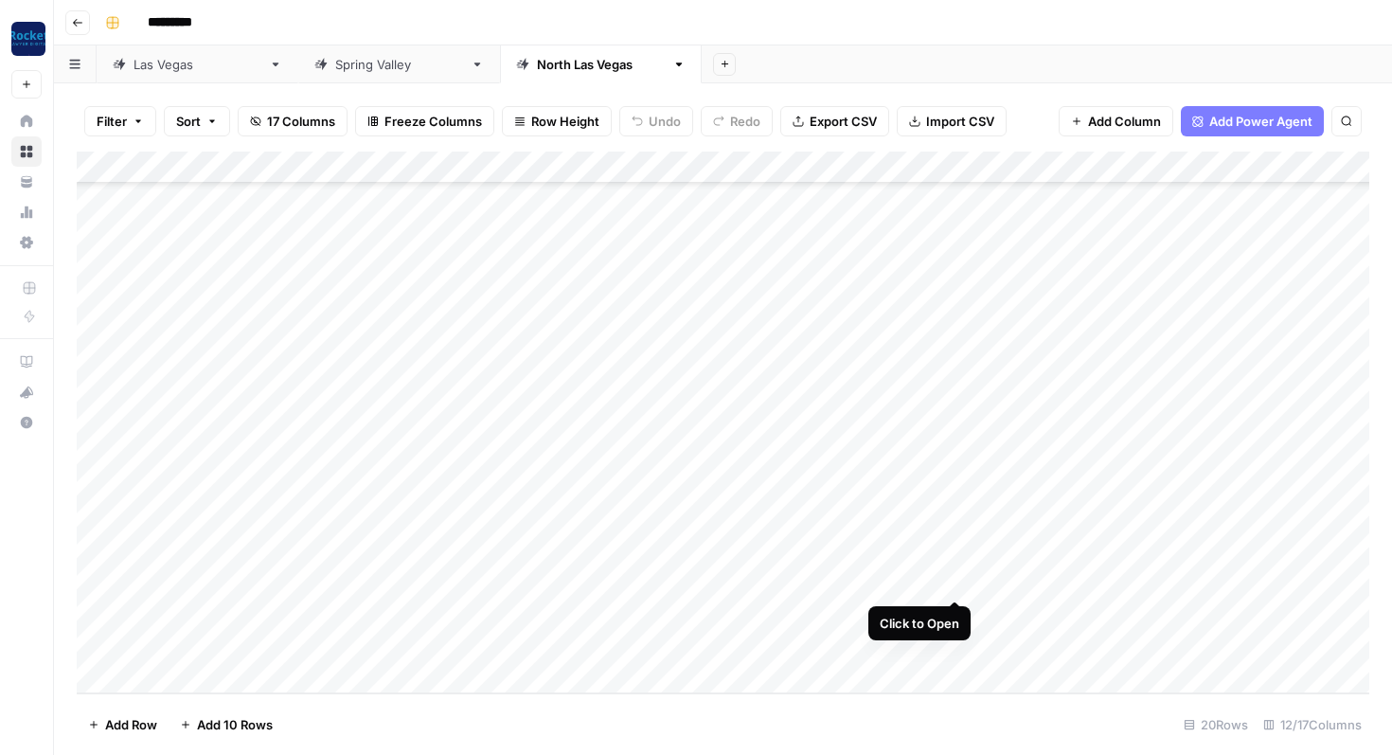
click at [952, 582] on div "Add Column" at bounding box center [723, 423] width 1293 height 542
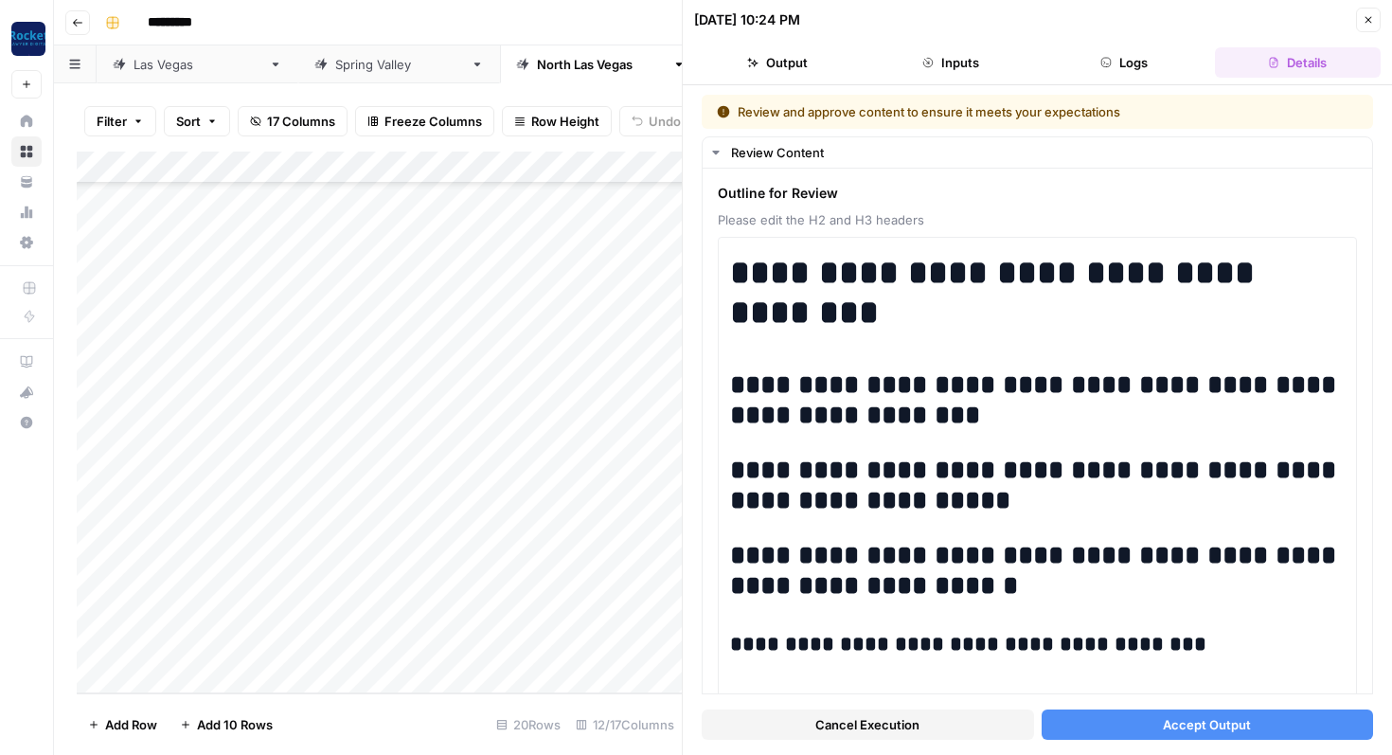
click at [1081, 726] on button "Accept Output" at bounding box center [1208, 725] width 332 height 30
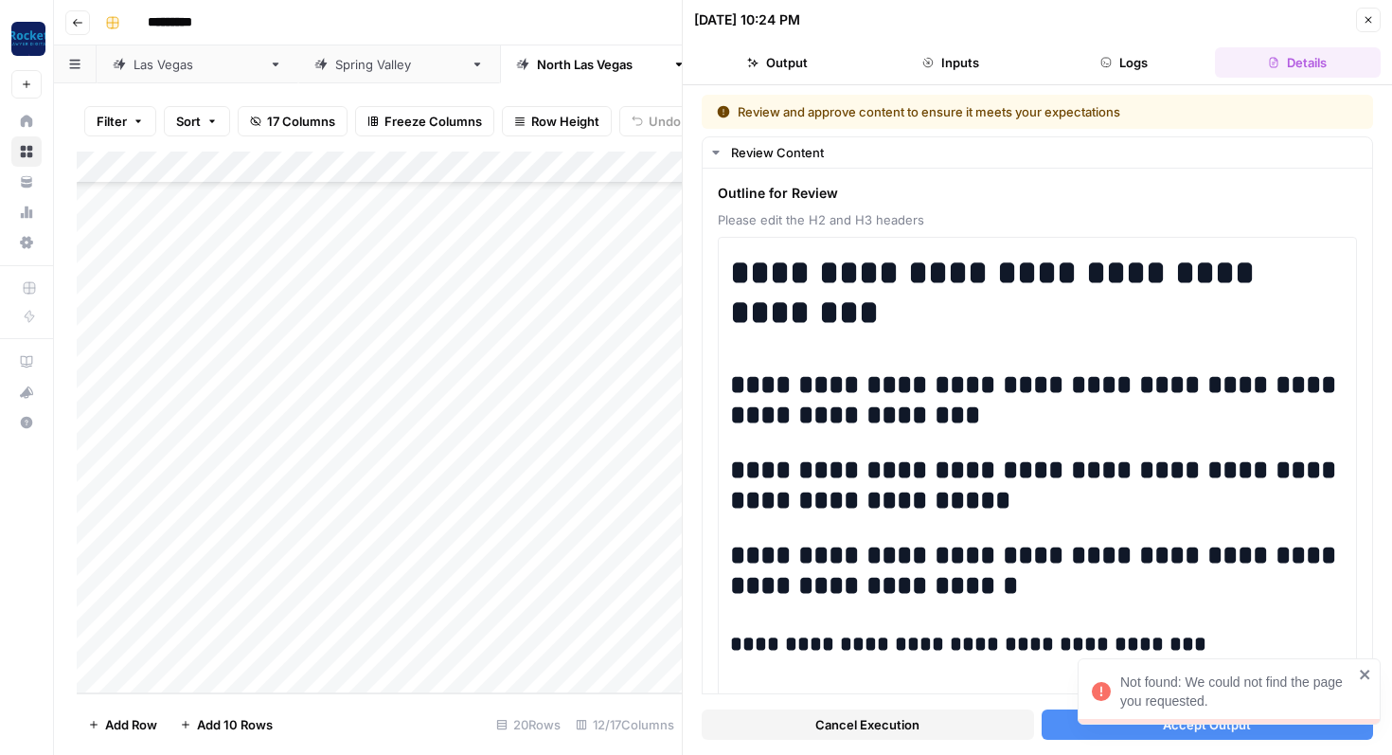
click at [1366, 671] on icon "close" at bounding box center [1365, 674] width 13 height 15
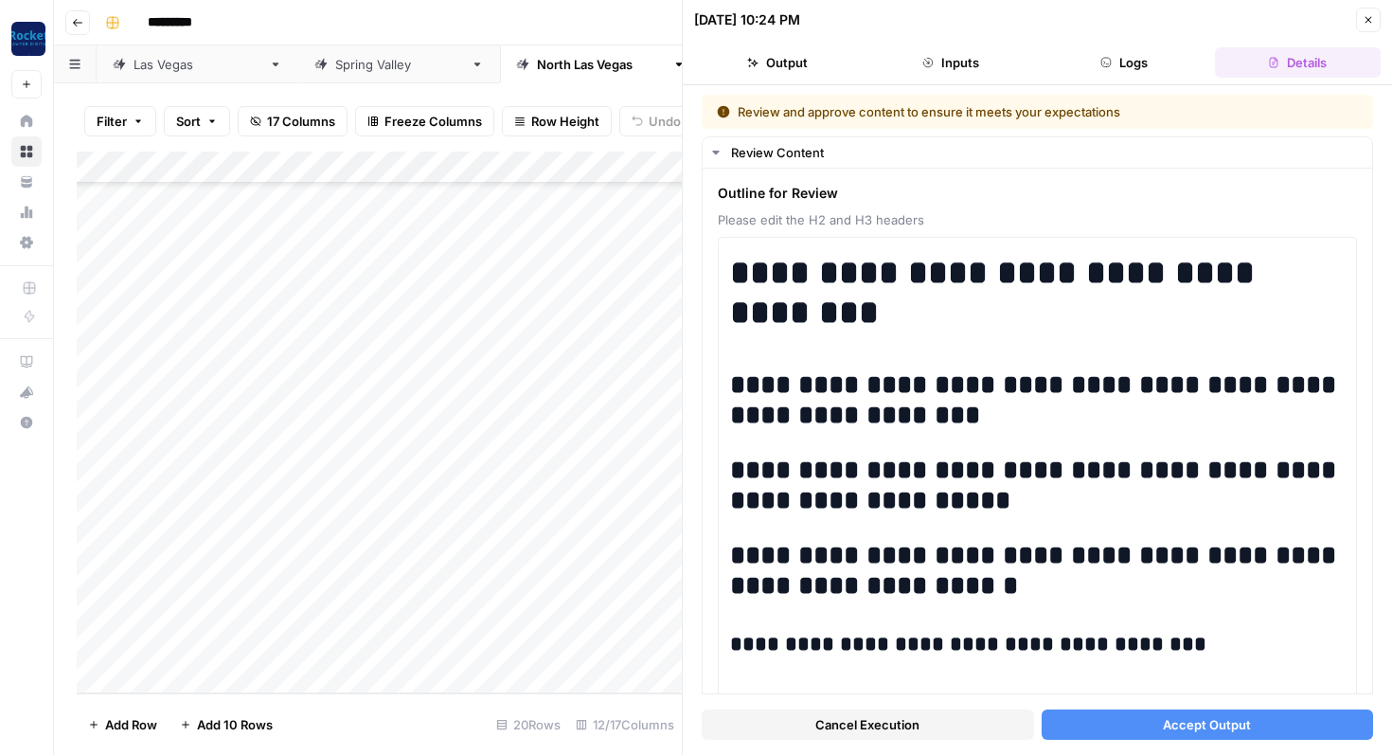
click at [1371, 24] on icon "button" at bounding box center [1368, 19] width 11 height 11
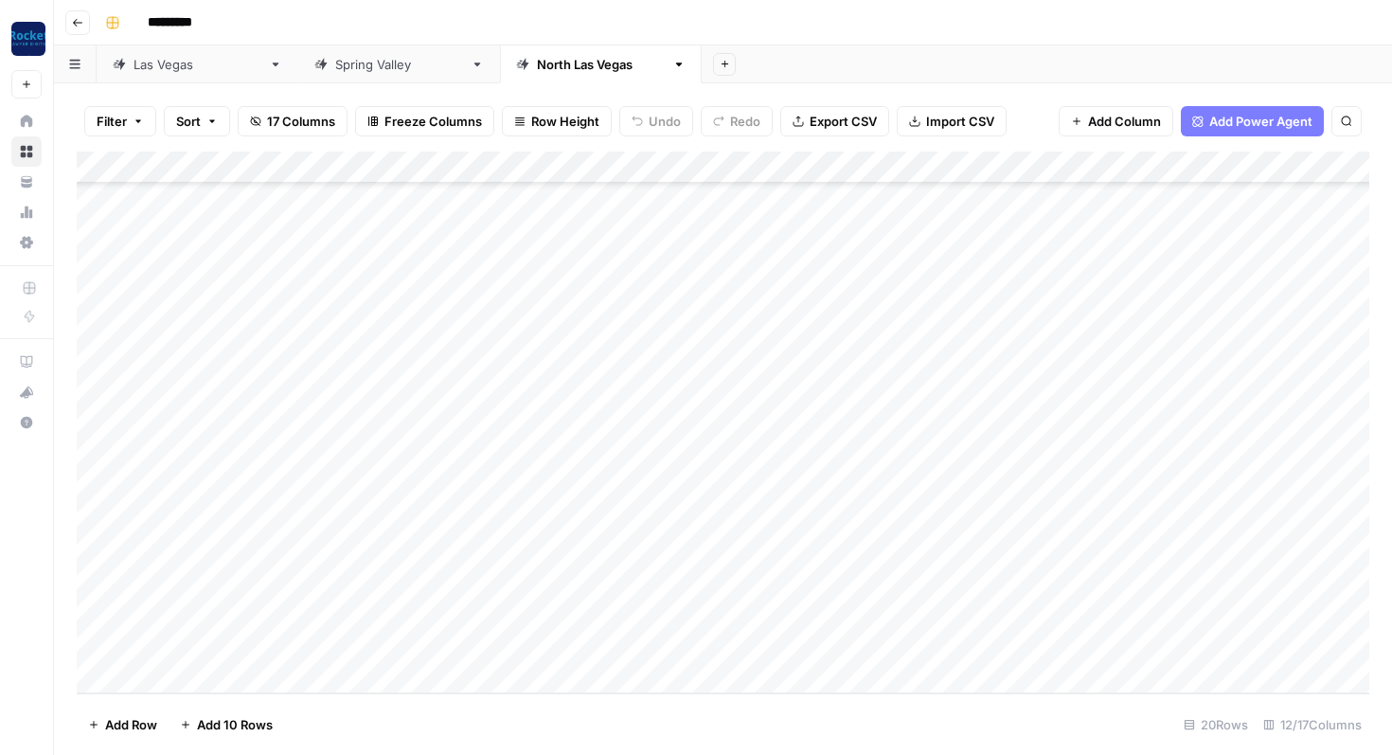
click at [150, 78] on link "[GEOGRAPHIC_DATA]" at bounding box center [198, 64] width 202 height 38
click at [854, 612] on div "Add Column" at bounding box center [723, 423] width 1293 height 542
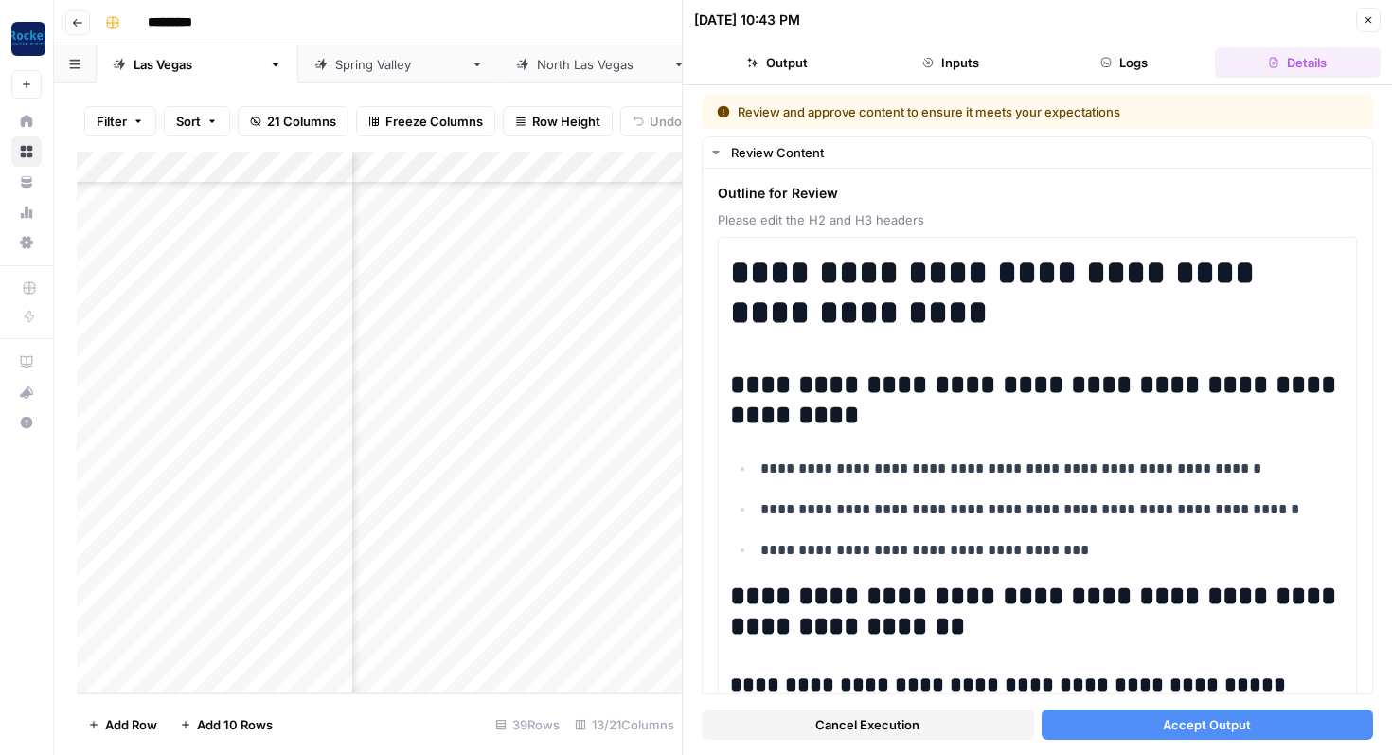
click at [1100, 722] on button "Accept Output" at bounding box center [1208, 725] width 332 height 30
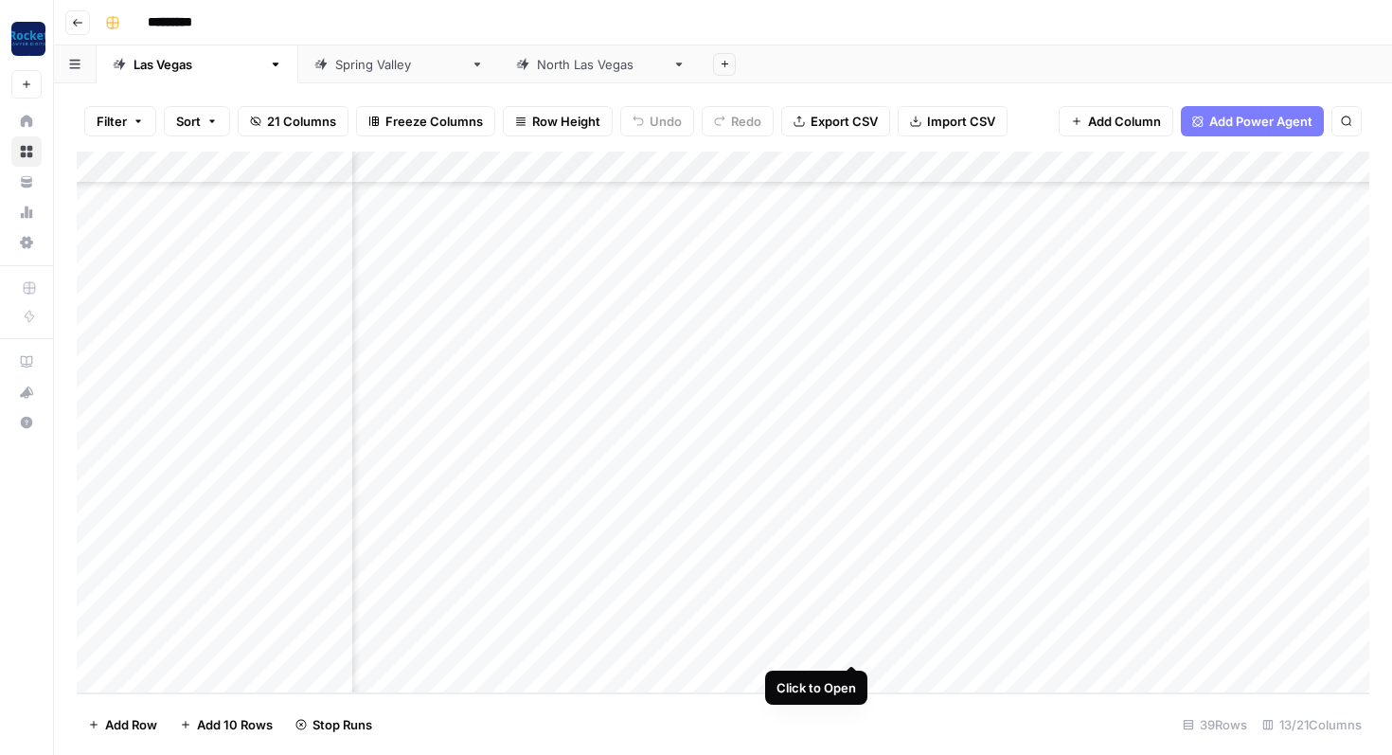
click at [851, 644] on div "Add Column" at bounding box center [723, 423] width 1293 height 542
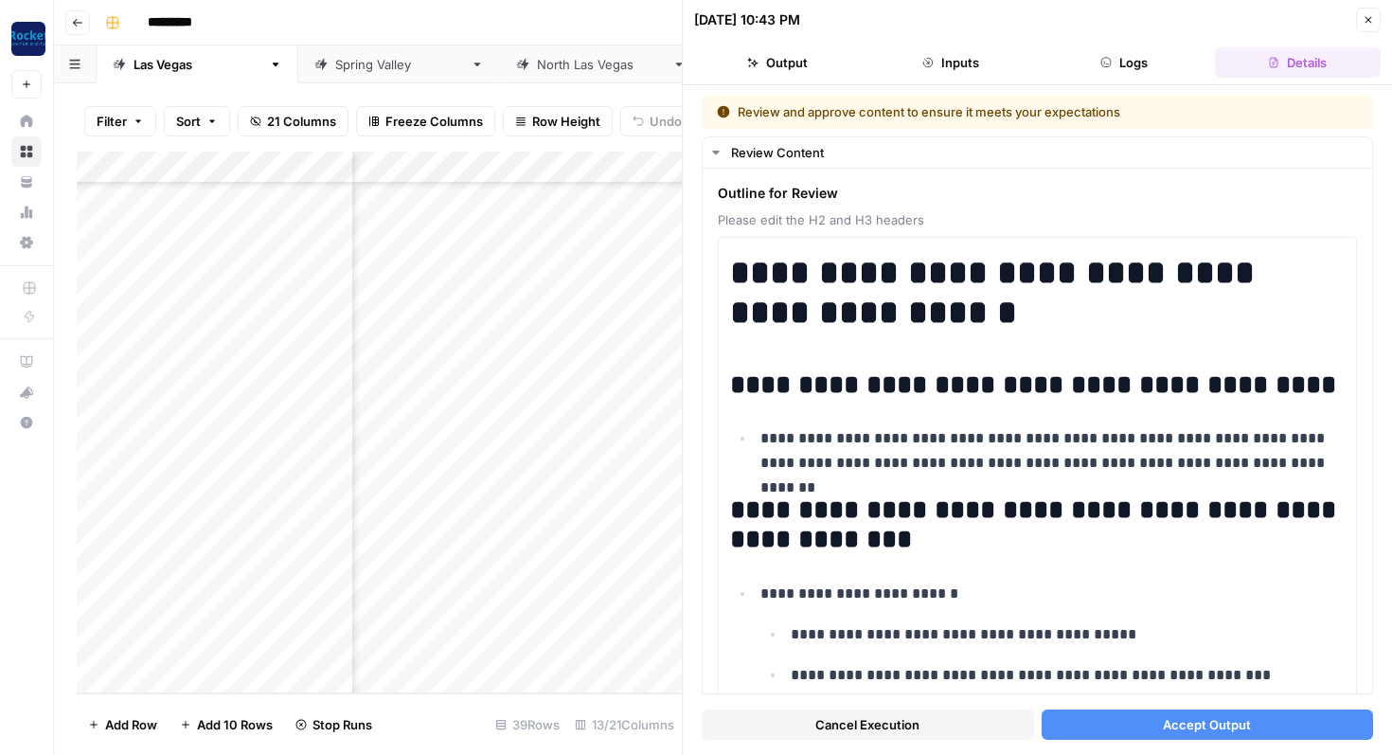
click at [1096, 719] on button "Accept Output" at bounding box center [1208, 725] width 332 height 30
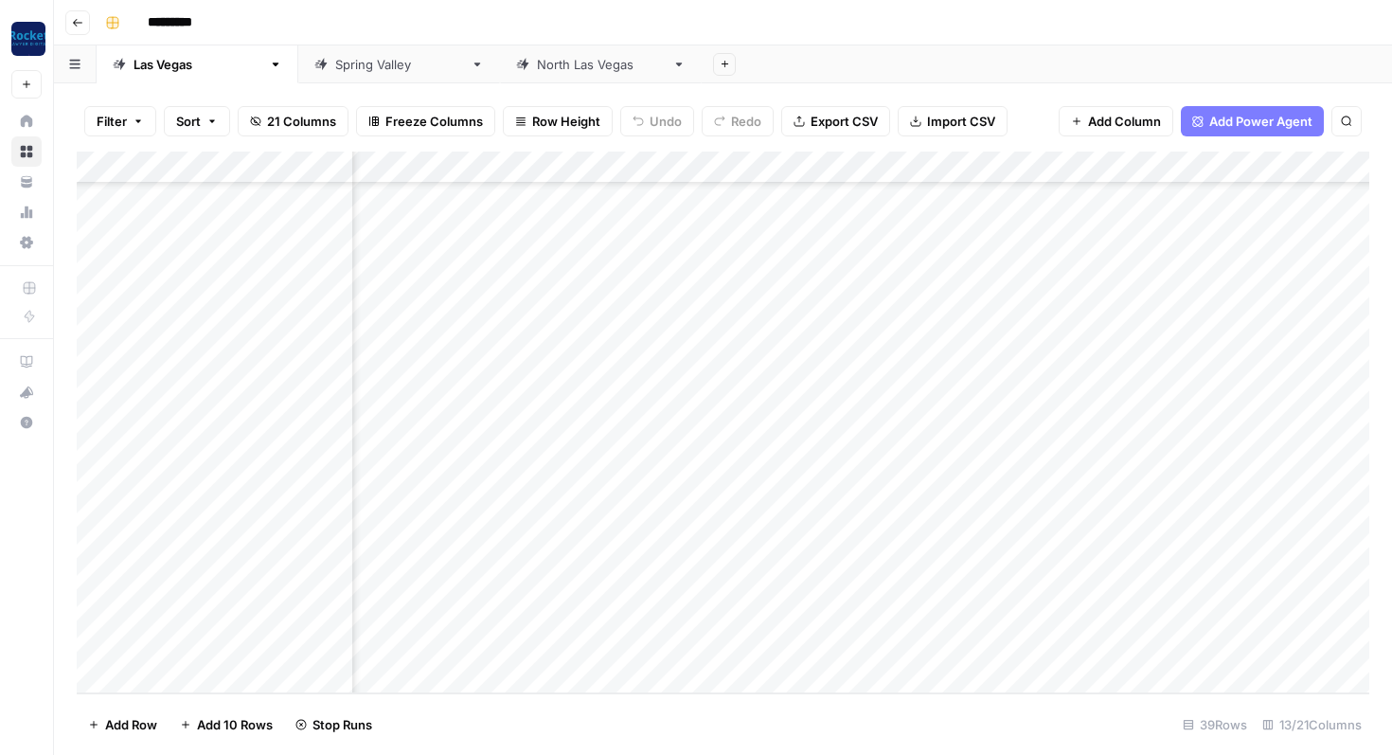
scroll to position [777, 799]
click at [537, 70] on div "[GEOGRAPHIC_DATA]" at bounding box center [601, 64] width 128 height 19
click at [956, 550] on div "Add Column" at bounding box center [723, 423] width 1293 height 542
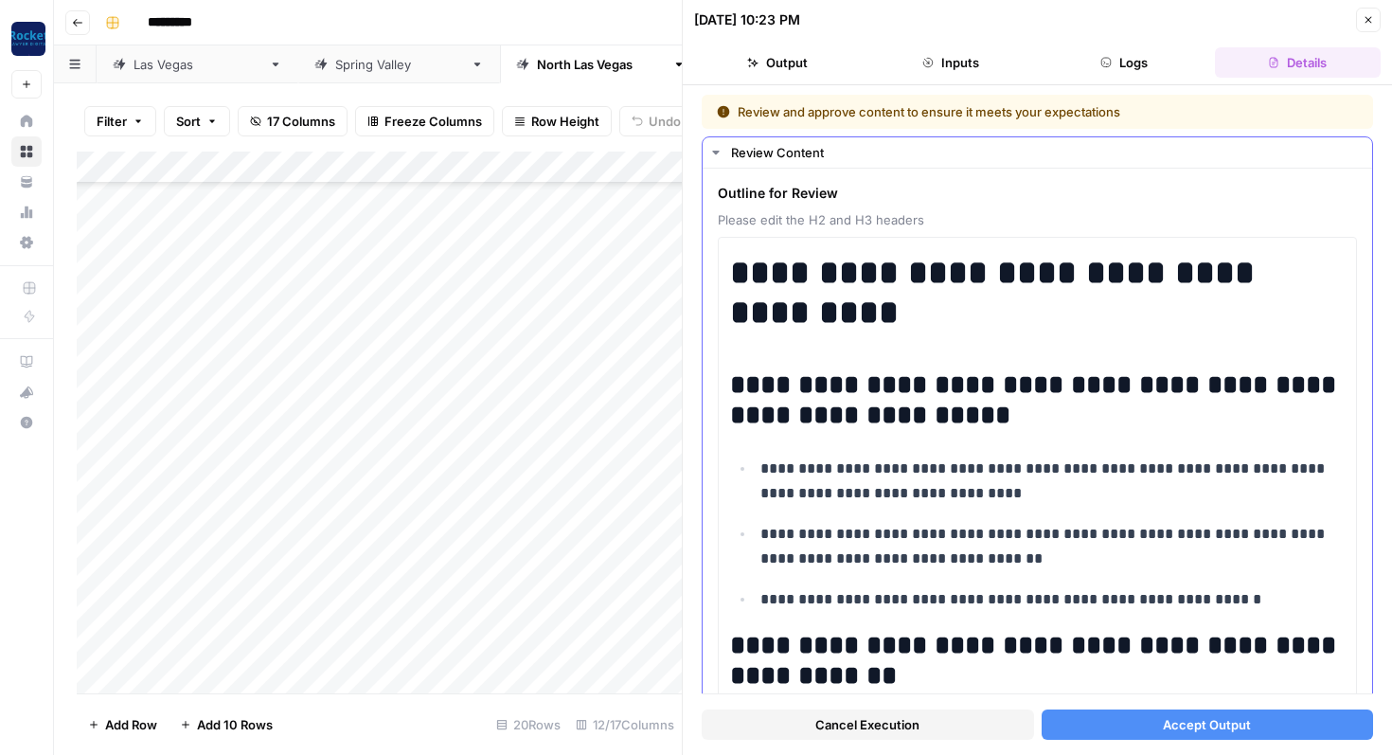
scroll to position [165, 0]
click at [1114, 724] on button "Accept Output" at bounding box center [1208, 725] width 332 height 30
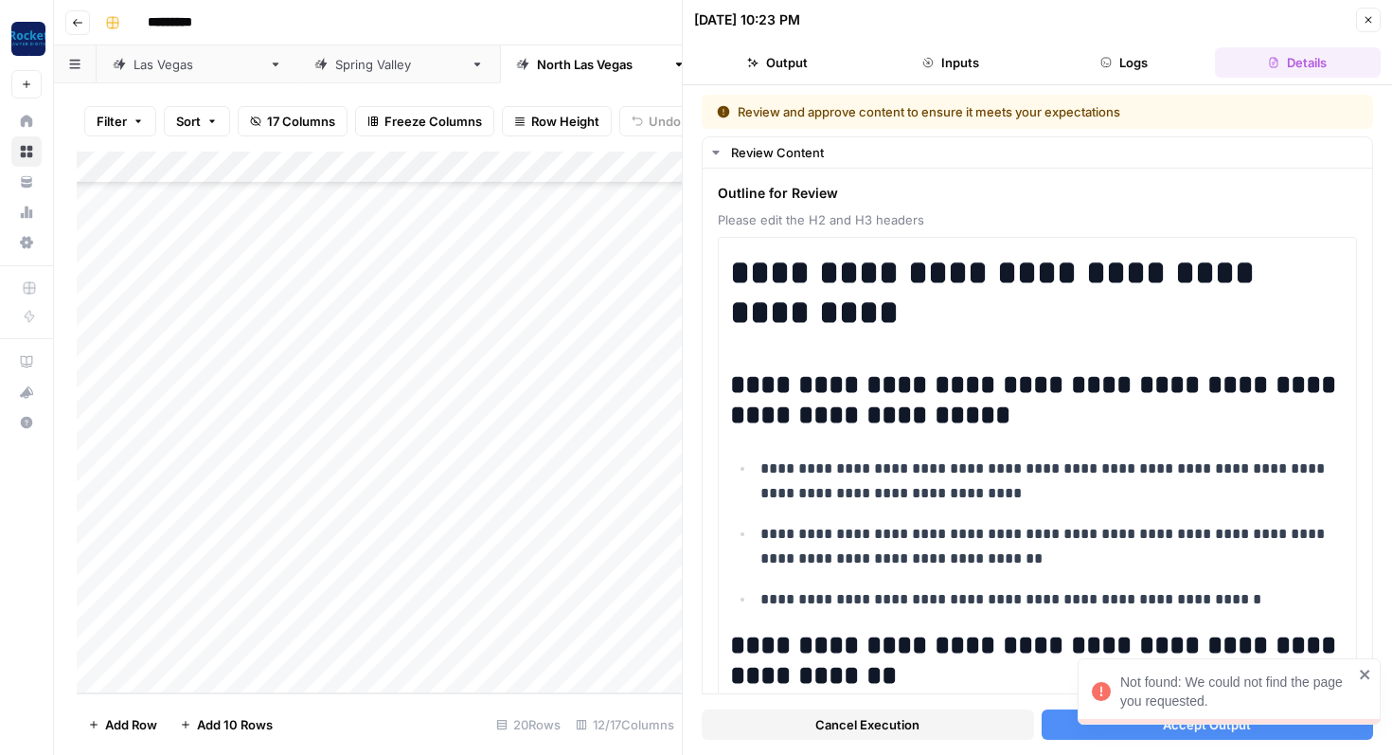
click at [1372, 24] on icon "button" at bounding box center [1368, 19] width 11 height 11
